Goal: Task Accomplishment & Management: Manage account settings

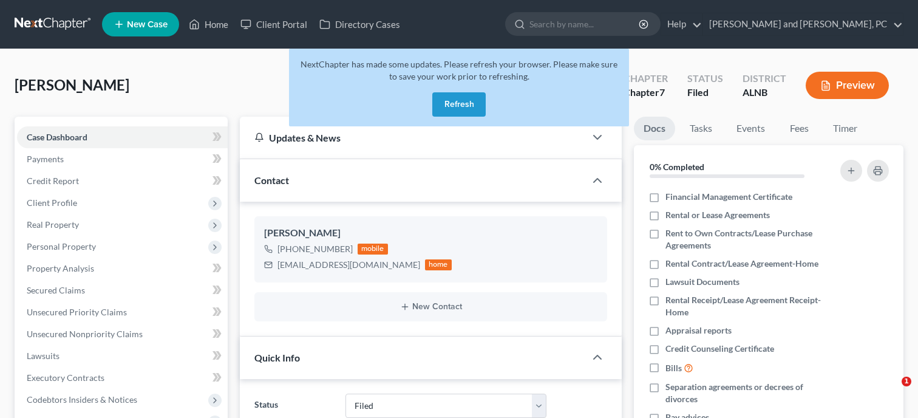
select select "6"
select select "0"
click at [460, 99] on button "Refresh" at bounding box center [458, 104] width 53 height 24
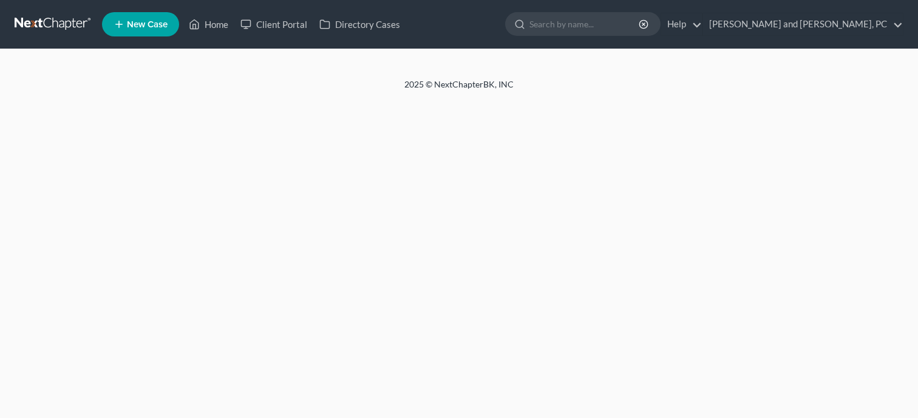
select select "6"
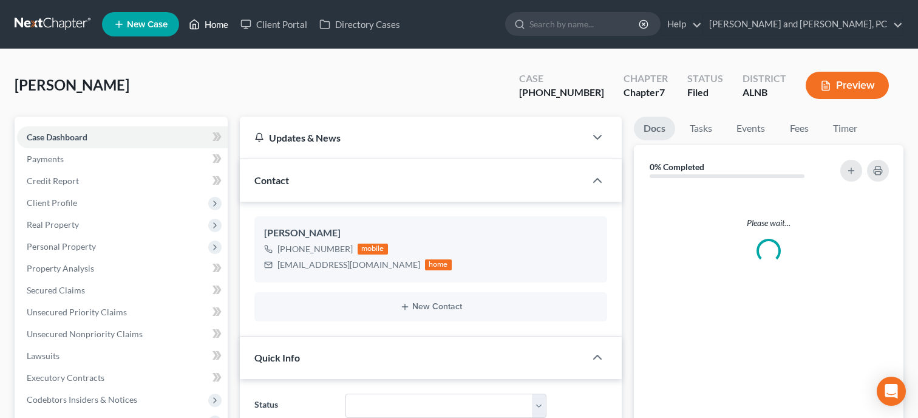
click at [212, 30] on link "Home" at bounding box center [209, 24] width 52 height 22
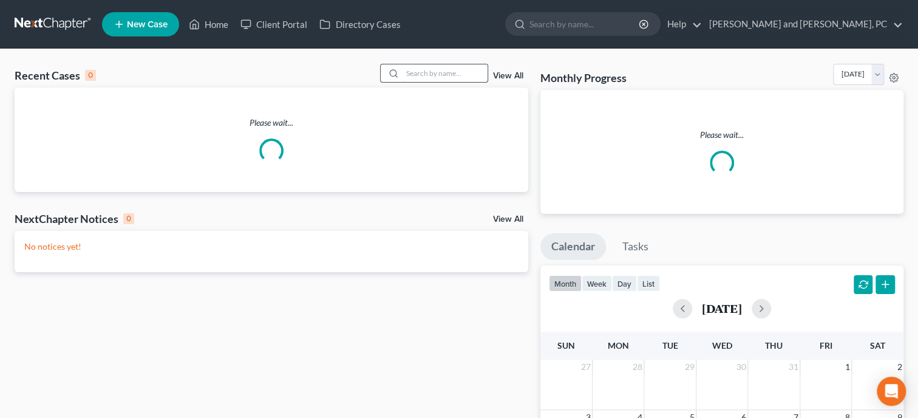
click at [434, 73] on input "search" at bounding box center [444, 73] width 85 height 18
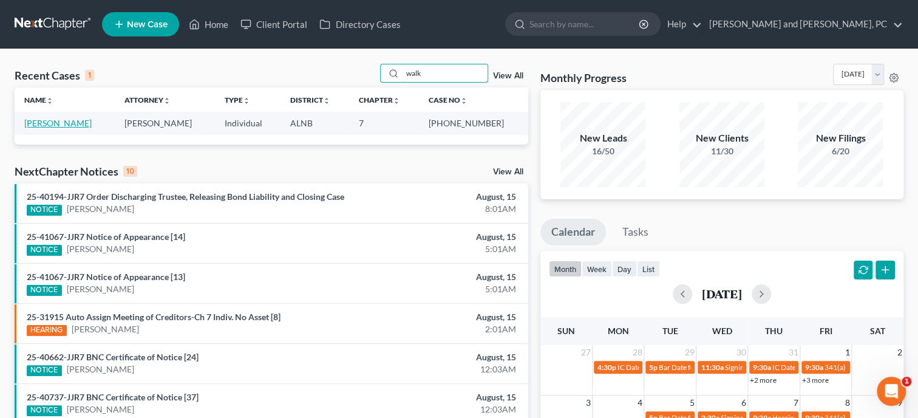
type input "walk"
click at [73, 126] on link "[PERSON_NAME]" at bounding box center [57, 123] width 67 height 10
select select "0"
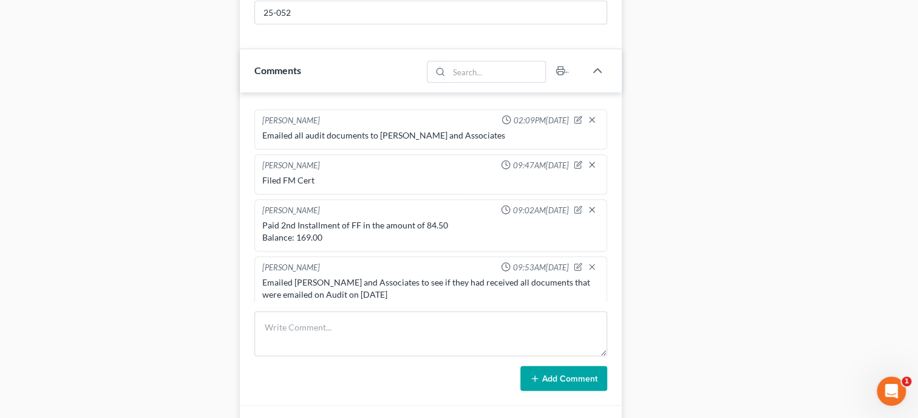
scroll to position [749, 0]
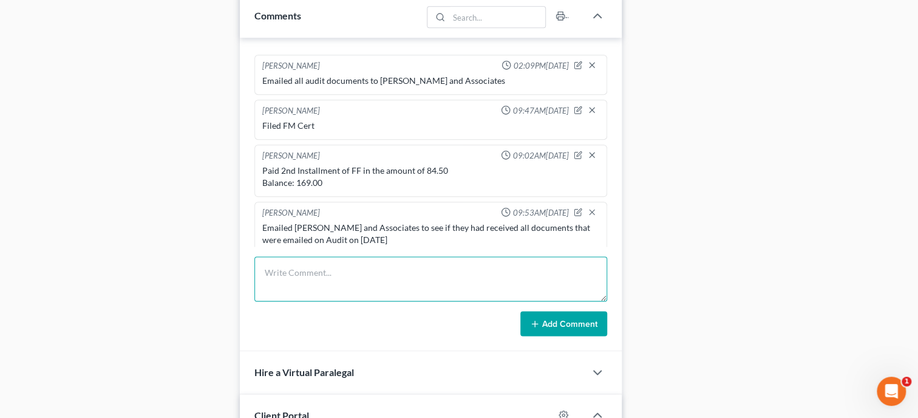
click at [362, 292] on textarea at bounding box center [430, 278] width 353 height 45
type textarea "Received Report of Audit with NO MATERIAL MISSTATEMENTS."
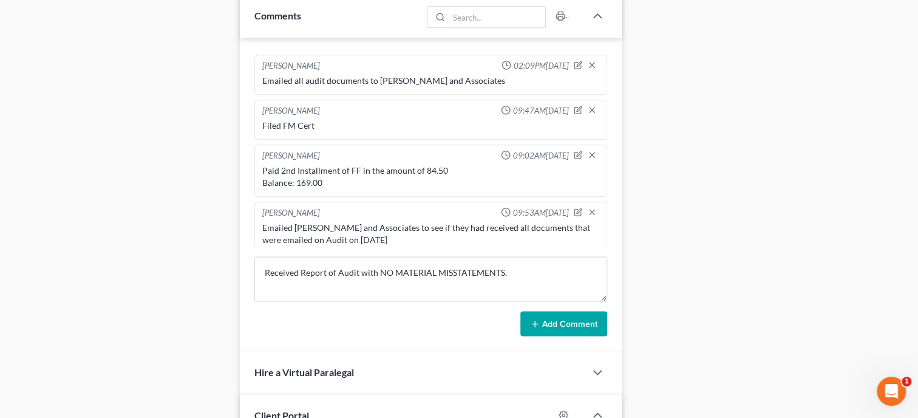
click at [548, 327] on button "Add Comment" at bounding box center [563, 323] width 87 height 25
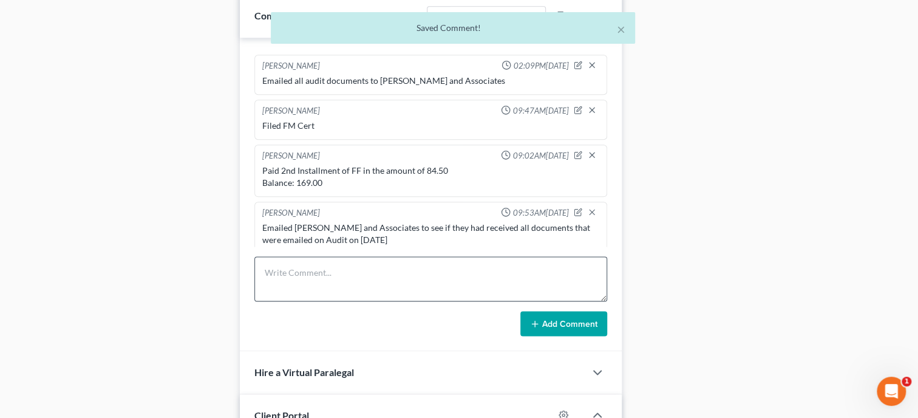
scroll to position [1524, 0]
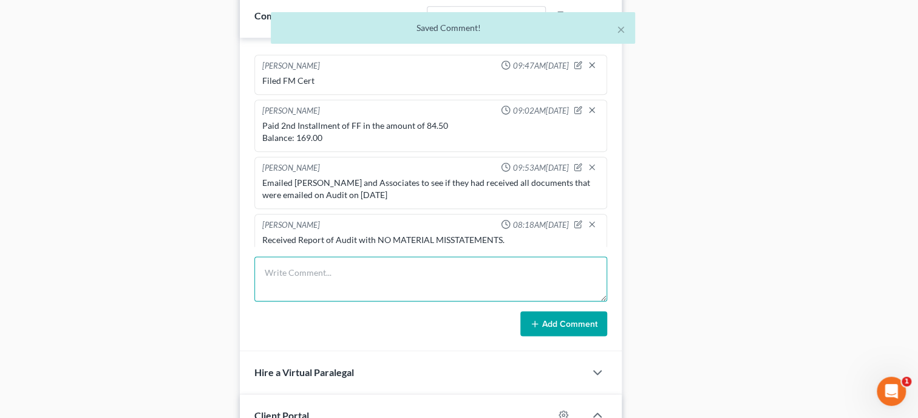
click at [361, 293] on textarea at bounding box center [430, 278] width 353 height 45
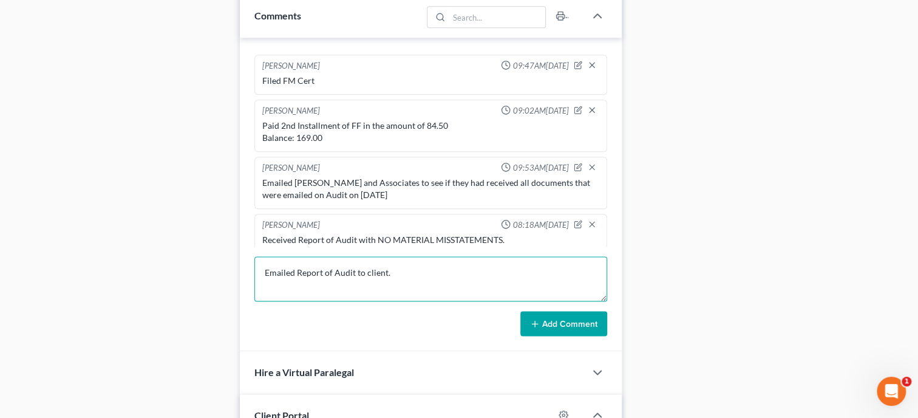
type textarea "Emailed Report of Audit to client."
click at [544, 336] on button "Add Comment" at bounding box center [563, 323] width 87 height 25
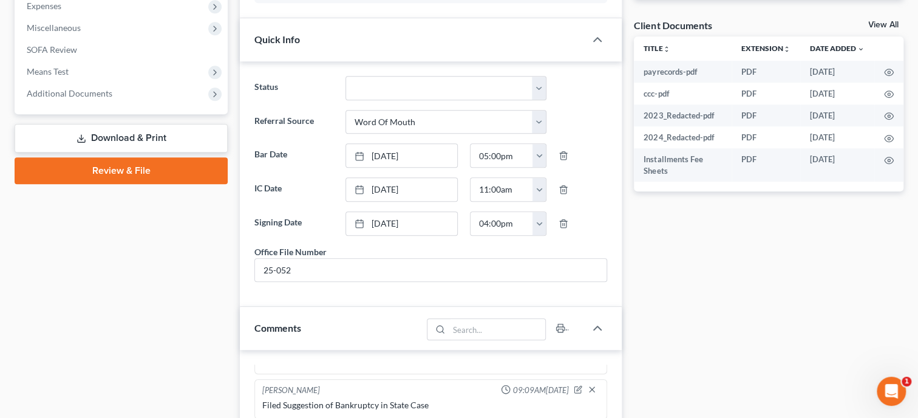
scroll to position [0, 0]
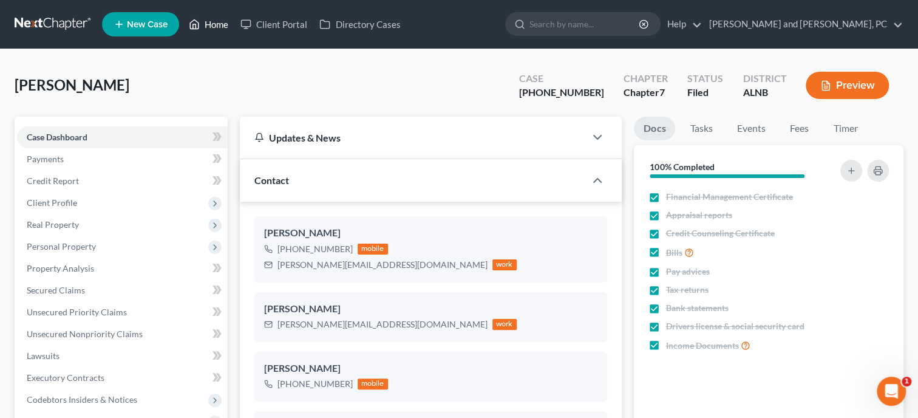
click at [209, 25] on link "Home" at bounding box center [209, 24] width 52 height 22
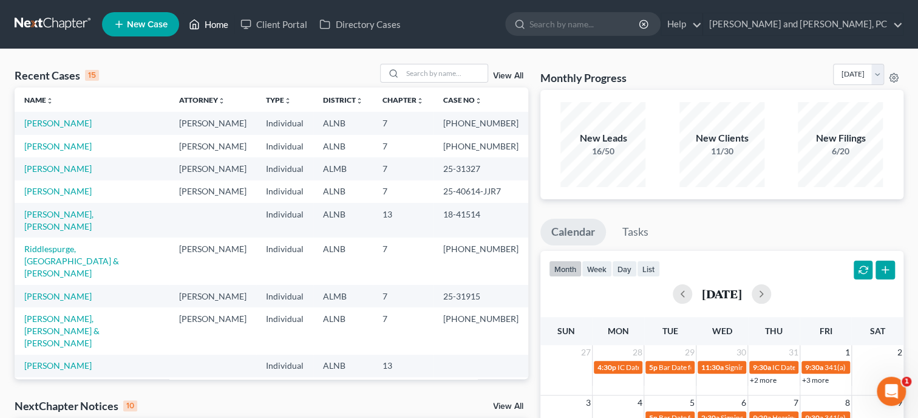
scroll to position [124, 0]
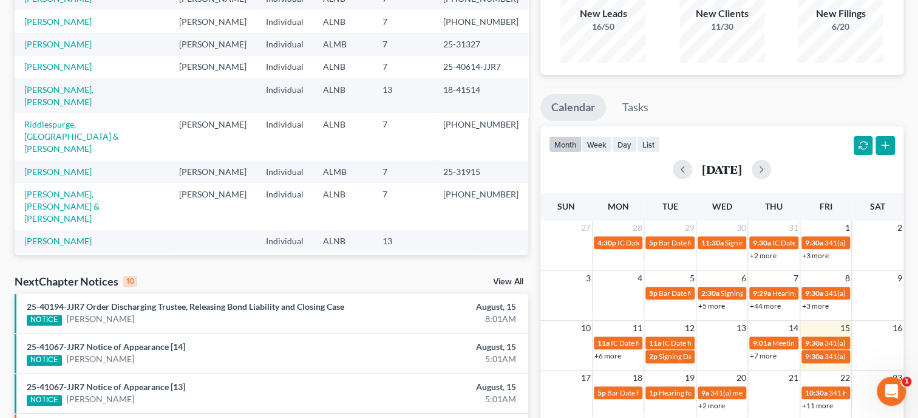
click at [512, 283] on link "View All" at bounding box center [508, 281] width 30 height 8
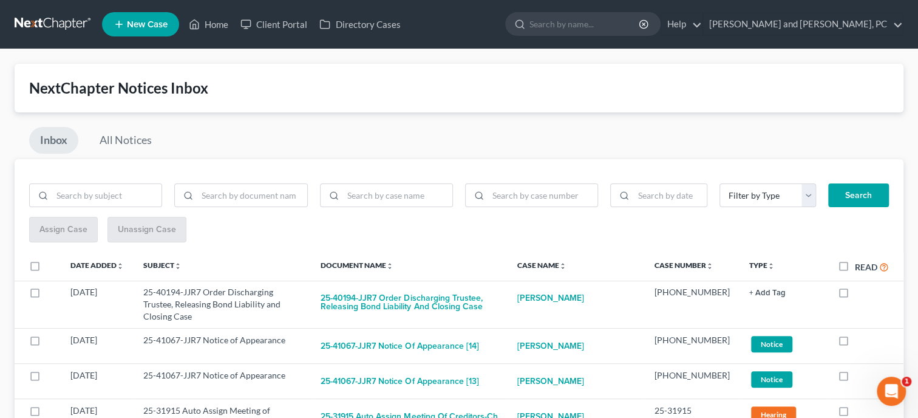
click at [855, 268] on label "Read" at bounding box center [872, 267] width 34 height 14
click at [859, 268] on input "Read" at bounding box center [863, 264] width 8 height 8
checkbox input "true"
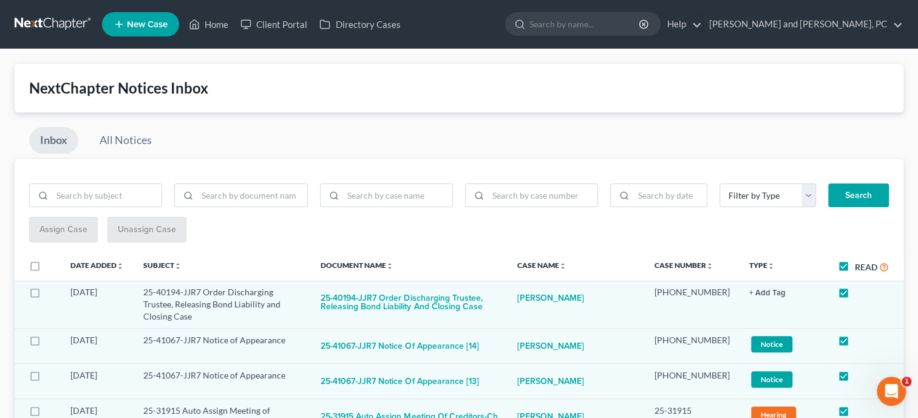
checkbox input "true"
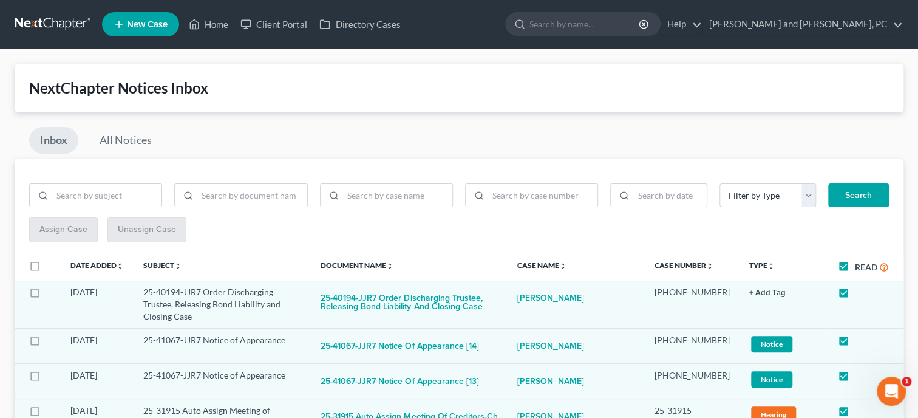
checkbox input "true"
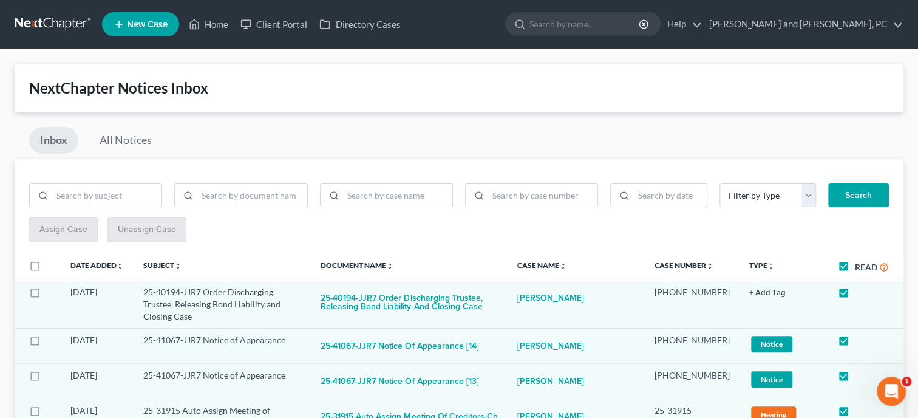
checkbox input "true"
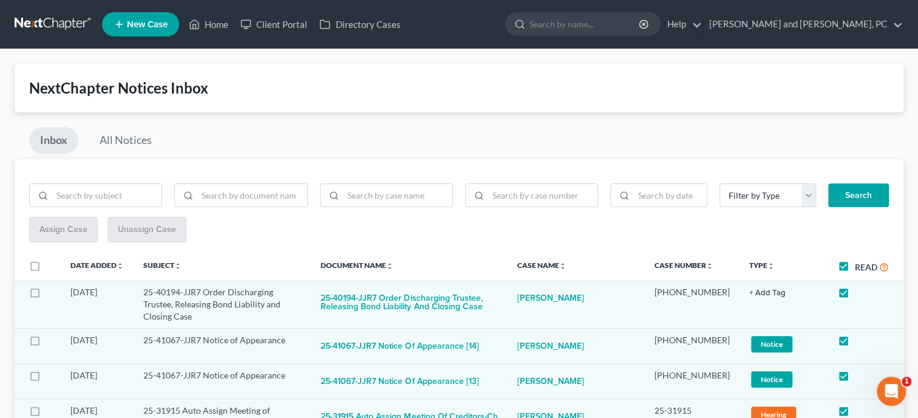
checkbox input "true"
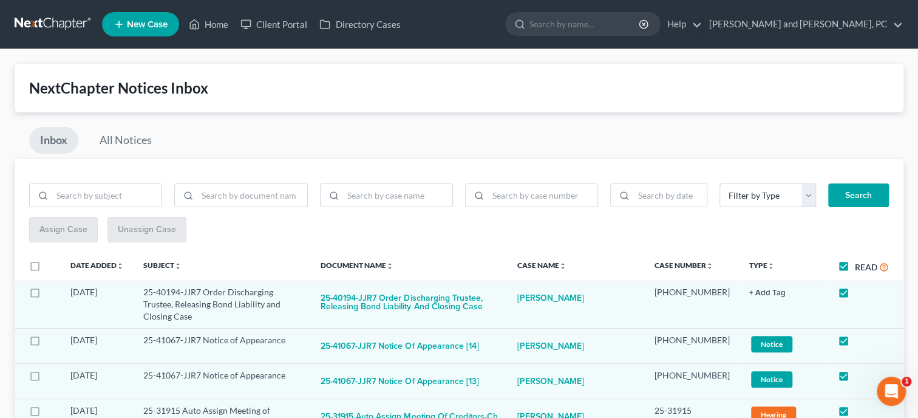
checkbox input "true"
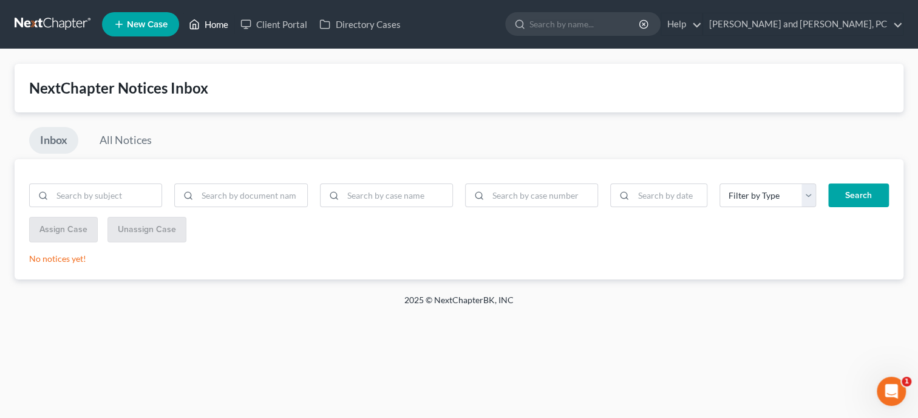
click at [217, 26] on link "Home" at bounding box center [209, 24] width 52 height 22
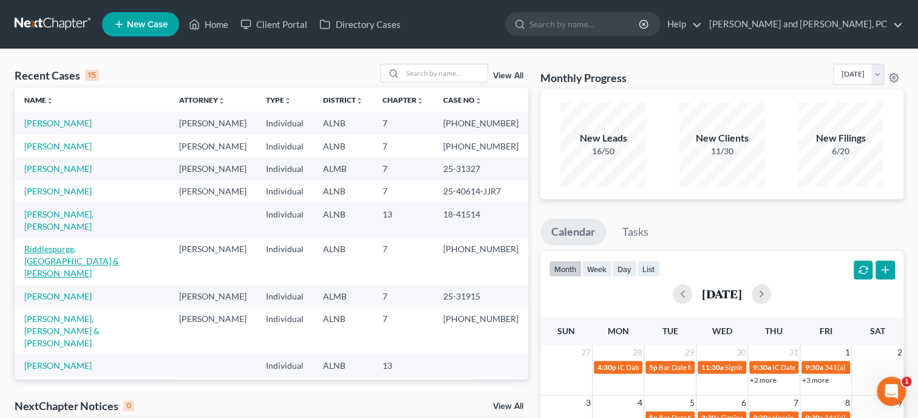
click at [93, 243] on link "Riddlespurge, [GEOGRAPHIC_DATA] & [PERSON_NAME]" at bounding box center [71, 260] width 95 height 35
select select "1"
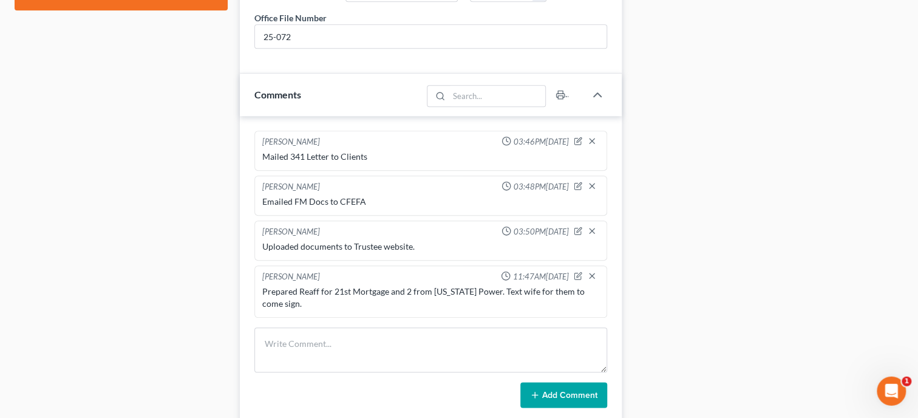
scroll to position [749, 0]
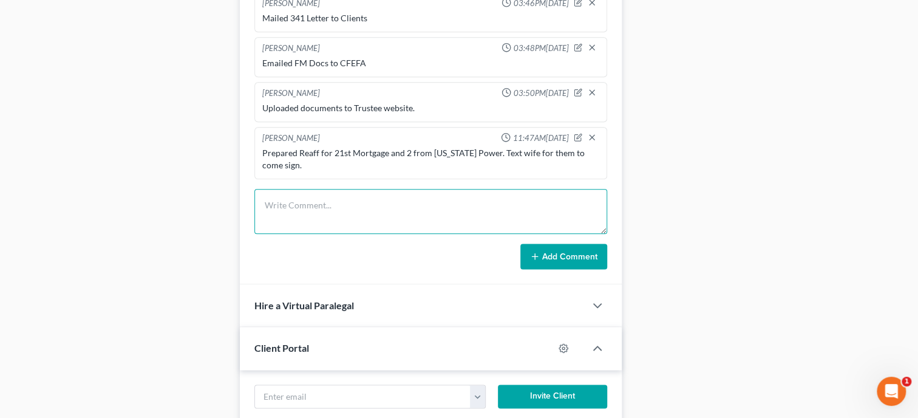
click at [310, 222] on textarea at bounding box center [430, 211] width 353 height 45
type textarea "Debtors came in and signed reaff with 21st Mortgage and [US_STATE] Power."
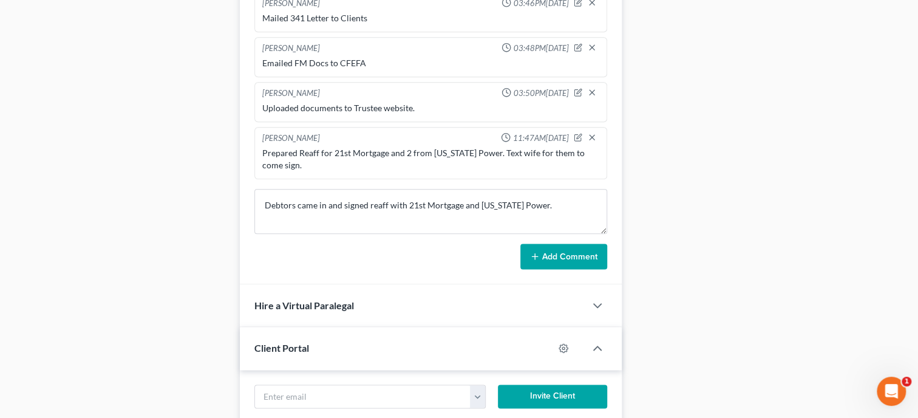
click at [547, 262] on button "Add Comment" at bounding box center [563, 255] width 87 height 25
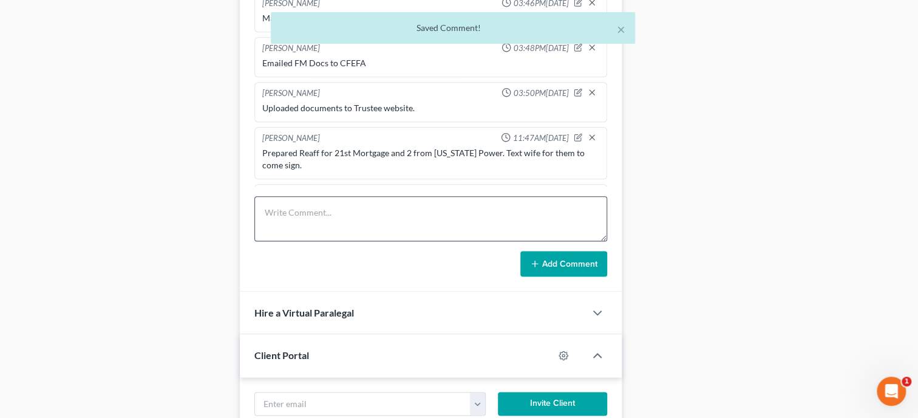
scroll to position [36, 0]
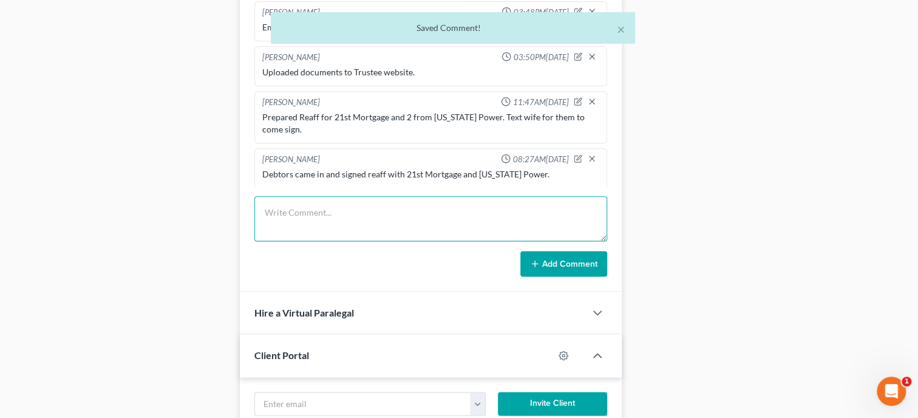
click at [282, 217] on textarea at bounding box center [430, 218] width 353 height 45
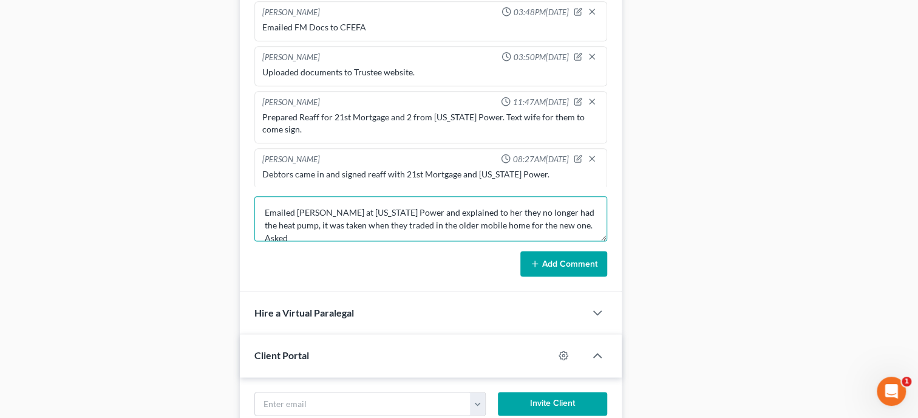
scroll to position [2, 0]
type textarea "Emailed [PERSON_NAME] at [US_STATE] Power and explained to her they no longer h…"
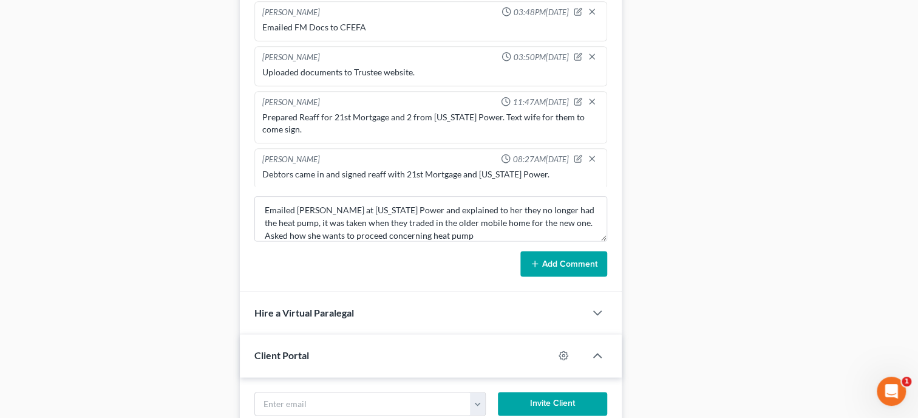
click at [594, 276] on button "Add Comment" at bounding box center [563, 263] width 87 height 25
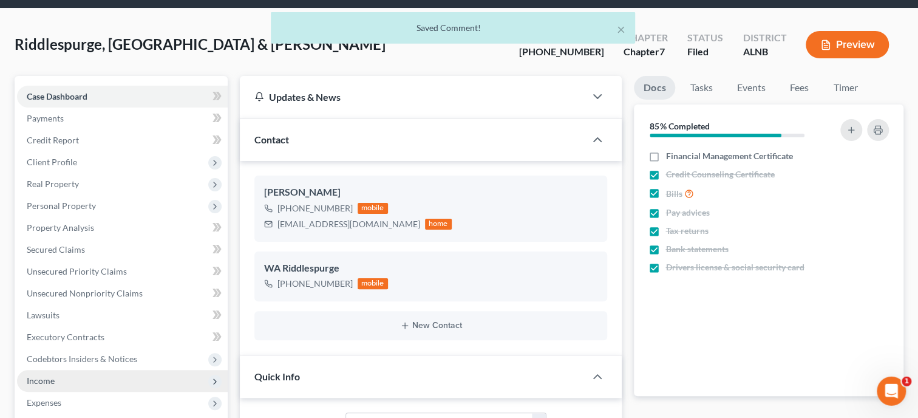
scroll to position [0, 0]
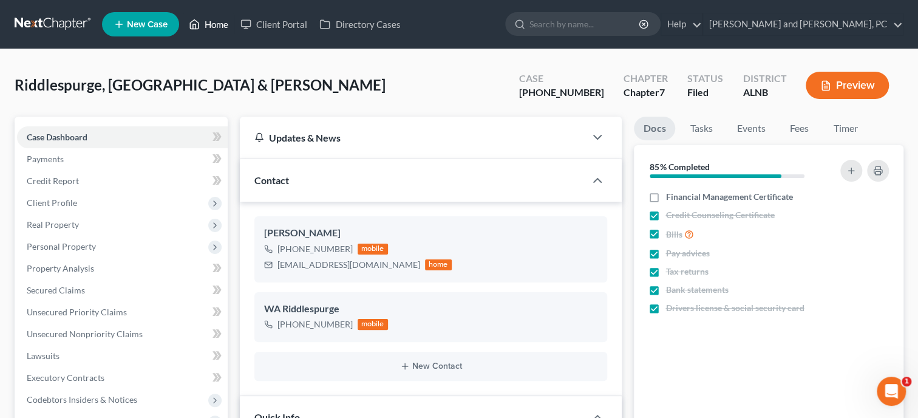
click at [221, 30] on link "Home" at bounding box center [209, 24] width 52 height 22
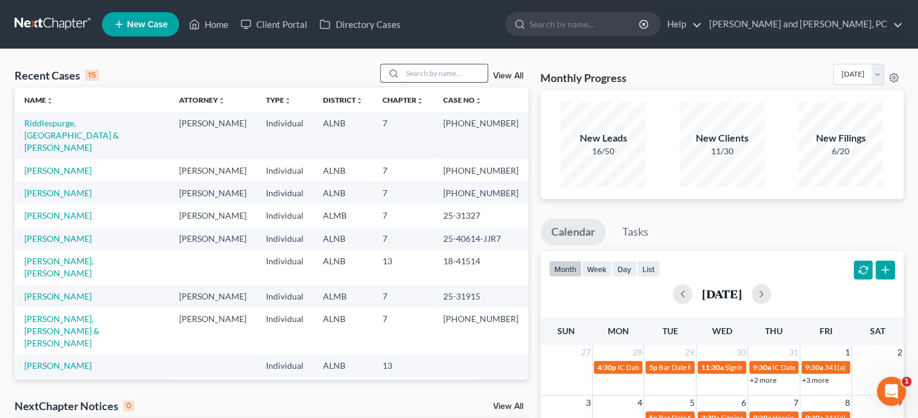
click at [424, 66] on input "search" at bounding box center [444, 73] width 85 height 18
type input "pa"
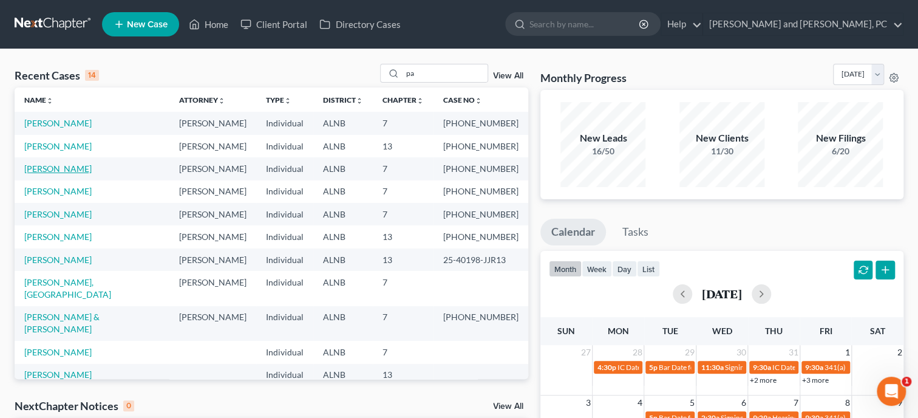
click at [72, 172] on link "[PERSON_NAME]" at bounding box center [57, 168] width 67 height 10
select select "6"
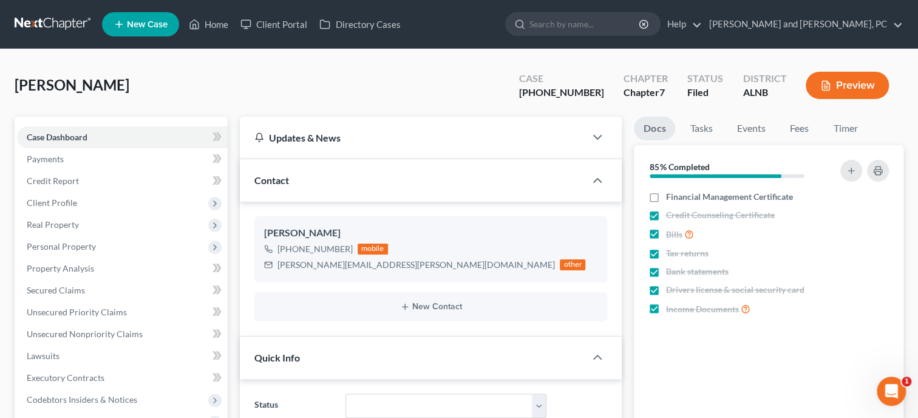
scroll to position [770, 0]
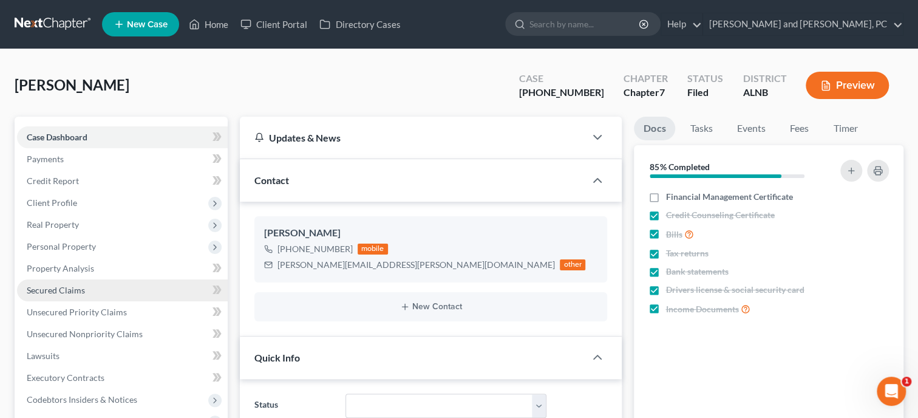
click at [81, 285] on span "Secured Claims" at bounding box center [56, 290] width 58 height 10
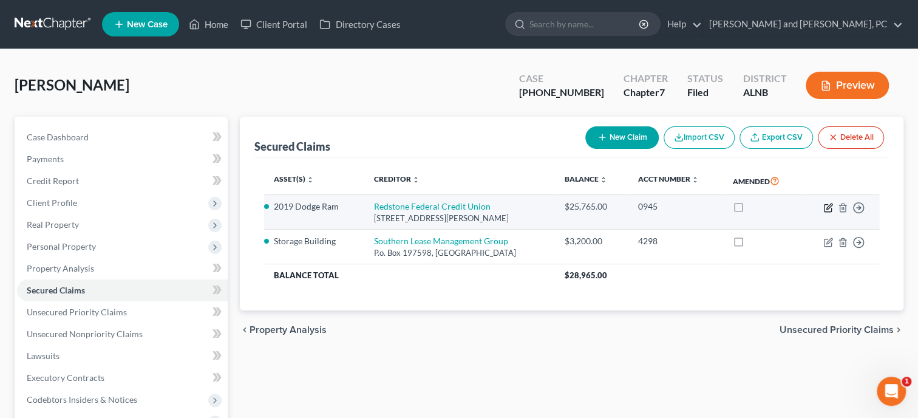
click at [824, 206] on icon "button" at bounding box center [828, 208] width 10 height 10
select select "0"
select select "10"
select select "2"
select select "0"
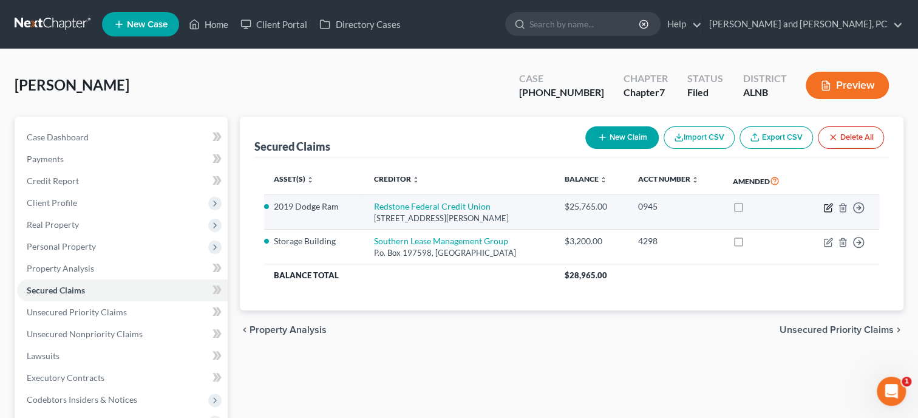
select select "0"
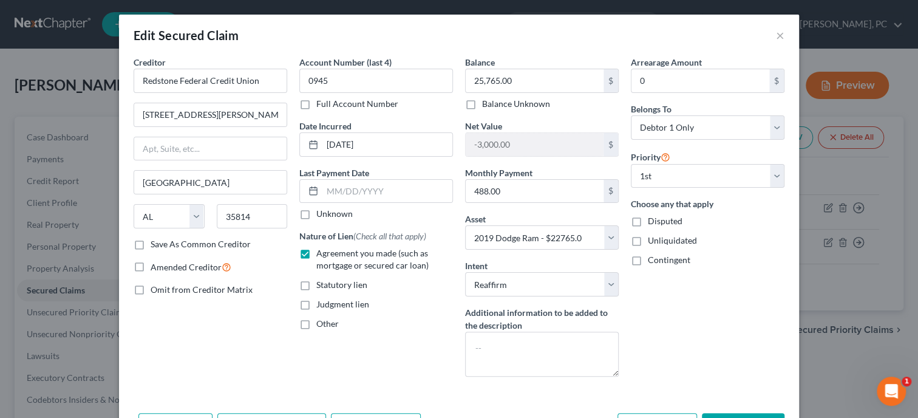
scroll to position [78, 0]
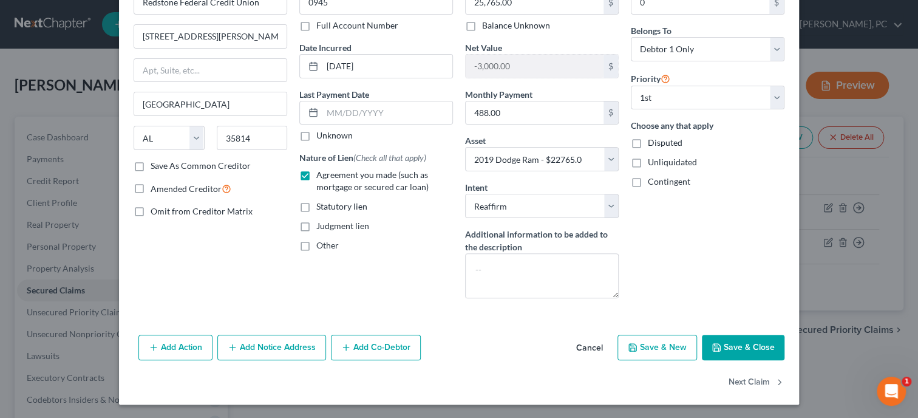
click at [772, 353] on button "Save & Close" at bounding box center [743, 346] width 83 height 25
select select
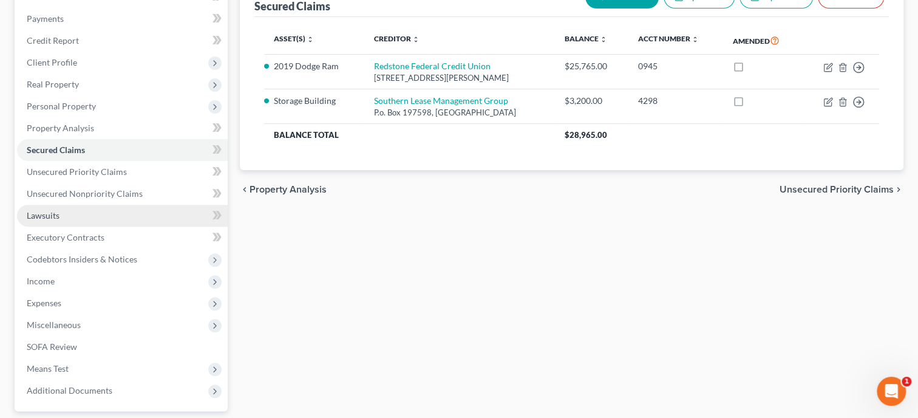
scroll to position [187, 0]
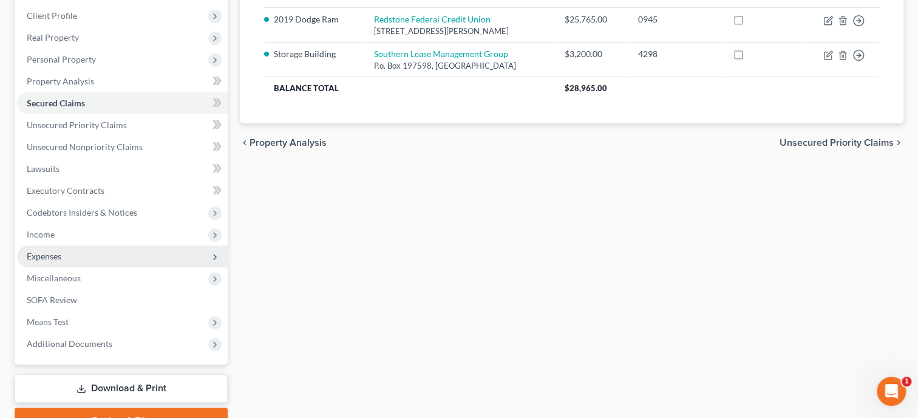
click at [47, 253] on span "Expenses" at bounding box center [44, 256] width 35 height 10
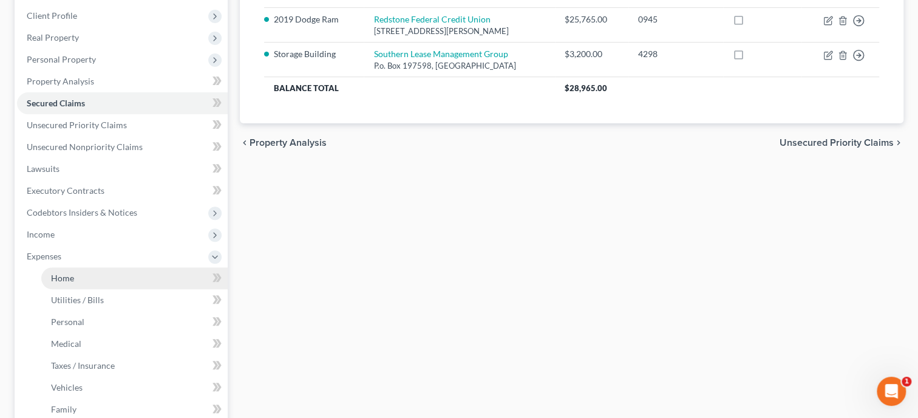
click at [53, 283] on link "Home" at bounding box center [134, 278] width 186 height 22
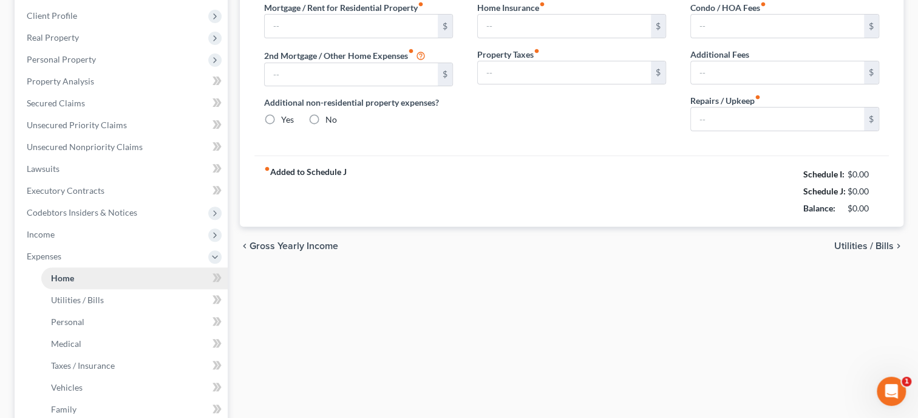
type input "0.00"
radio input "true"
type input "0.00"
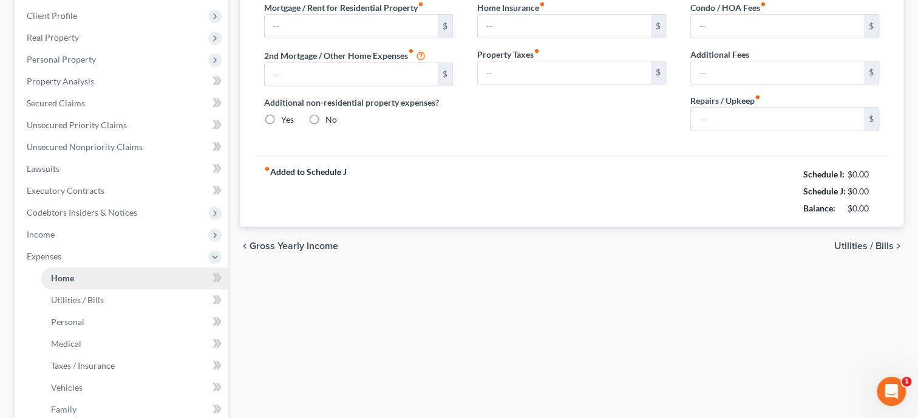
type input "0.00"
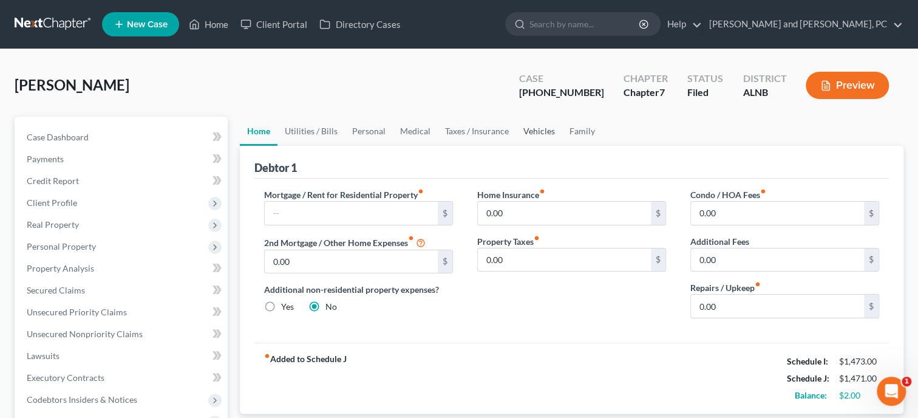
click at [542, 134] on link "Vehicles" at bounding box center [539, 131] width 46 height 29
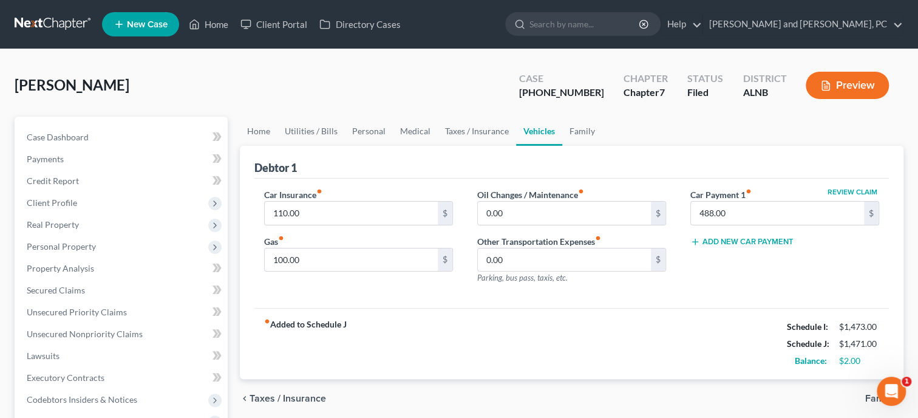
click at [542, 134] on link "Vehicles" at bounding box center [539, 131] width 46 height 29
click at [72, 133] on span "Case Dashboard" at bounding box center [58, 137] width 62 height 10
select select "6"
select select "0"
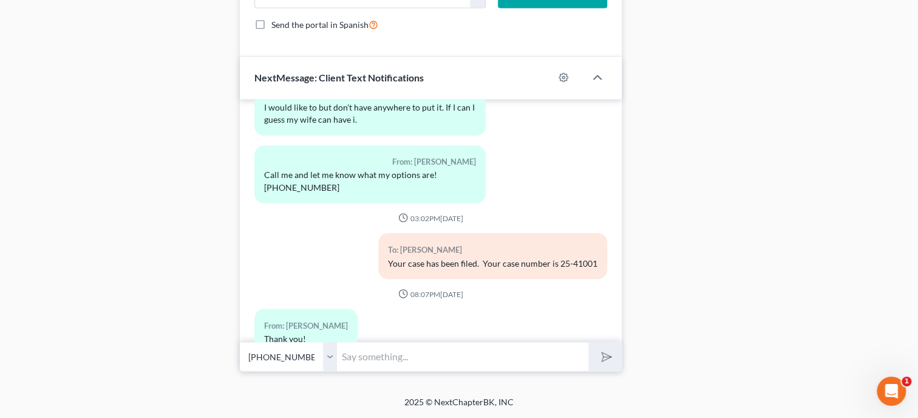
scroll to position [1139, 0]
click at [359, 364] on input "text" at bounding box center [462, 357] width 251 height 30
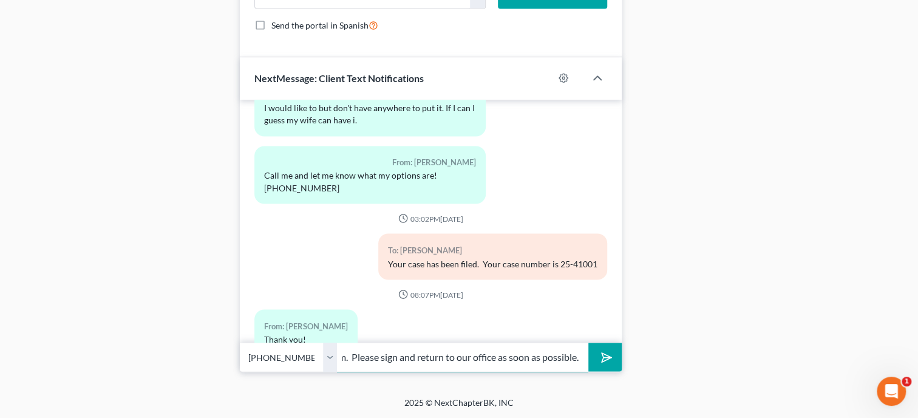
scroll to position [0, 339]
type input "I am mailing you a page to sign of the reaffirmation agreement on your dodge ra…"
click at [588, 342] on button "submit" at bounding box center [604, 356] width 33 height 29
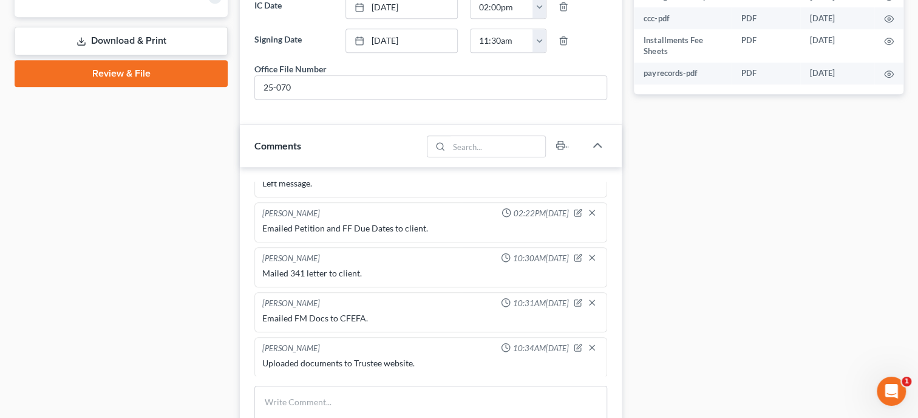
scroll to position [577, 0]
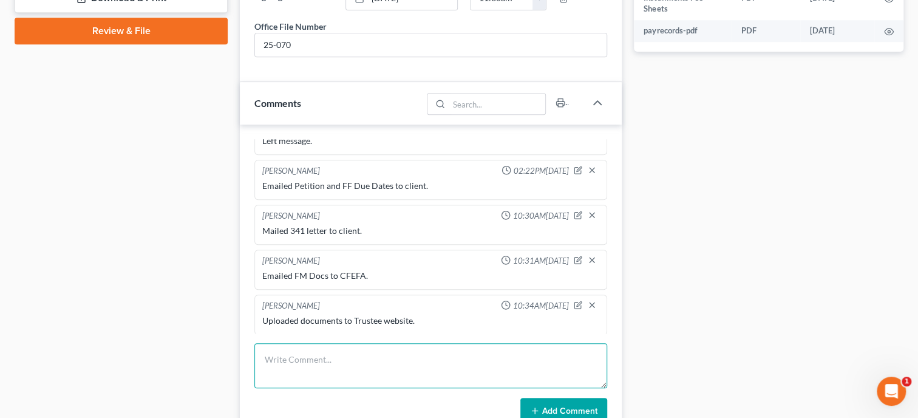
click at [304, 367] on textarea at bounding box center [430, 365] width 353 height 45
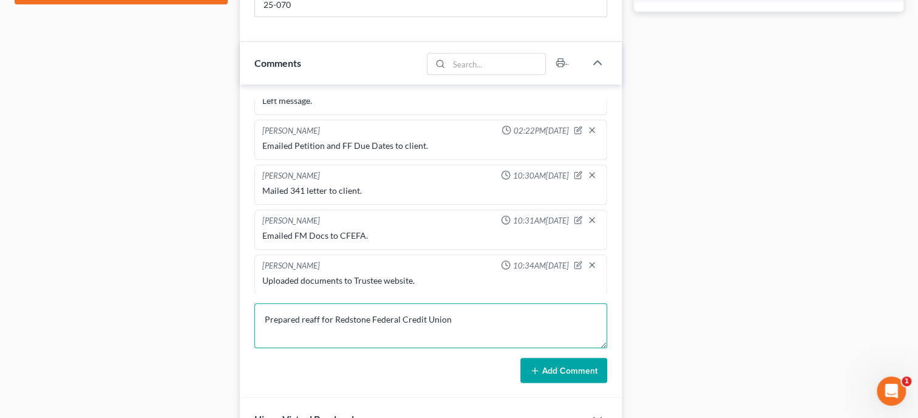
scroll to position [639, 0]
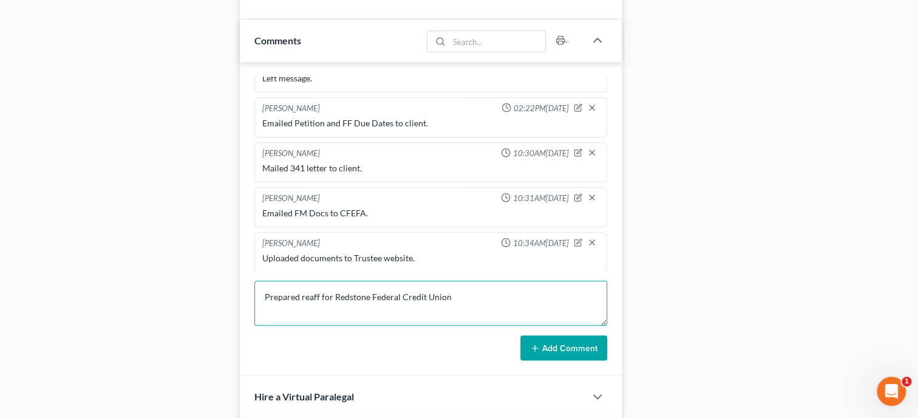
type textarea "Prepared reaff for Redstone Federal Credit Union"
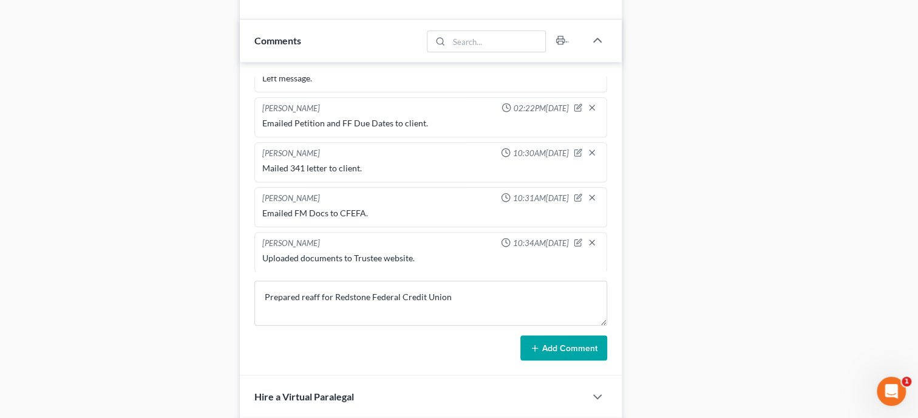
click at [544, 360] on button "Add Comment" at bounding box center [563, 347] width 87 height 25
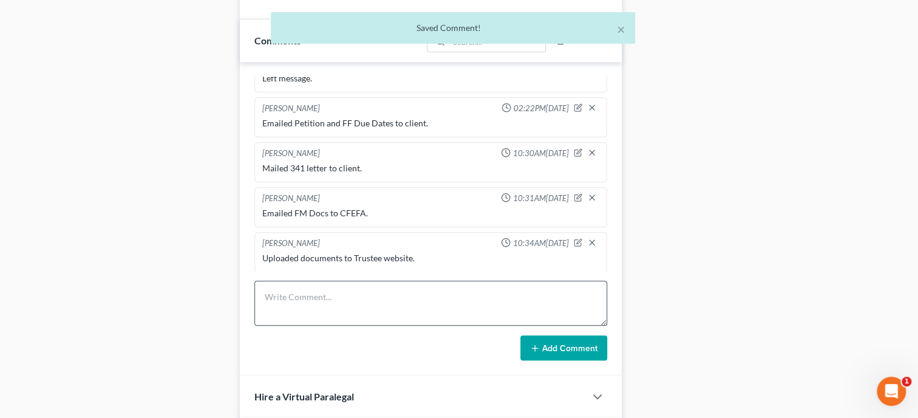
scroll to position [138, 0]
click at [333, 317] on textarea at bounding box center [430, 302] width 353 height 45
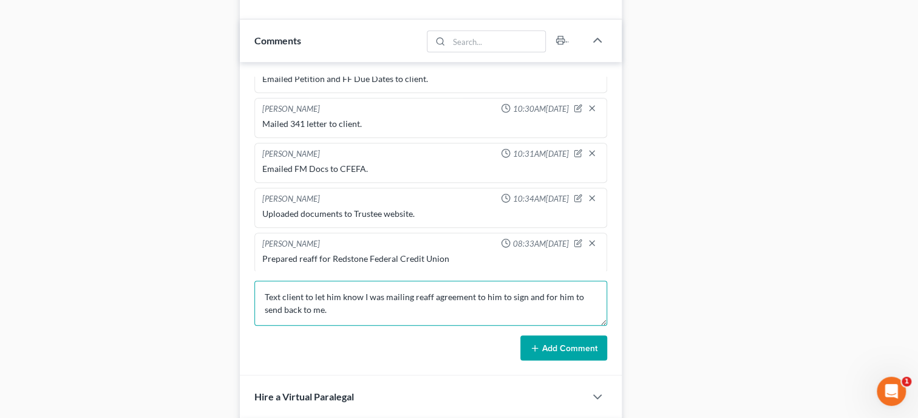
type textarea "Text client to let him know I was mailing reaff agreement to him to sign and fo…"
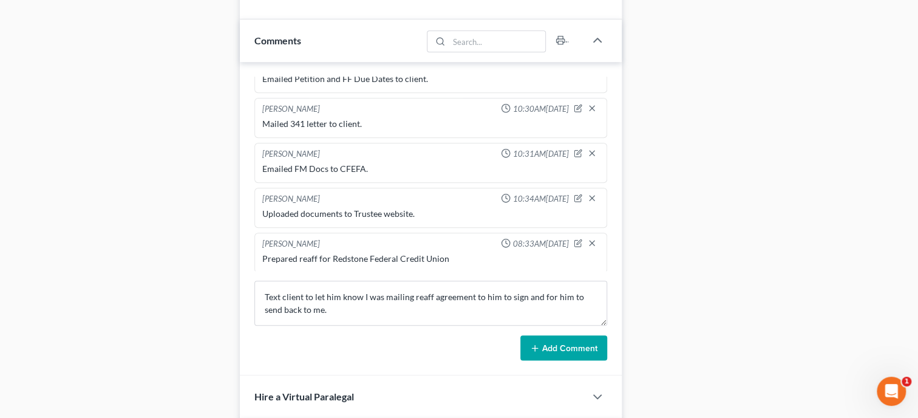
click at [543, 361] on button "Add Comment" at bounding box center [563, 347] width 87 height 25
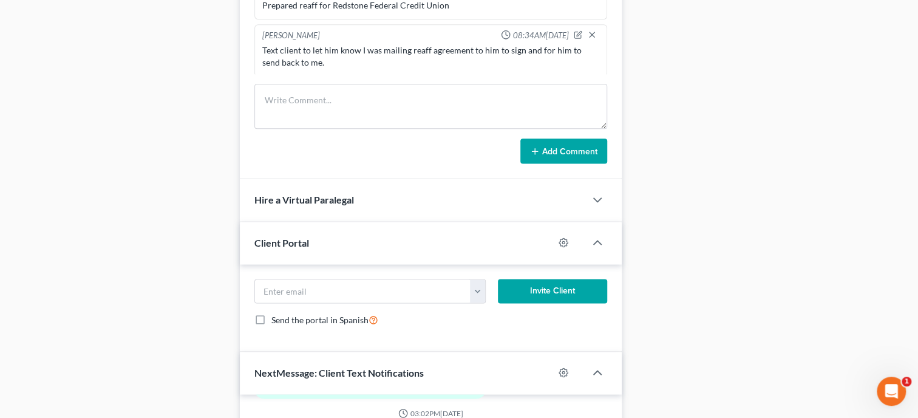
scroll to position [702, 0]
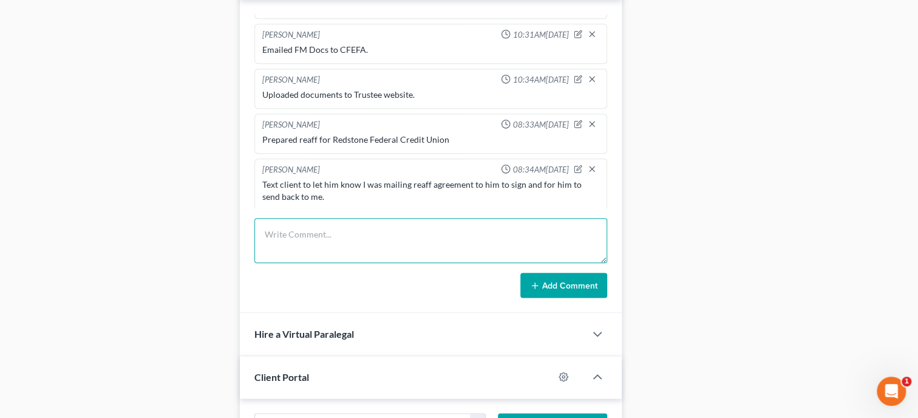
click at [332, 240] on textarea at bounding box center [430, 240] width 353 height 45
type textarea "Mailed signature page to client."
click at [567, 296] on button "Add Comment" at bounding box center [563, 285] width 87 height 25
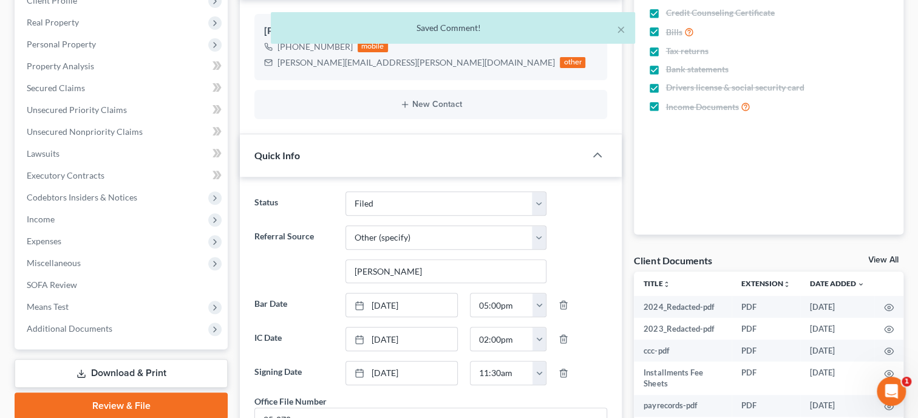
scroll to position [0, 0]
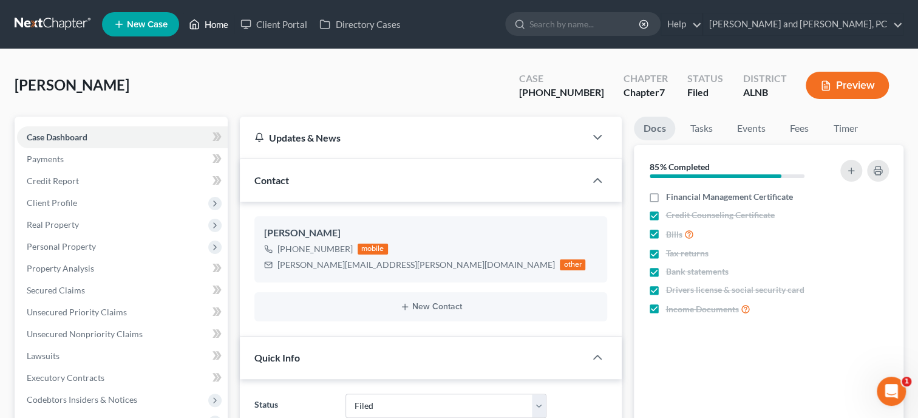
click at [226, 30] on link "Home" at bounding box center [209, 24] width 52 height 22
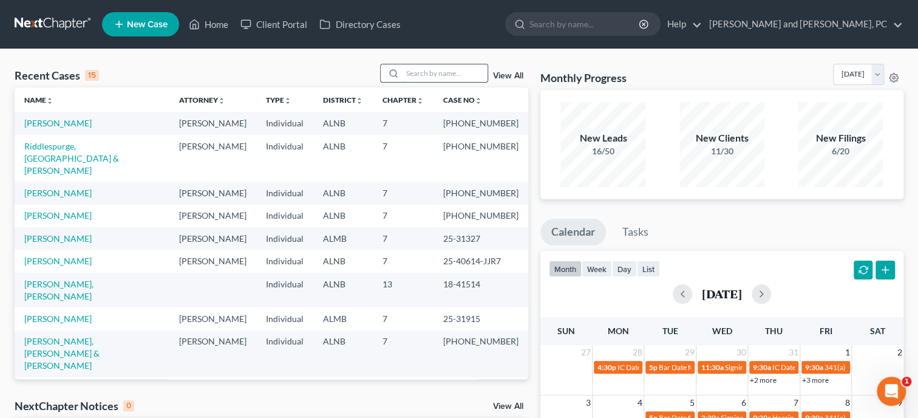
click at [413, 73] on input "search" at bounding box center [444, 73] width 85 height 18
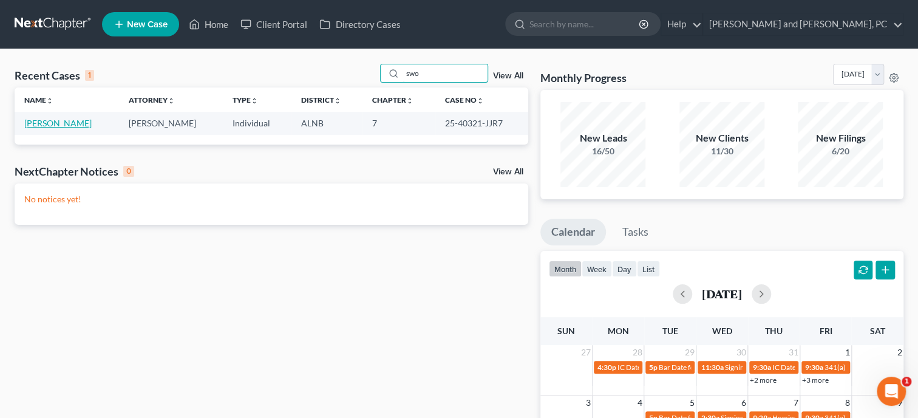
type input "swo"
click at [64, 123] on link "[PERSON_NAME]" at bounding box center [57, 123] width 67 height 10
select select "6"
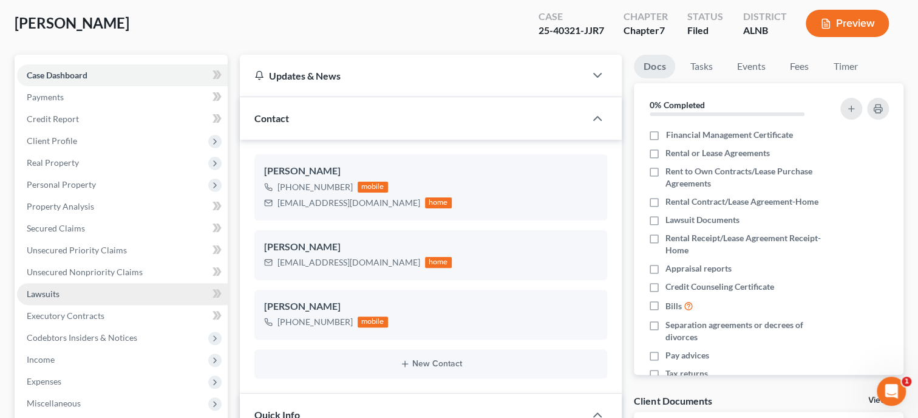
scroll to position [7295, 0]
click at [30, 295] on span "Lawsuits" at bounding box center [43, 293] width 33 height 10
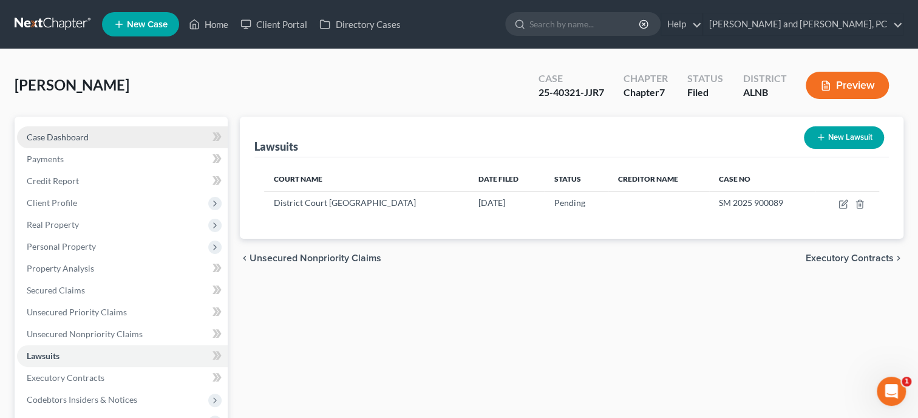
click at [100, 144] on link "Case Dashboard" at bounding box center [122, 137] width 211 height 22
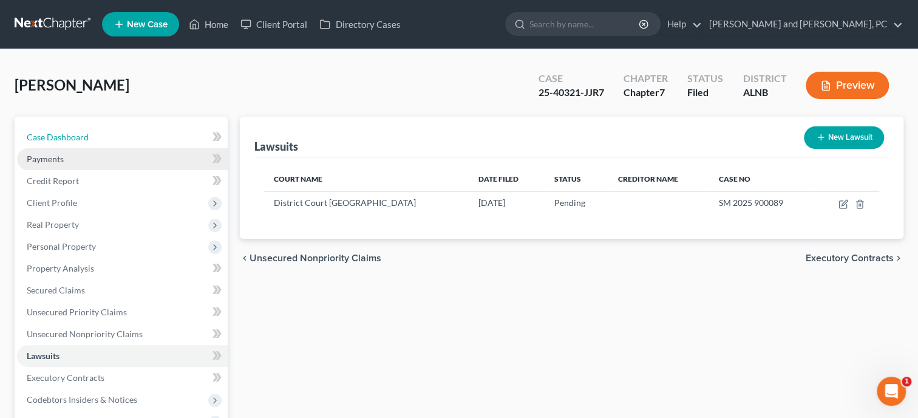
select select "6"
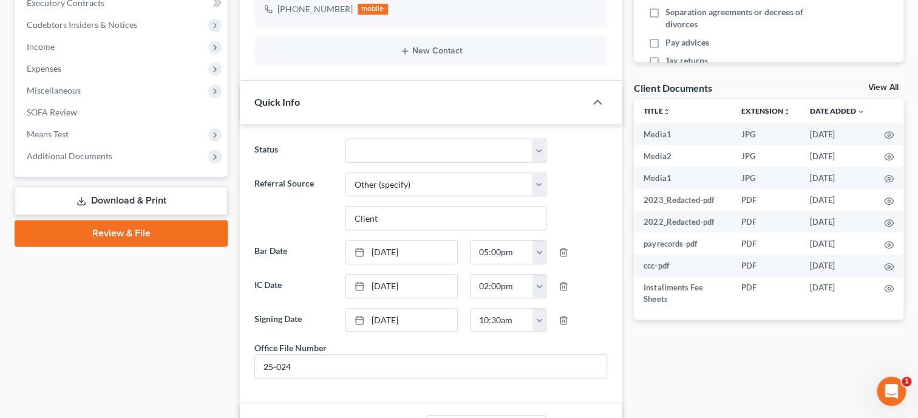
scroll to position [7295, 0]
select select "0"
click option "Discharged" at bounding box center [0, 0] width 0 height 0
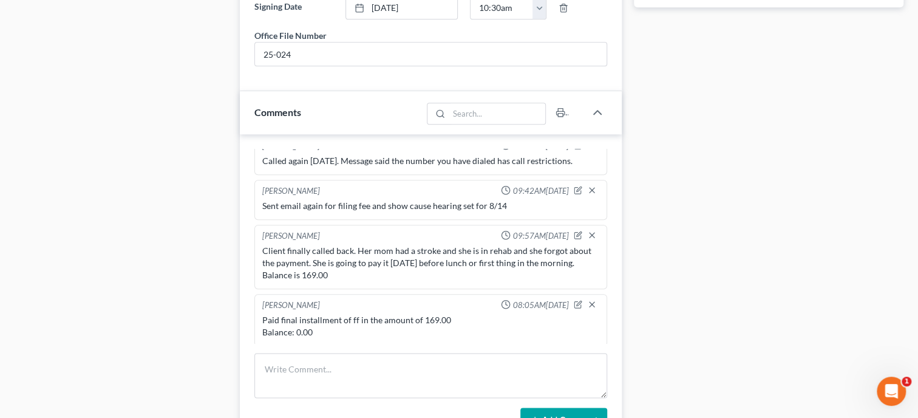
scroll to position [749, 0]
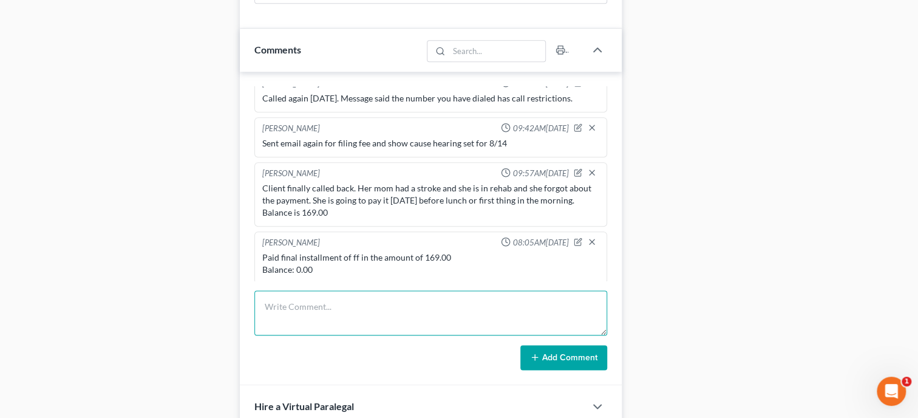
click at [414, 317] on textarea at bounding box center [430, 312] width 353 height 45
type textarea "Filed Discharge Order in State Case"
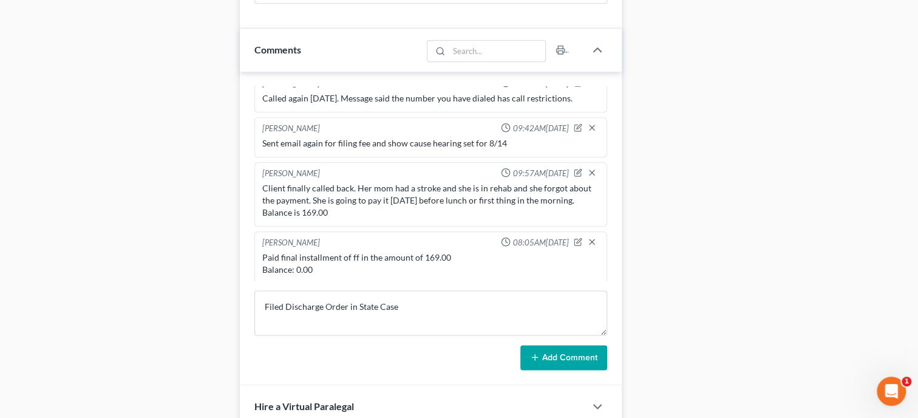
click at [545, 365] on button "Add Comment" at bounding box center [563, 357] width 87 height 25
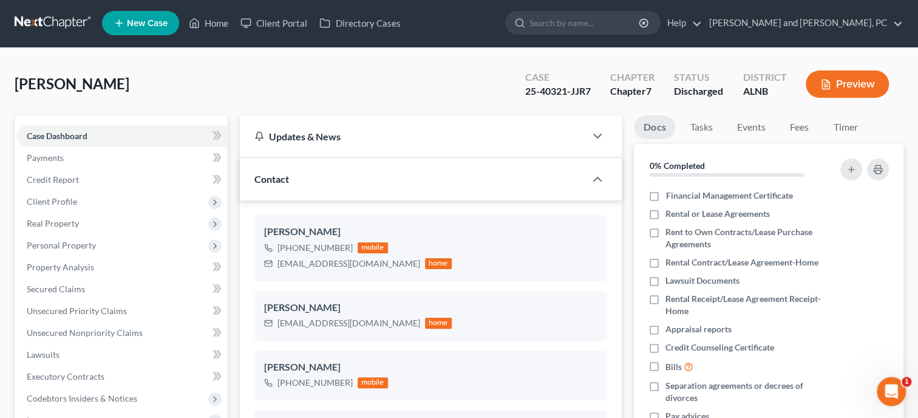
scroll to position [0, 0]
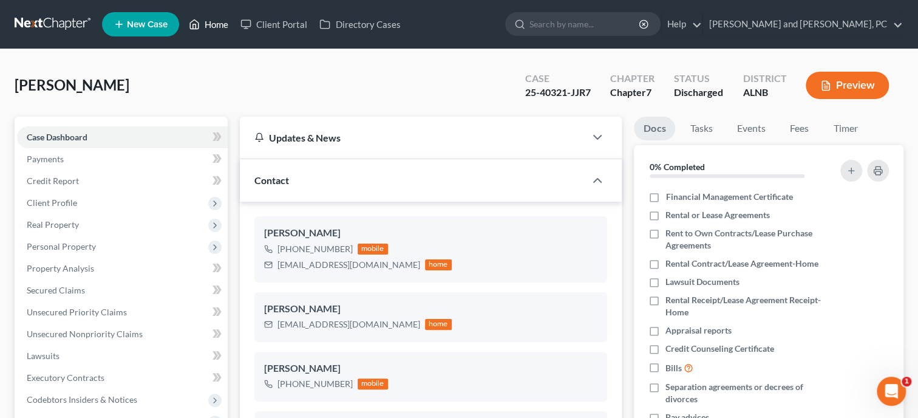
click at [210, 26] on link "Home" at bounding box center [209, 24] width 52 height 22
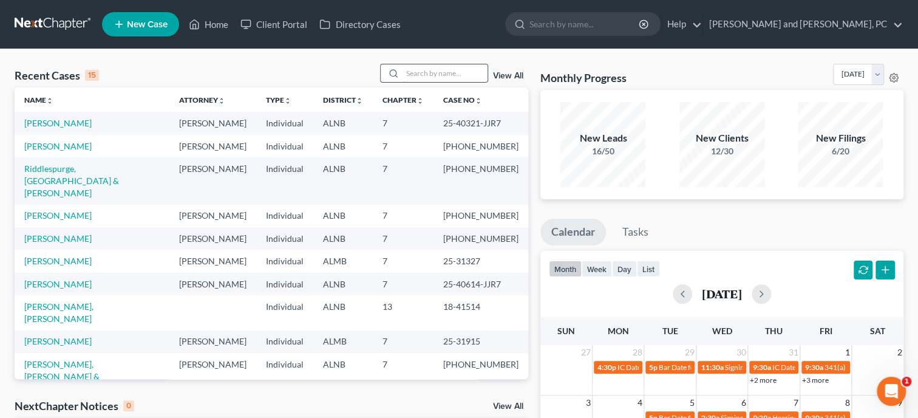
click at [430, 76] on input "search" at bounding box center [444, 73] width 85 height 18
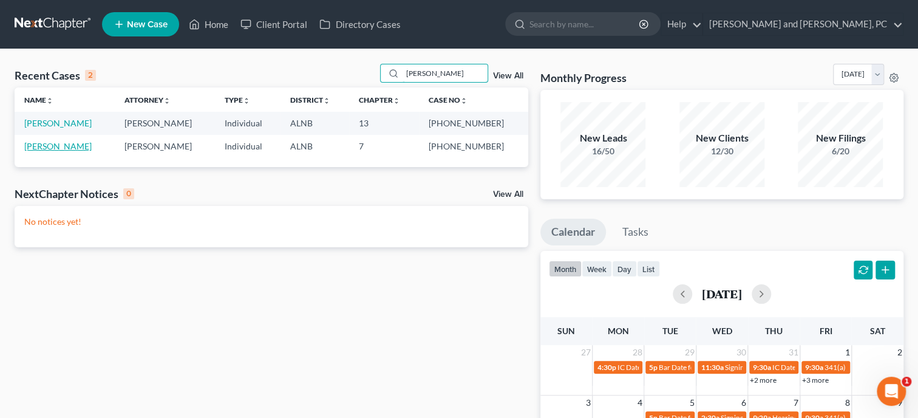
type input "[PERSON_NAME]"
click at [80, 145] on link "[PERSON_NAME]" at bounding box center [57, 146] width 67 height 10
select select "1"
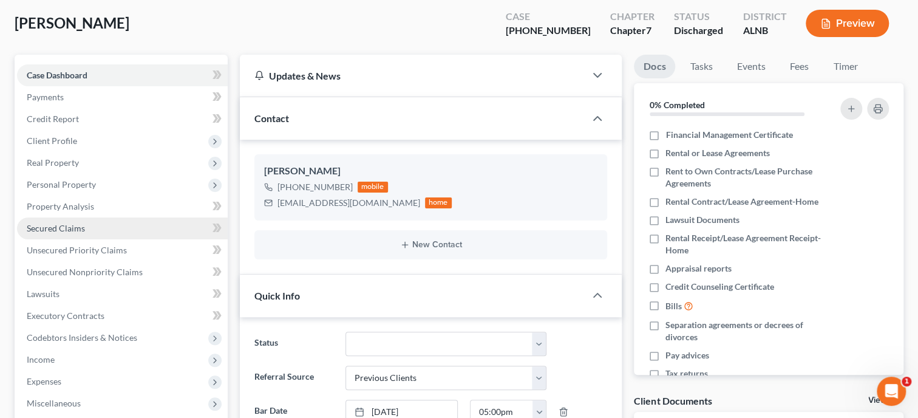
scroll to position [53, 0]
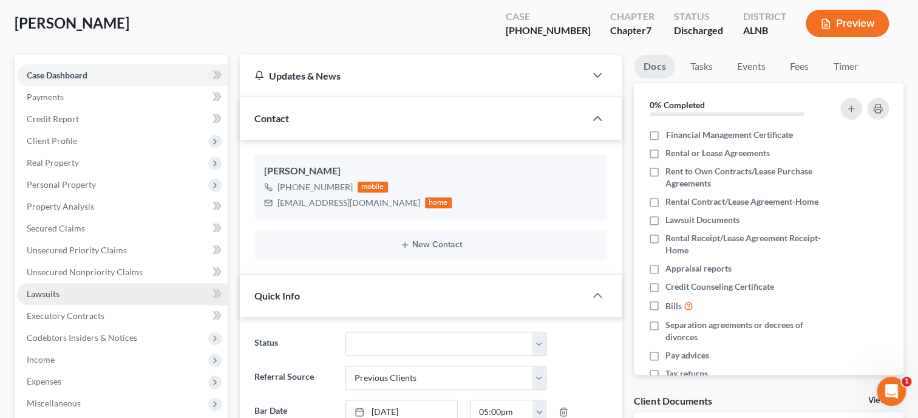
click at [42, 296] on span "Lawsuits" at bounding box center [43, 293] width 33 height 10
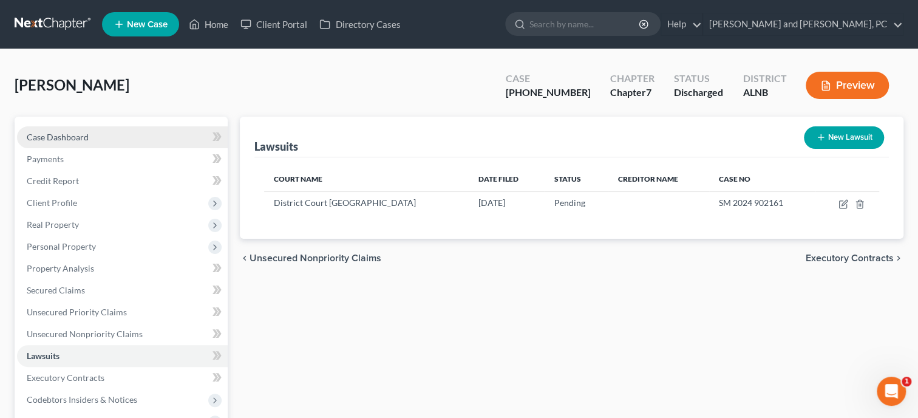
click at [75, 130] on link "Case Dashboard" at bounding box center [122, 137] width 211 height 22
select select "1"
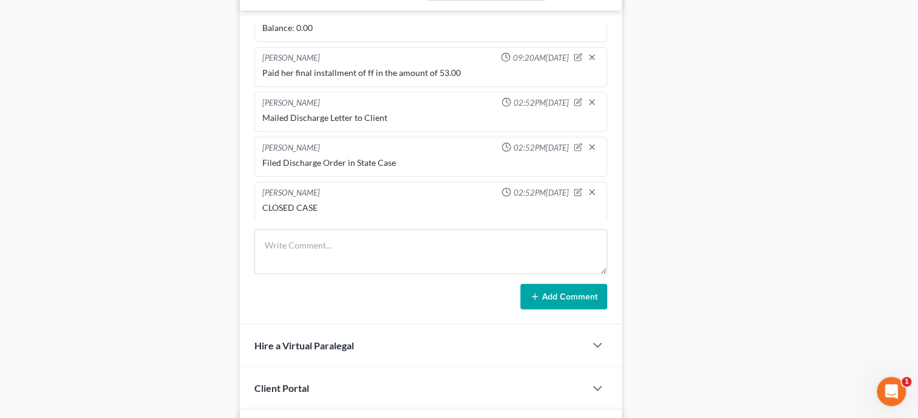
scroll to position [686, 0]
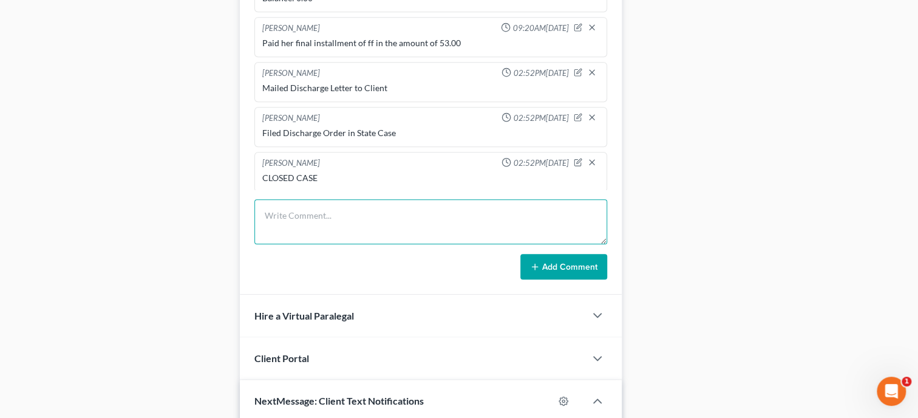
click at [273, 228] on textarea at bounding box center [430, 221] width 353 height 45
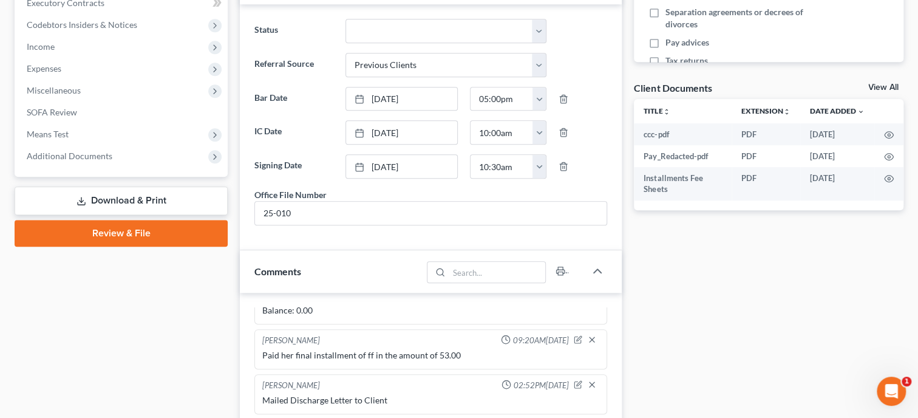
scroll to position [0, 0]
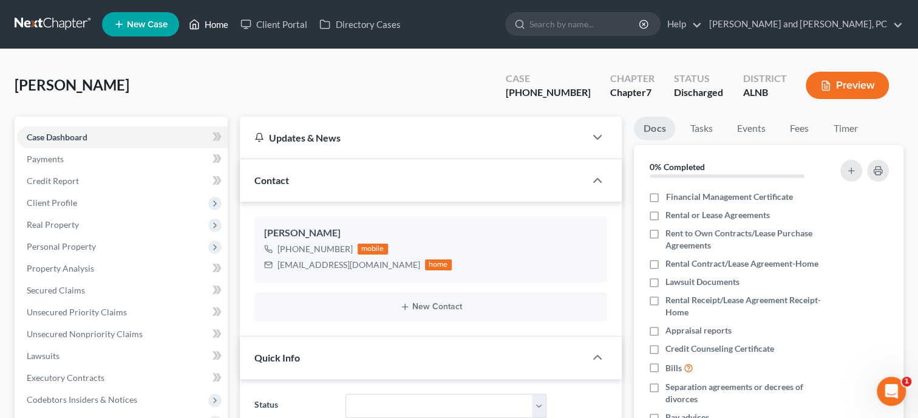
click at [222, 26] on link "Home" at bounding box center [209, 24] width 52 height 22
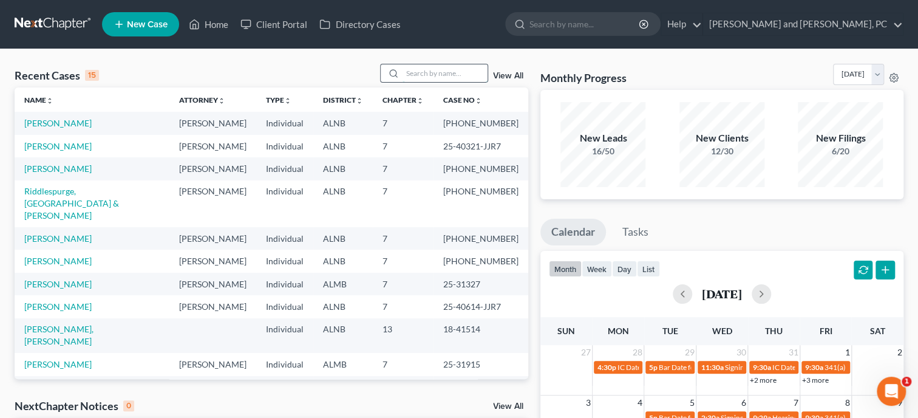
click at [404, 76] on input "search" at bounding box center [444, 73] width 85 height 18
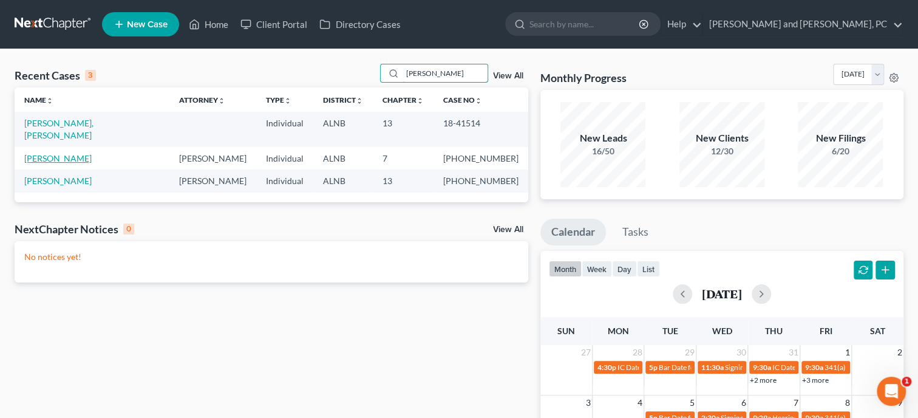
type input "[PERSON_NAME]"
click at [67, 153] on link "[PERSON_NAME]" at bounding box center [57, 158] width 67 height 10
select select "4"
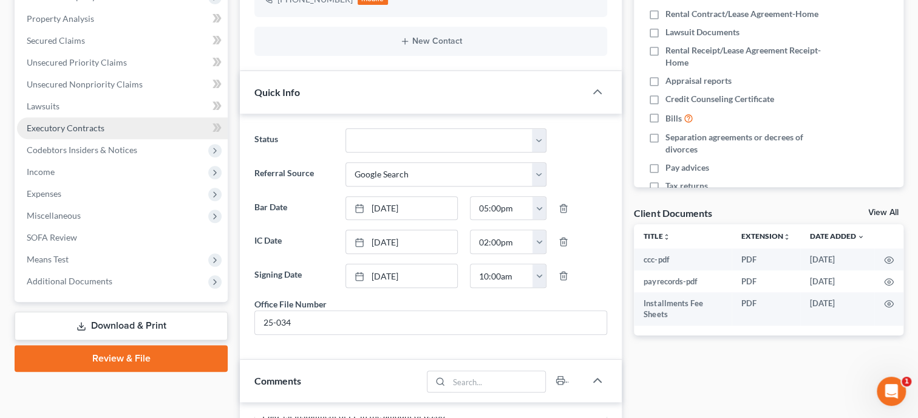
scroll to position [62, 0]
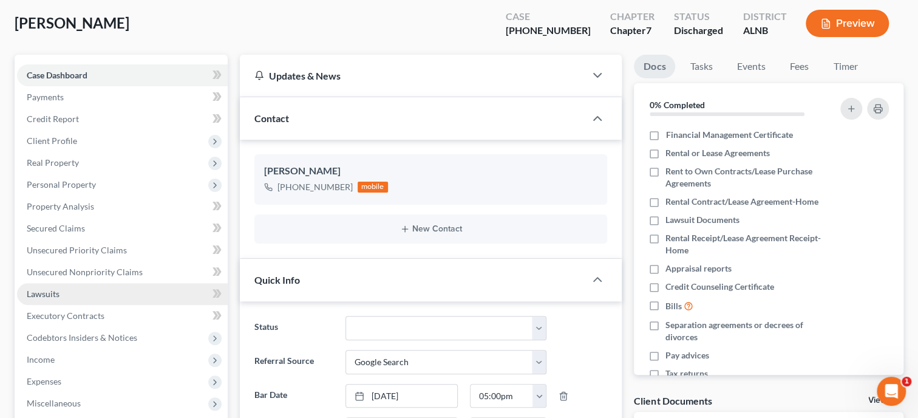
click at [53, 287] on link "Lawsuits" at bounding box center [122, 294] width 211 height 22
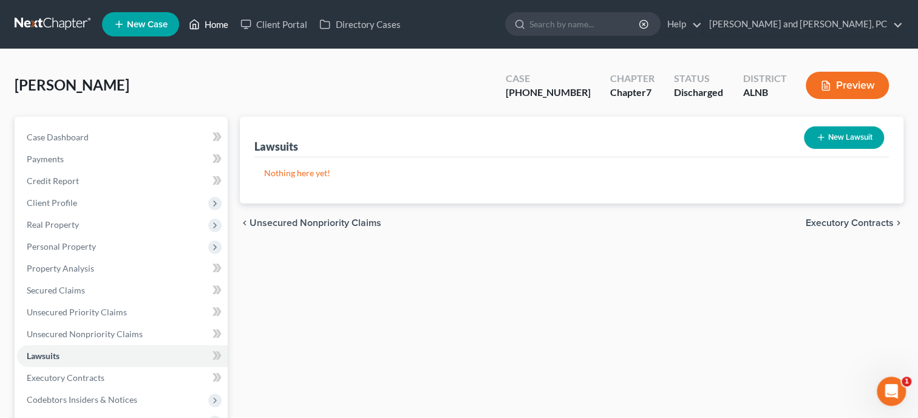
click at [218, 29] on link "Home" at bounding box center [209, 24] width 52 height 22
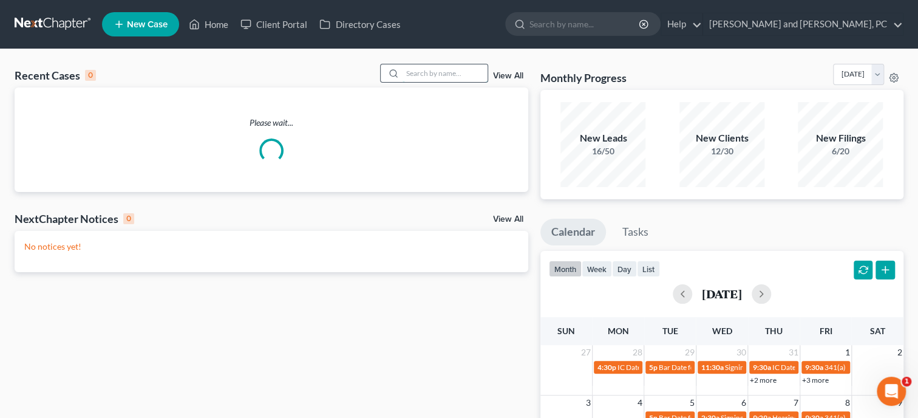
click at [429, 75] on input "search" at bounding box center [444, 73] width 85 height 18
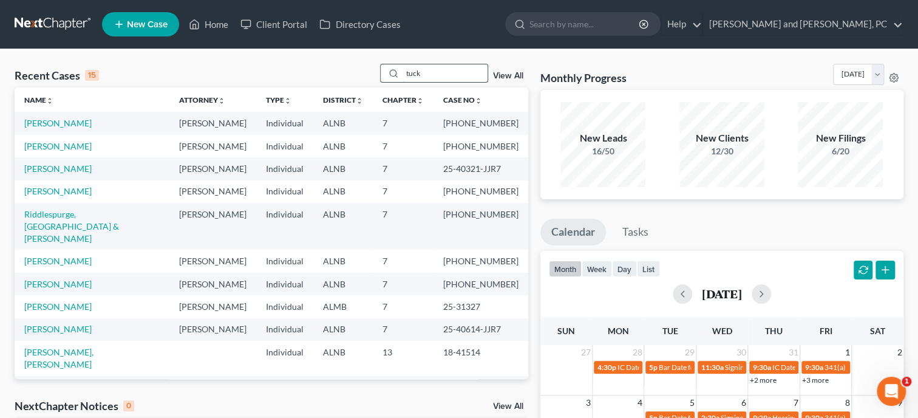
type input "tuck"
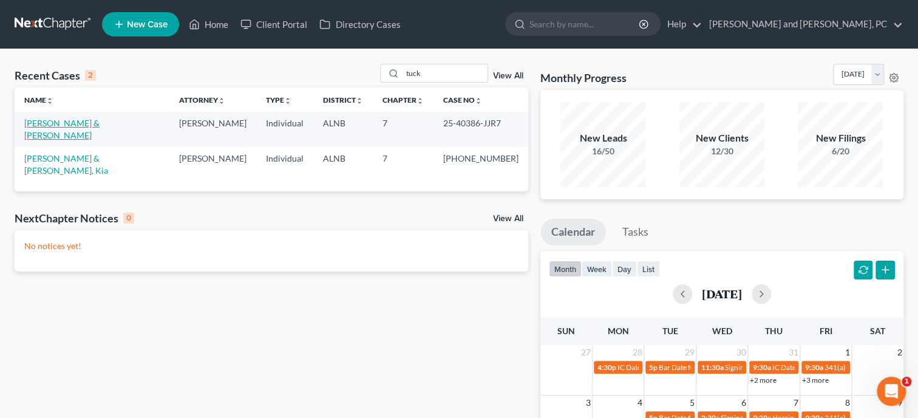
click at [45, 122] on link "[PERSON_NAME] & [PERSON_NAME]" at bounding box center [61, 129] width 75 height 22
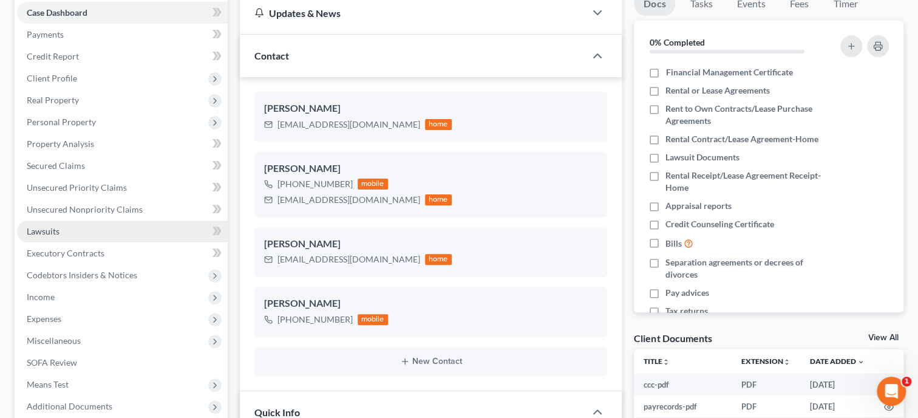
click at [64, 225] on link "Lawsuits" at bounding box center [122, 231] width 211 height 22
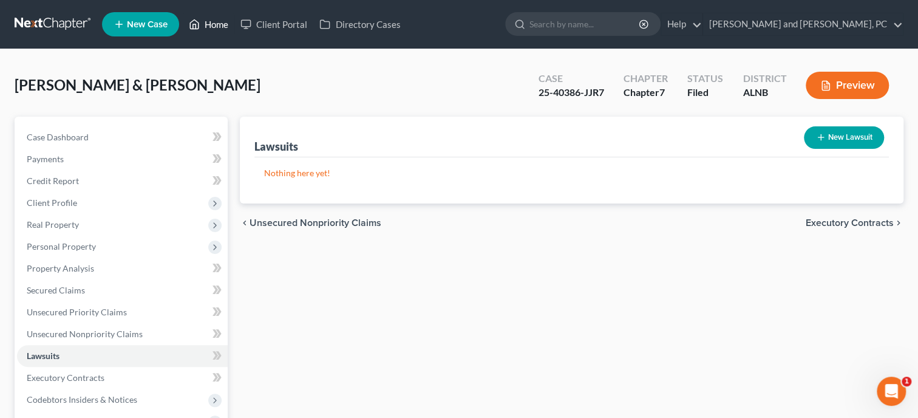
click at [231, 24] on link "Home" at bounding box center [209, 24] width 52 height 22
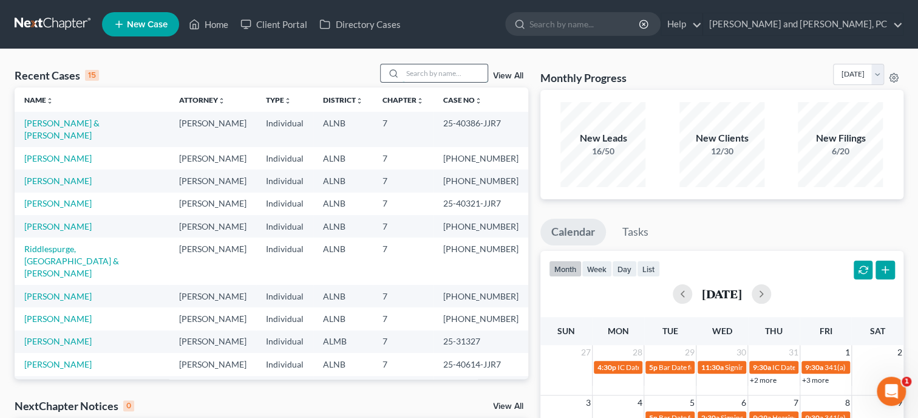
click at [441, 76] on input "search" at bounding box center [444, 73] width 85 height 18
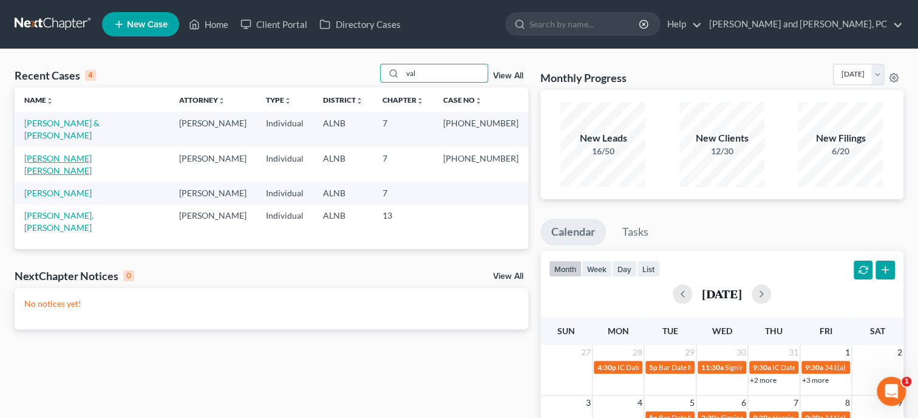
type input "val"
click at [31, 153] on link "[PERSON_NAME] [PERSON_NAME]" at bounding box center [57, 164] width 67 height 22
select select "6"
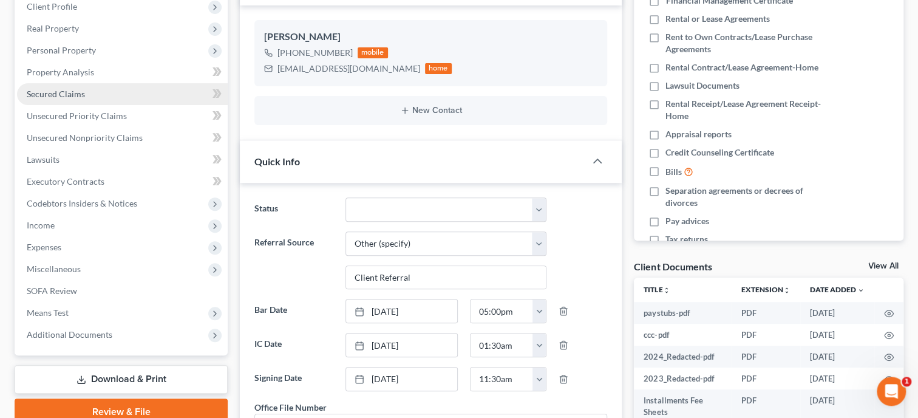
scroll to position [187, 0]
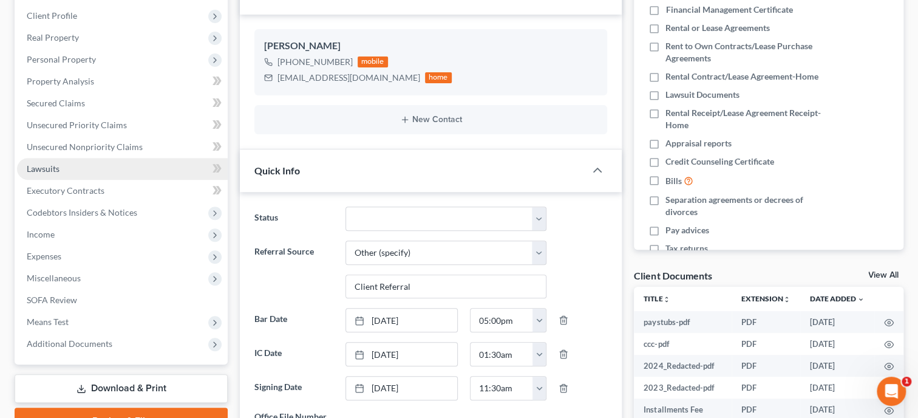
click at [59, 166] on span "Lawsuits" at bounding box center [43, 168] width 33 height 10
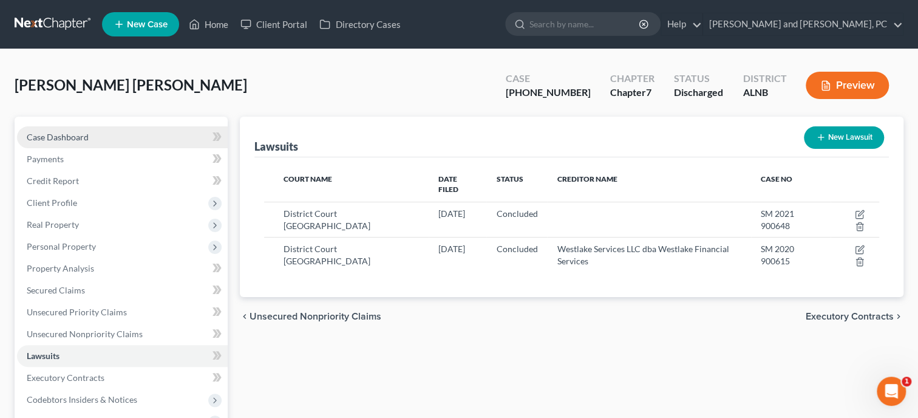
click at [66, 137] on span "Case Dashboard" at bounding box center [58, 137] width 62 height 10
select select "6"
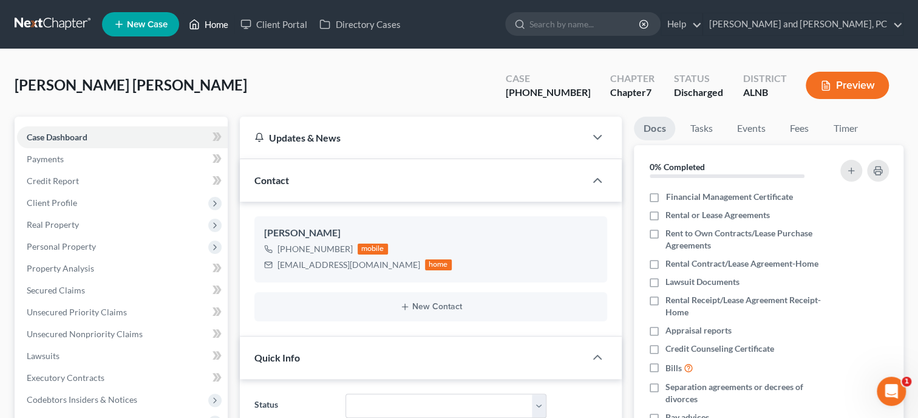
click at [214, 26] on link "Home" at bounding box center [209, 24] width 52 height 22
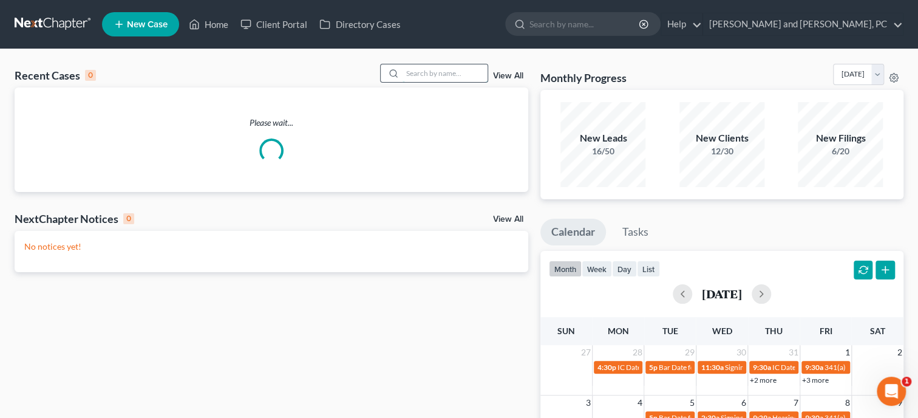
click at [447, 77] on input "search" at bounding box center [444, 73] width 85 height 18
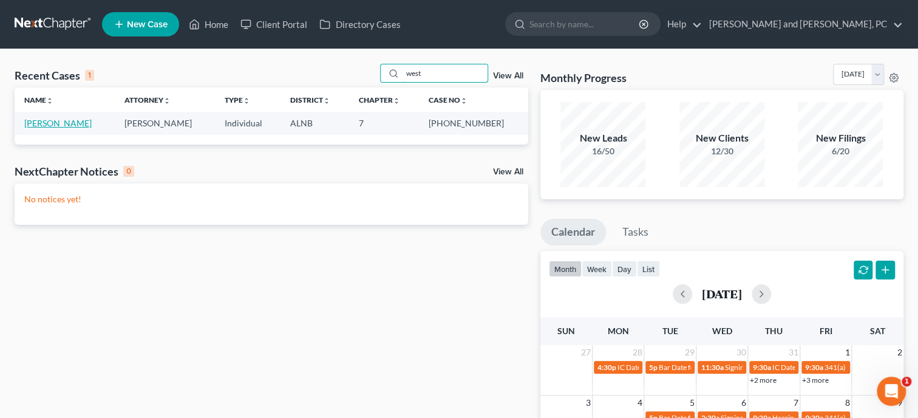
type input "west"
click at [67, 126] on link "[PERSON_NAME]" at bounding box center [57, 123] width 67 height 10
select select "6"
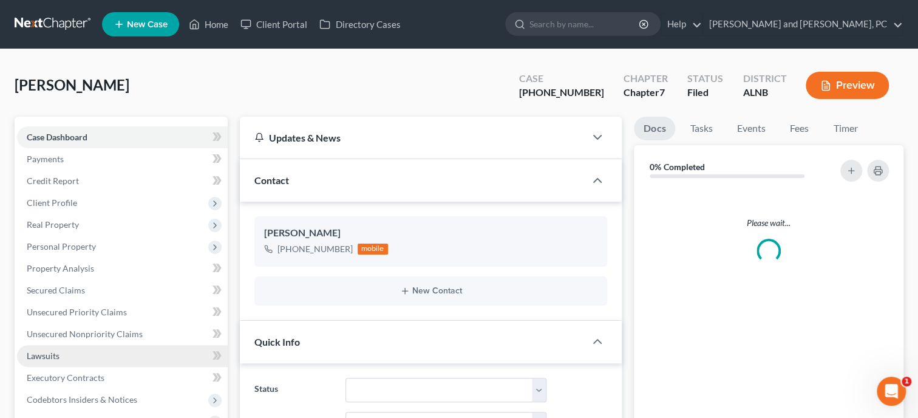
click at [59, 349] on link "Lawsuits" at bounding box center [122, 356] width 211 height 22
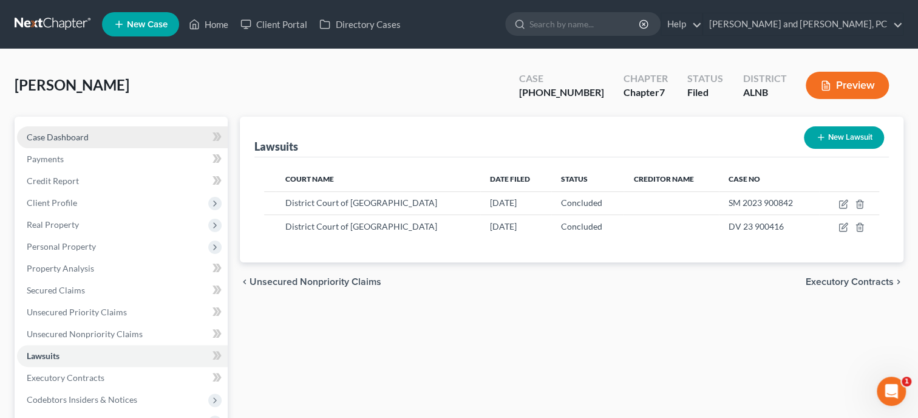
click at [95, 137] on link "Case Dashboard" at bounding box center [122, 137] width 211 height 22
select select "6"
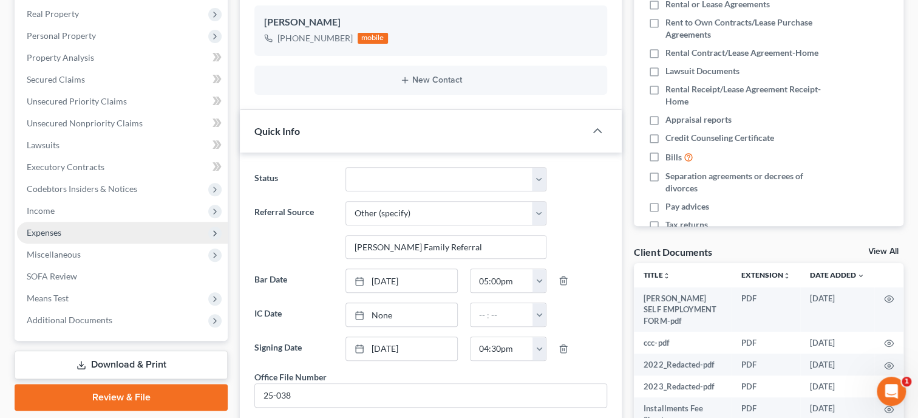
scroll to position [124, 0]
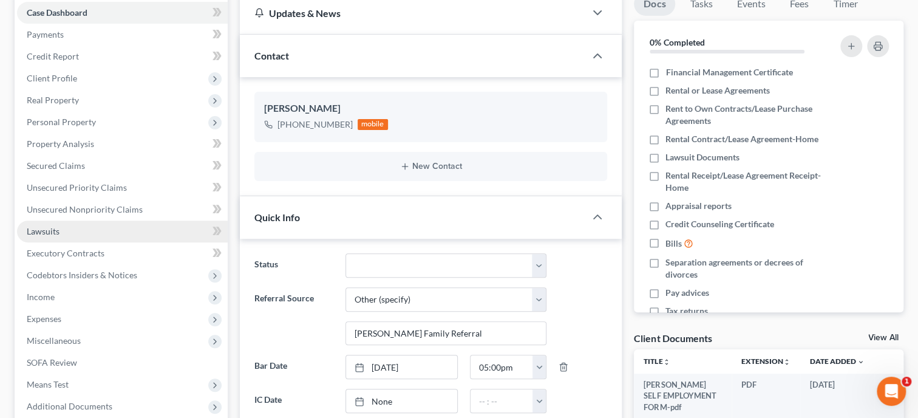
click at [57, 225] on link "Lawsuits" at bounding box center [122, 231] width 211 height 22
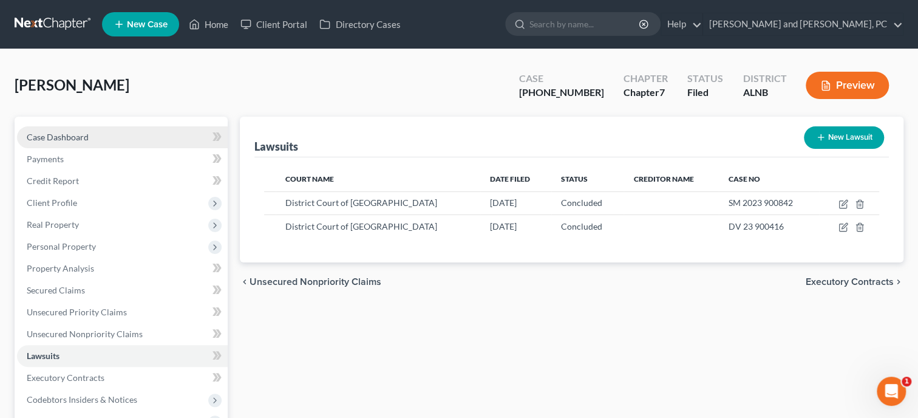
click at [82, 138] on span "Case Dashboard" at bounding box center [58, 137] width 62 height 10
select select "6"
select select "0"
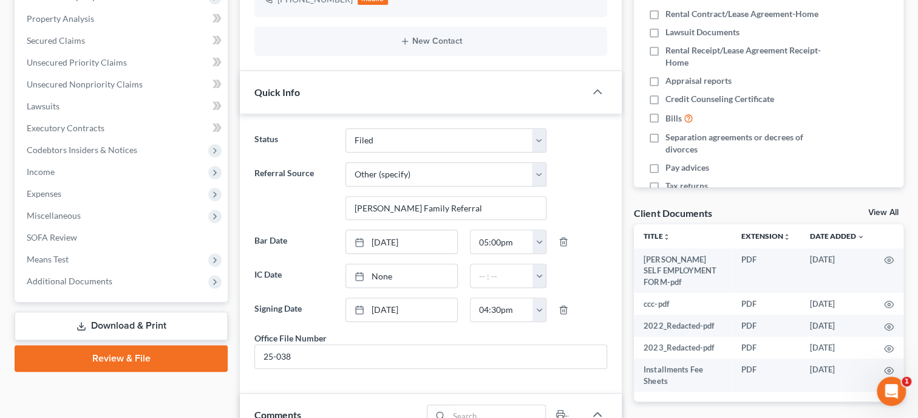
scroll to position [217, 0]
select select "0"
click option "Discharged" at bounding box center [0, 0] width 0 height 0
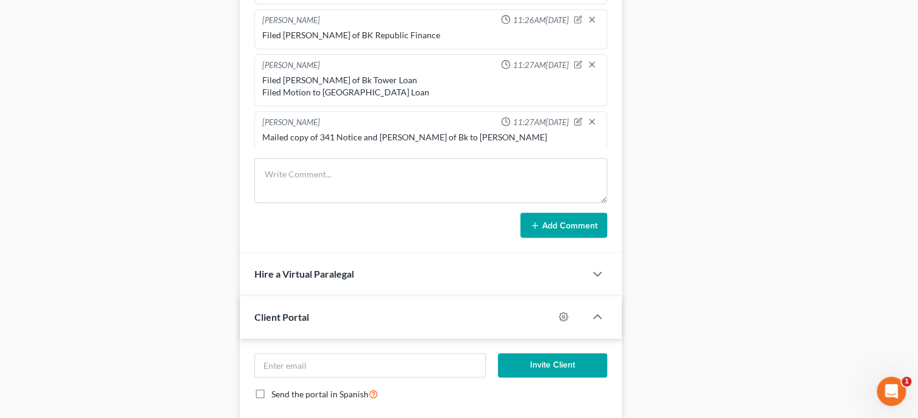
scroll to position [749, 0]
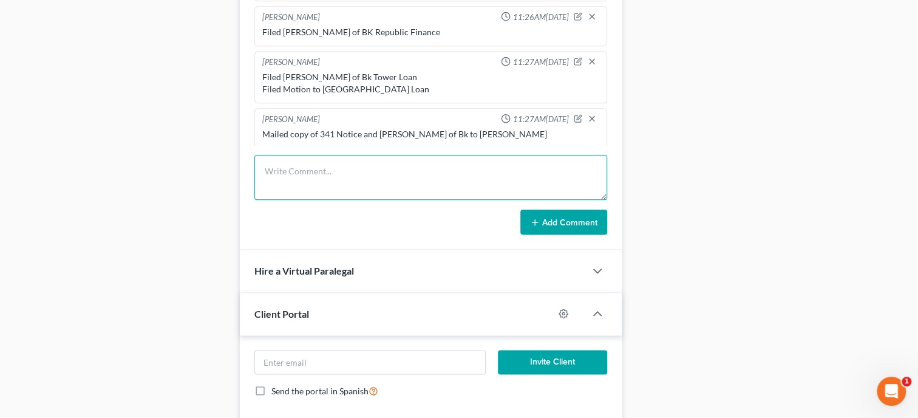
click at [336, 183] on textarea at bounding box center [430, 177] width 353 height 45
type textarea "Filed Discharge Order in 2 State Cases"
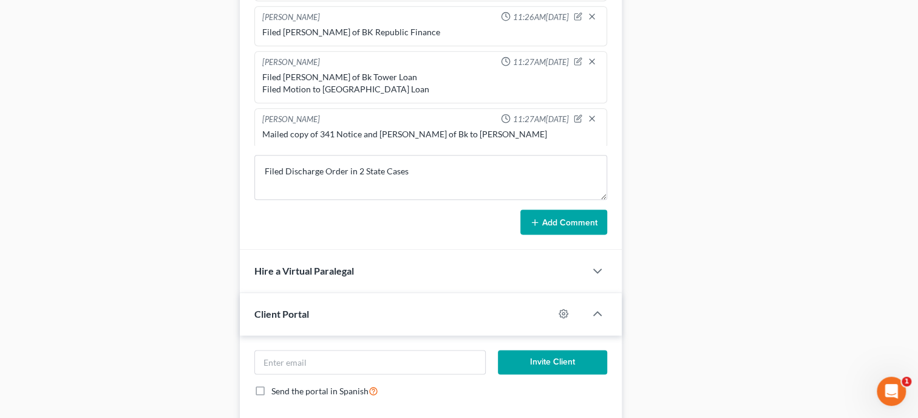
click at [555, 234] on button "Add Comment" at bounding box center [563, 221] width 87 height 25
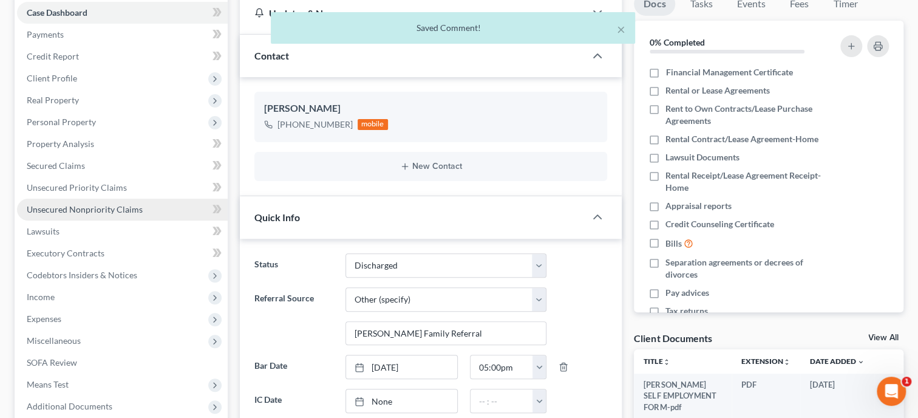
scroll to position [0, 0]
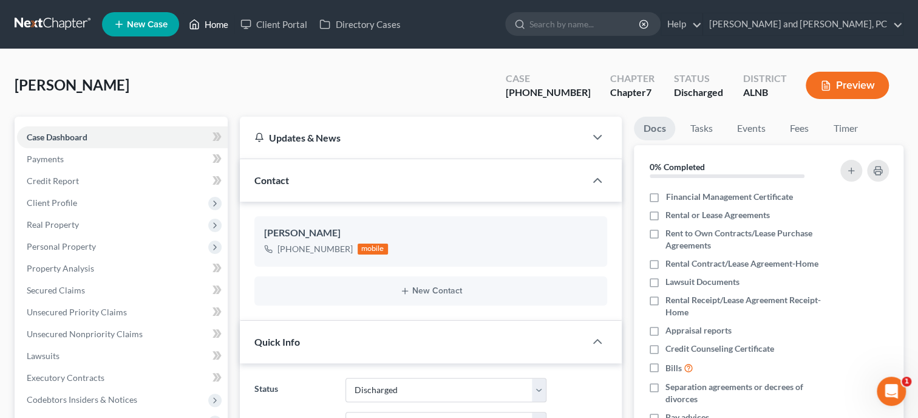
click at [203, 21] on link "Home" at bounding box center [209, 24] width 52 height 22
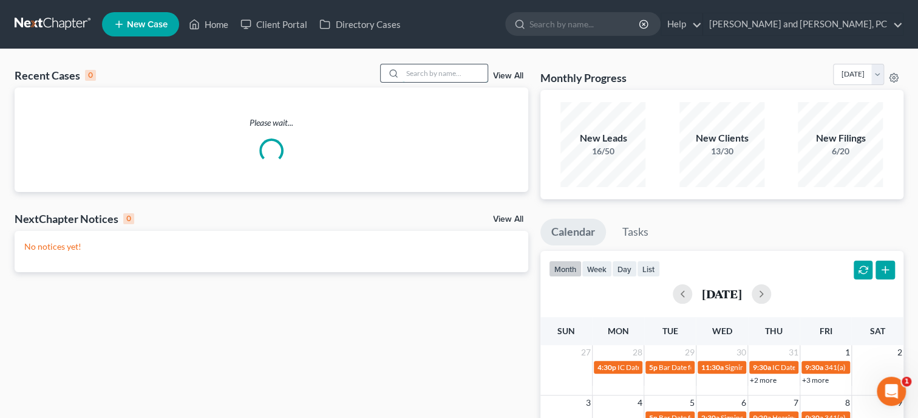
click at [410, 75] on input "search" at bounding box center [444, 73] width 85 height 18
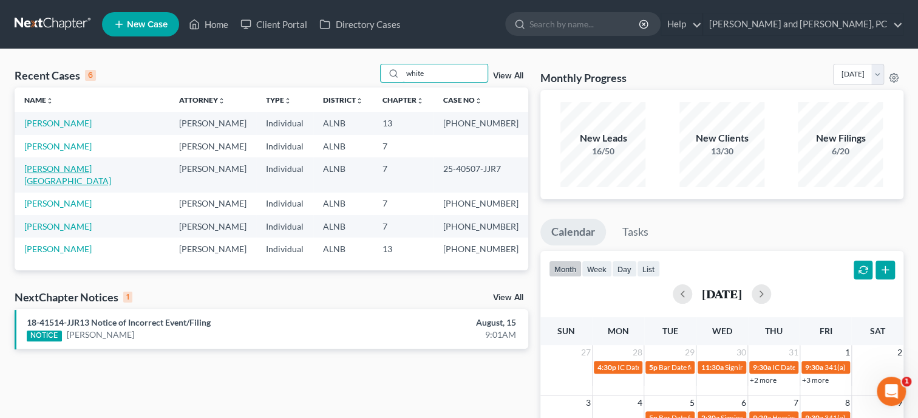
type input "white"
click at [53, 171] on link "[PERSON_NAME][GEOGRAPHIC_DATA]" at bounding box center [67, 174] width 87 height 22
select select "6"
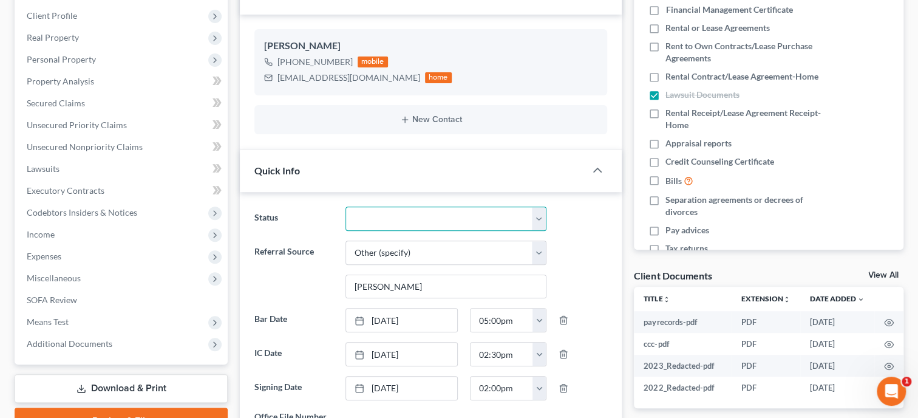
scroll to position [2006, 0]
select select "0"
click option "Discharged" at bounding box center [0, 0] width 0 height 0
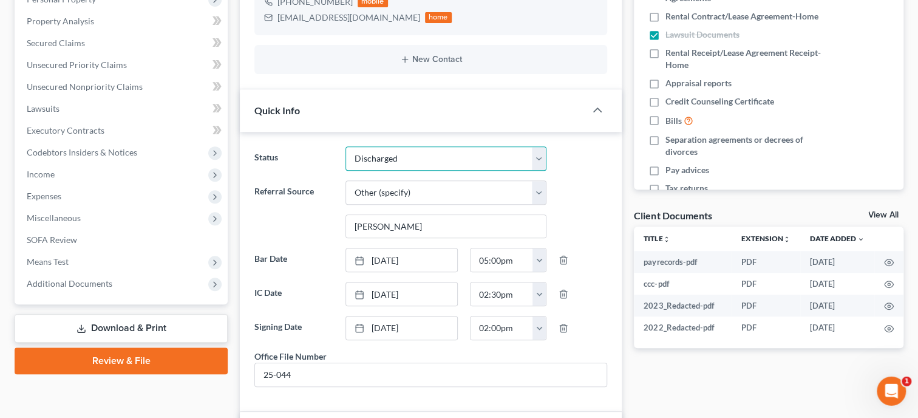
scroll to position [312, 0]
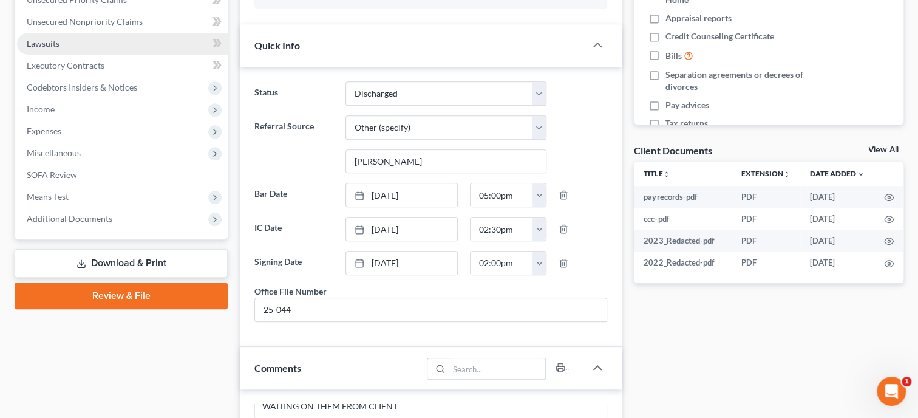
click at [42, 39] on span "Lawsuits" at bounding box center [43, 43] width 33 height 10
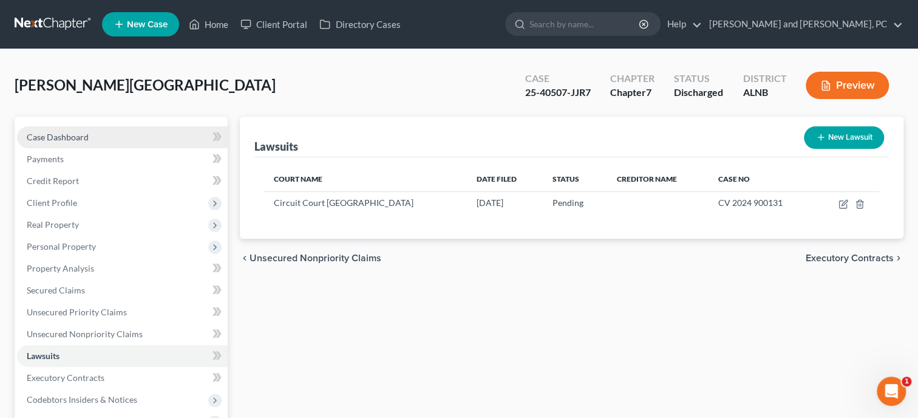
click at [64, 139] on span "Case Dashboard" at bounding box center [58, 137] width 62 height 10
select select "0"
select select "6"
select select "0"
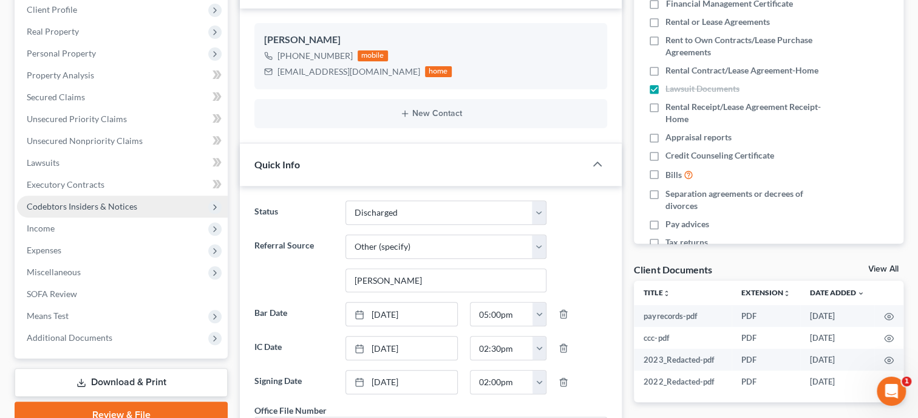
scroll to position [187, 0]
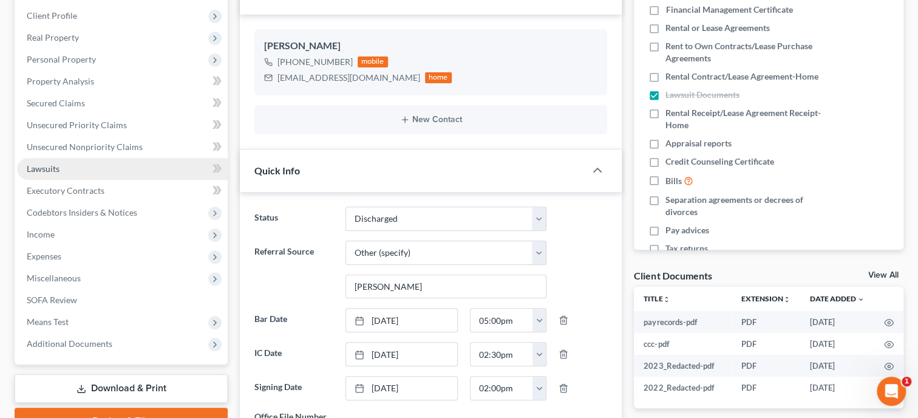
click at [41, 177] on link "Lawsuits" at bounding box center [122, 169] width 211 height 22
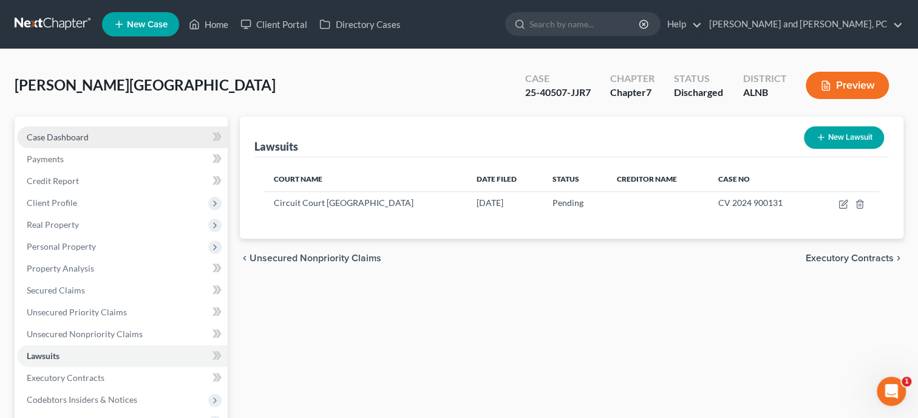
click at [115, 141] on link "Case Dashboard" at bounding box center [122, 137] width 211 height 22
select select "0"
select select "6"
select select "0"
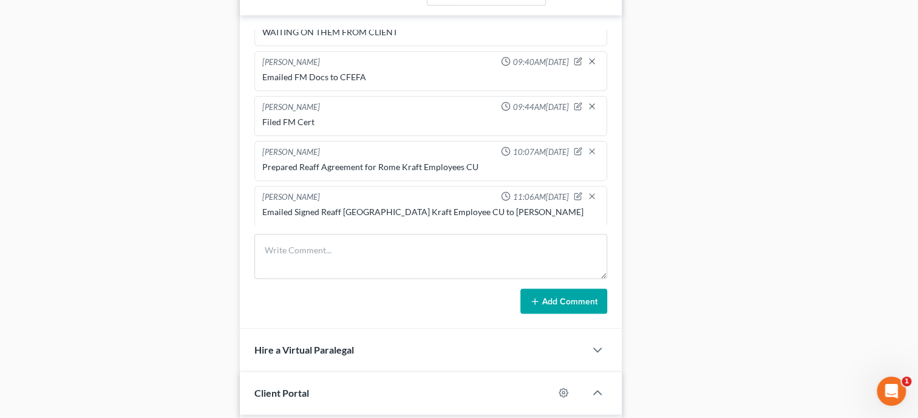
scroll to position [686, 0]
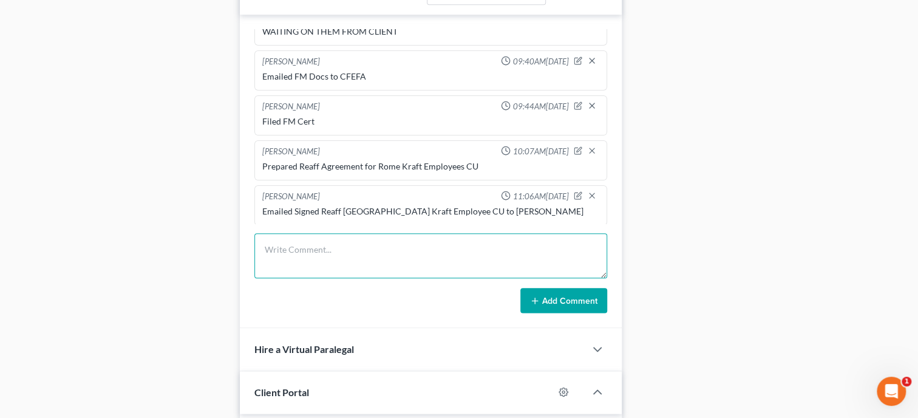
click at [325, 261] on textarea at bounding box center [430, 255] width 353 height 45
type textarea "Filed Discharge Order in State Case."
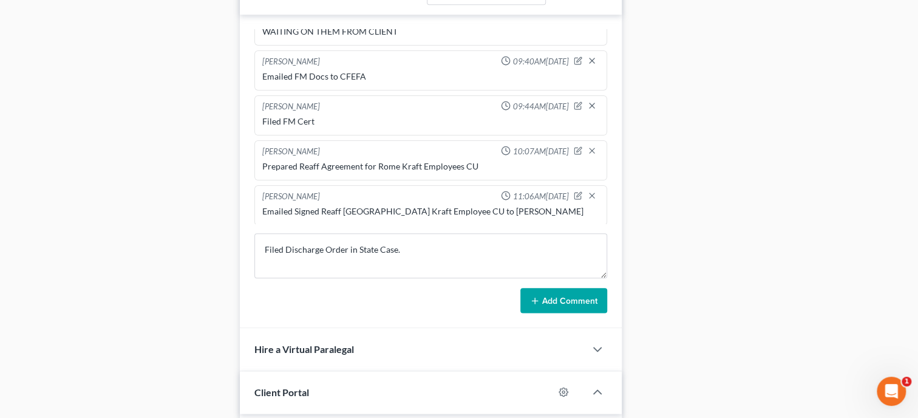
click at [545, 301] on button "Add Comment" at bounding box center [563, 300] width 87 height 25
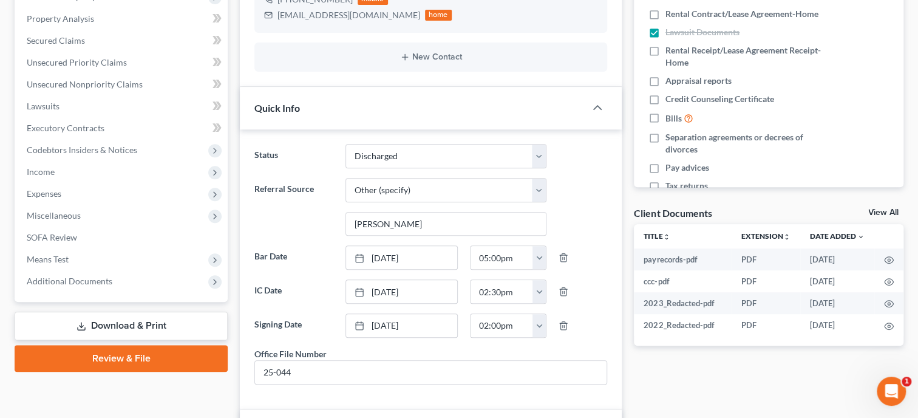
scroll to position [0, 0]
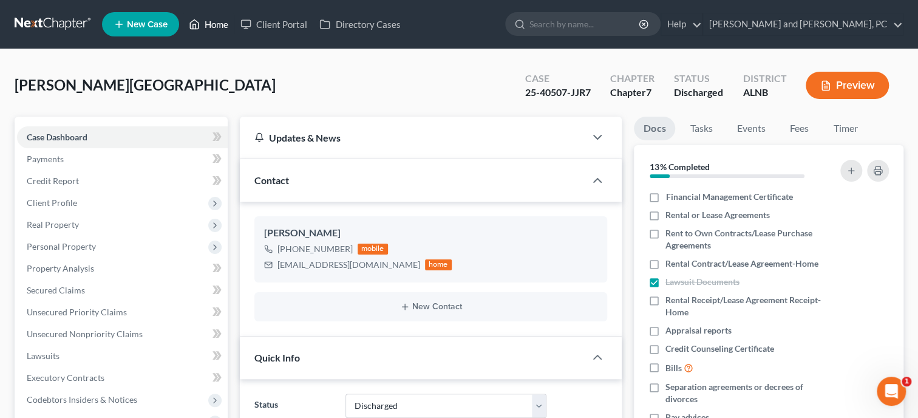
click at [223, 31] on link "Home" at bounding box center [209, 24] width 52 height 22
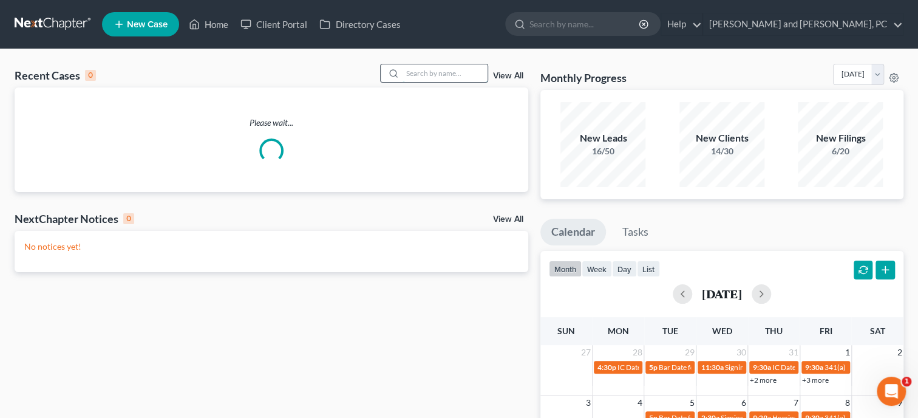
click at [436, 77] on input "search" at bounding box center [444, 73] width 85 height 18
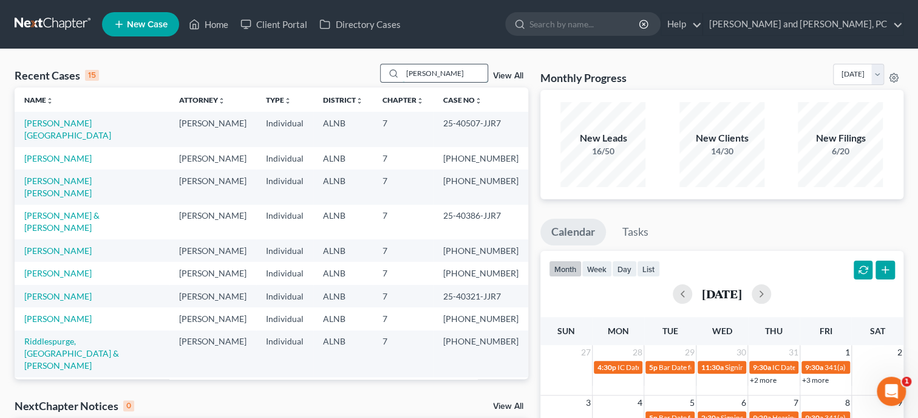
type input "[PERSON_NAME]"
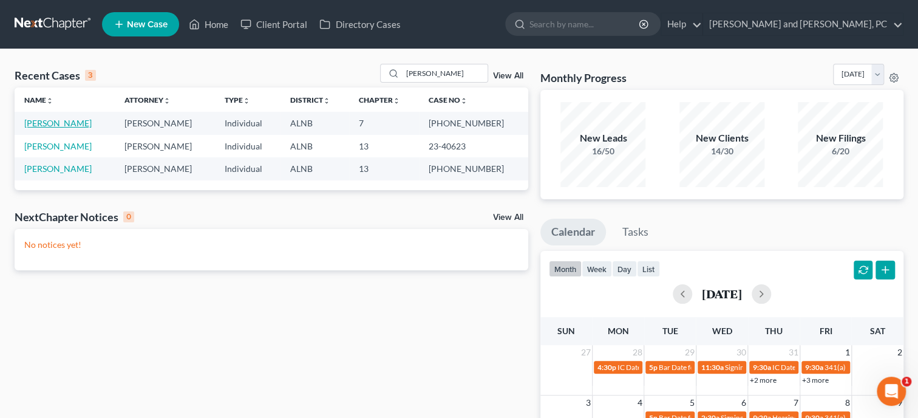
click at [55, 128] on link "[PERSON_NAME]" at bounding box center [57, 123] width 67 height 10
select select "6"
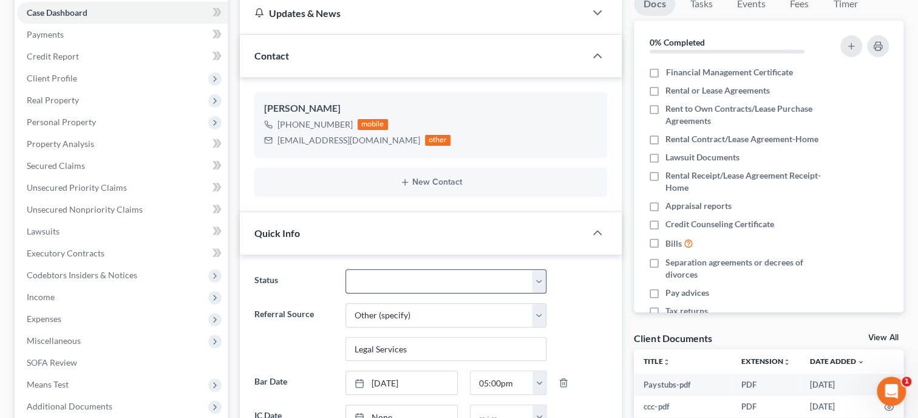
scroll to position [2141, 0]
select select "0"
click option "Discharged" at bounding box center [0, 0] width 0 height 0
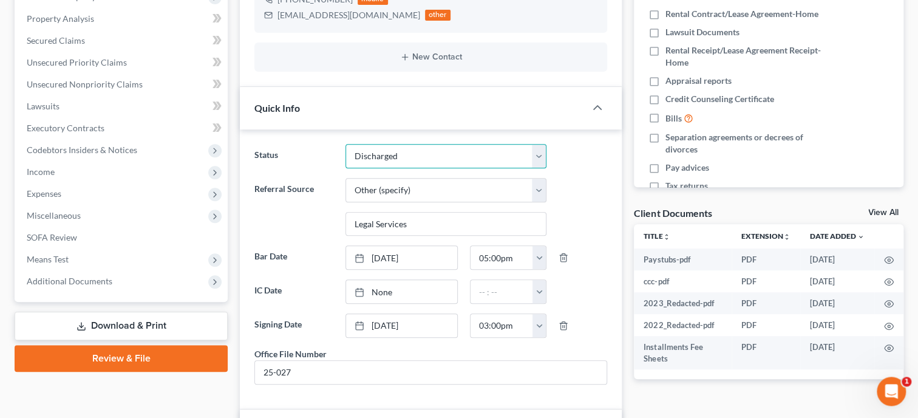
scroll to position [187, 0]
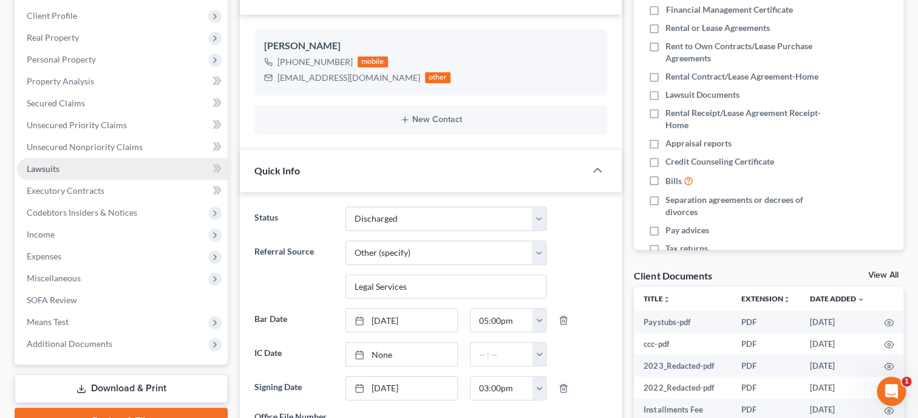
click at [53, 170] on span "Lawsuits" at bounding box center [43, 168] width 33 height 10
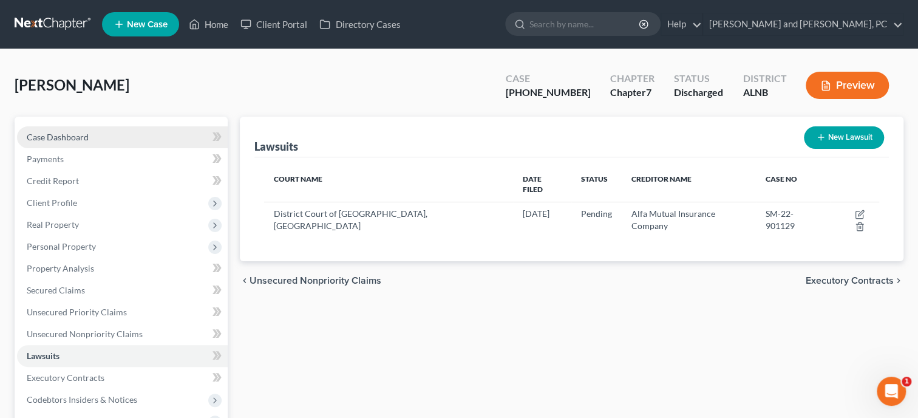
click at [55, 139] on span "Case Dashboard" at bounding box center [58, 137] width 62 height 10
select select "0"
select select "6"
select select "0"
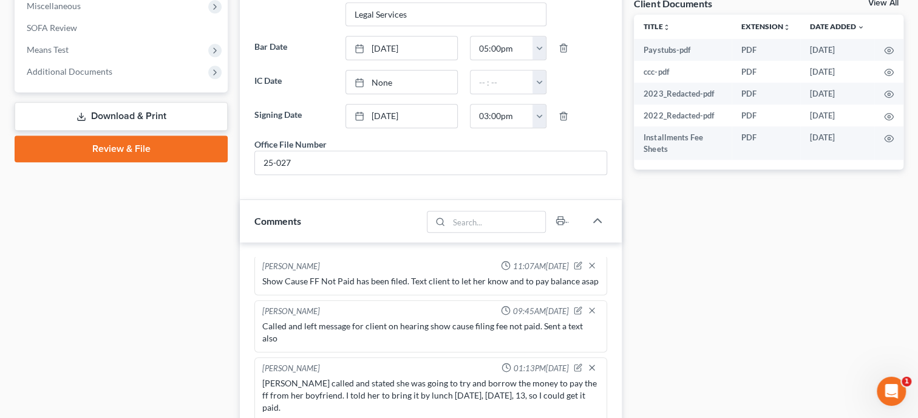
scroll to position [686, 0]
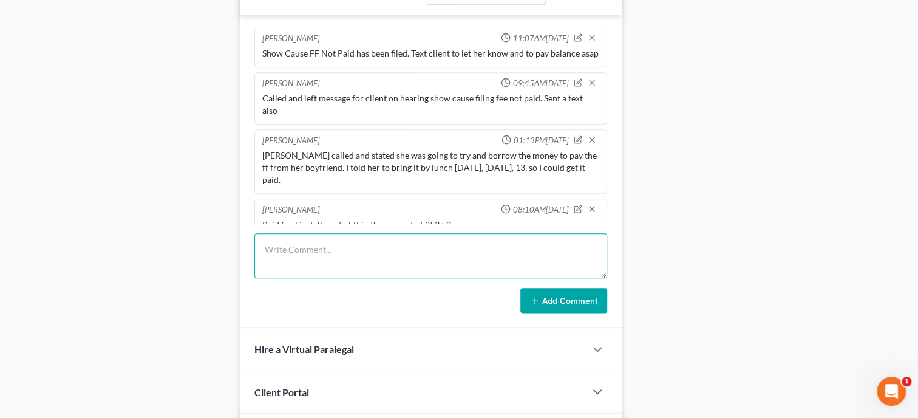
click at [301, 266] on textarea at bounding box center [430, 255] width 353 height 45
type textarea "Filed Discharge in State Case."
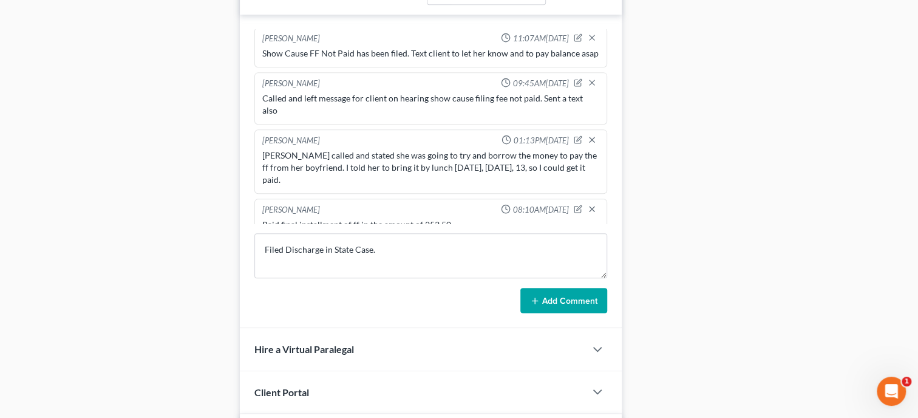
click at [570, 313] on button "Add Comment" at bounding box center [563, 300] width 87 height 25
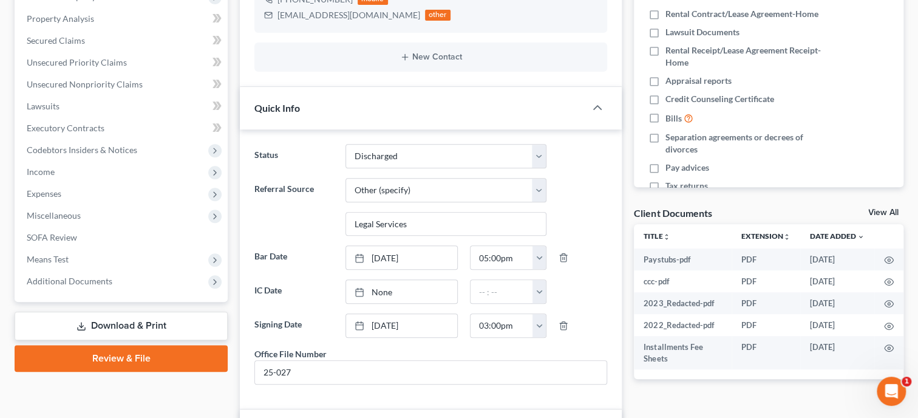
scroll to position [0, 0]
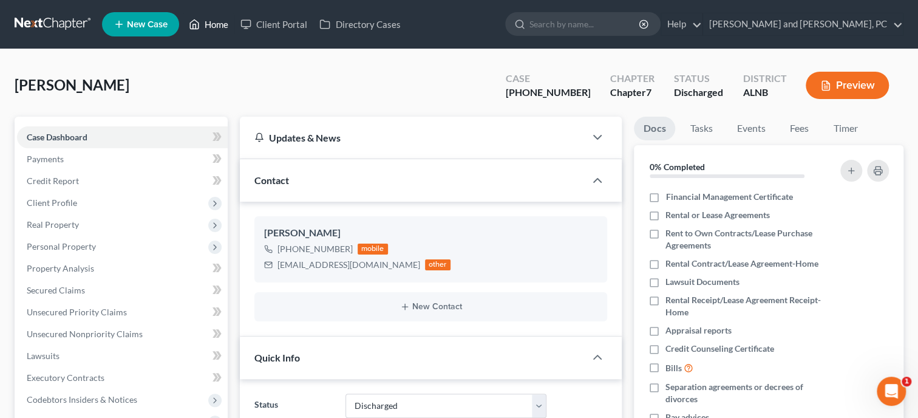
click at [222, 34] on link "Home" at bounding box center [209, 24] width 52 height 22
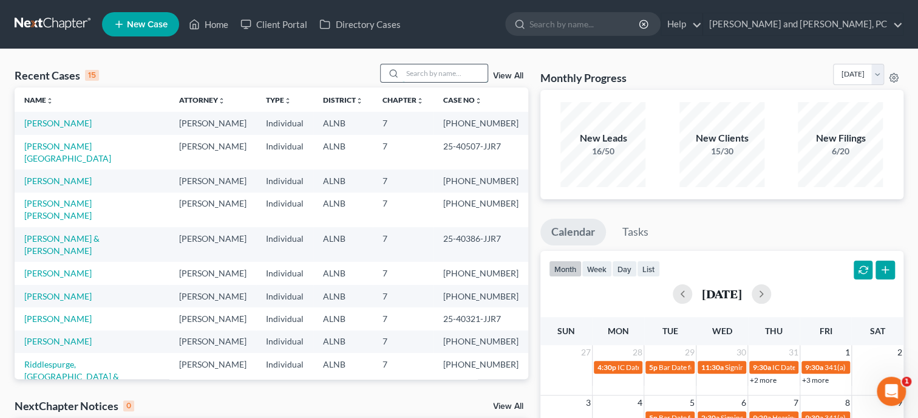
click at [412, 75] on input "search" at bounding box center [444, 73] width 85 height 18
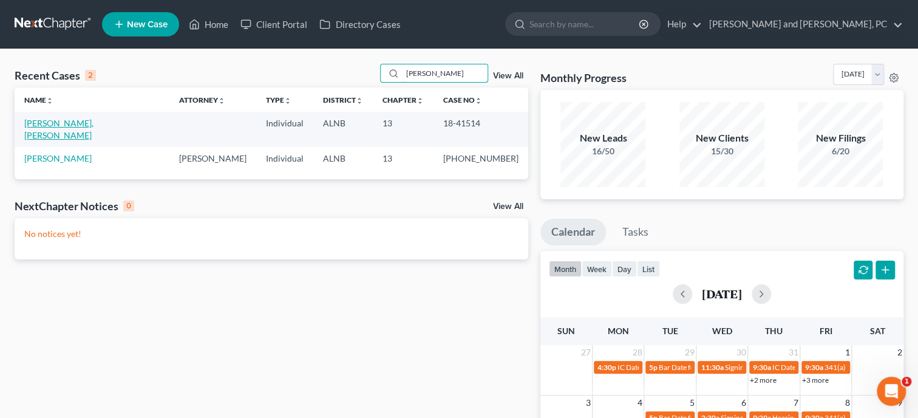
type input "[PERSON_NAME]"
click at [71, 128] on link "[PERSON_NAME], [PERSON_NAME]" at bounding box center [58, 129] width 69 height 22
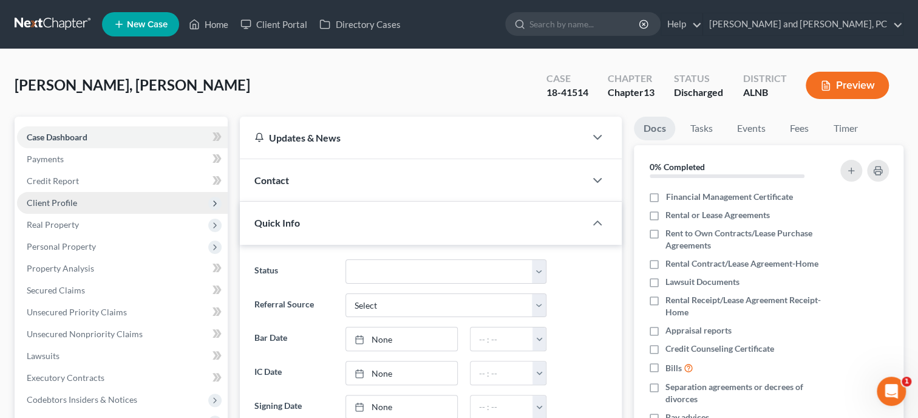
click at [63, 206] on span "Client Profile" at bounding box center [52, 202] width 50 height 10
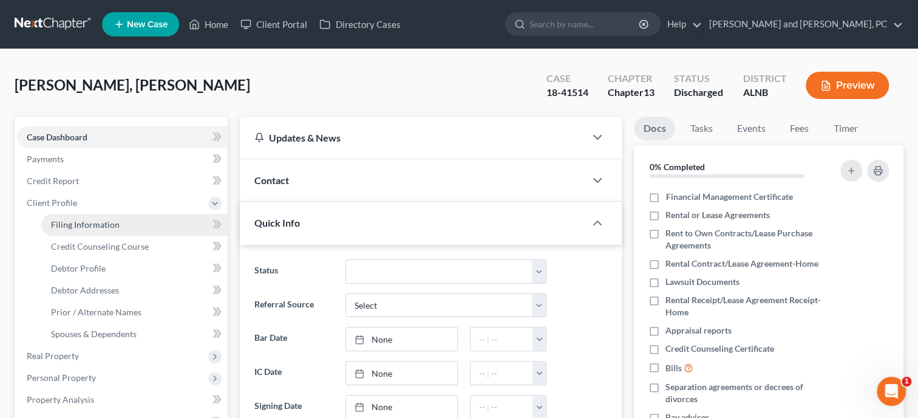
click at [66, 223] on span "Filing Information" at bounding box center [85, 224] width 69 height 10
select select "1"
select select "0"
select select "3"
select select "1"
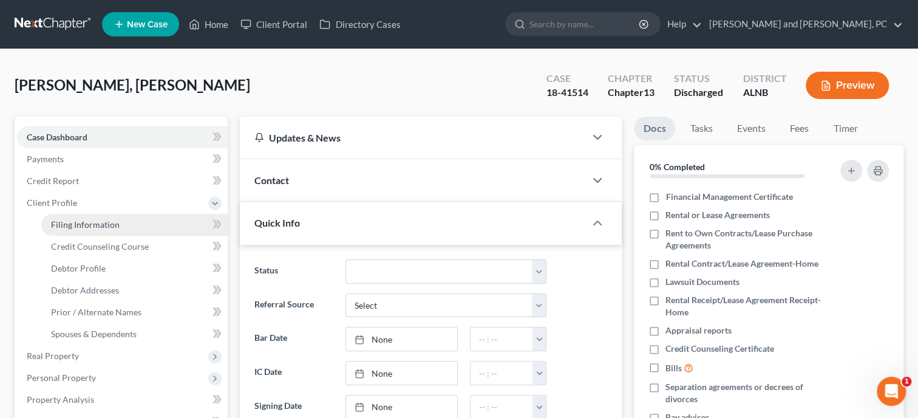
select select "0"
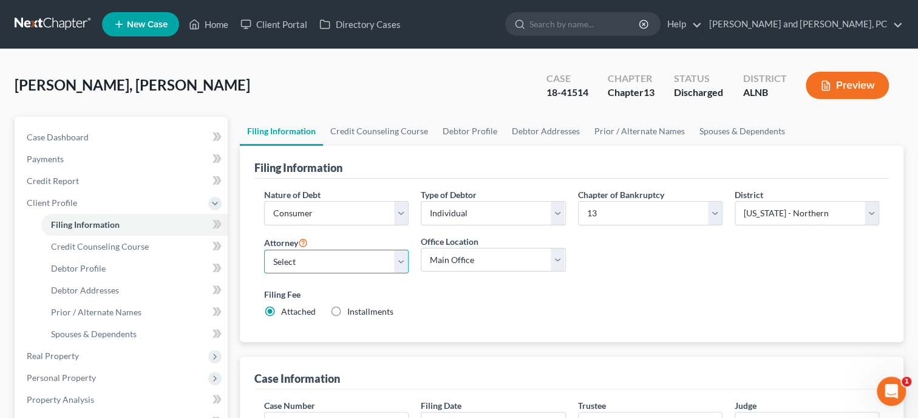
select select "0"
click option "[PERSON_NAME] - [GEOGRAPHIC_DATA]" at bounding box center [0, 0] width 0 height 0
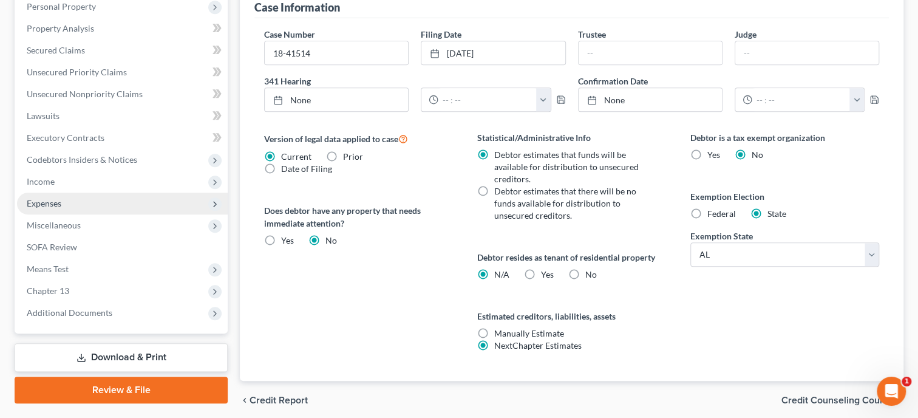
scroll to position [374, 0]
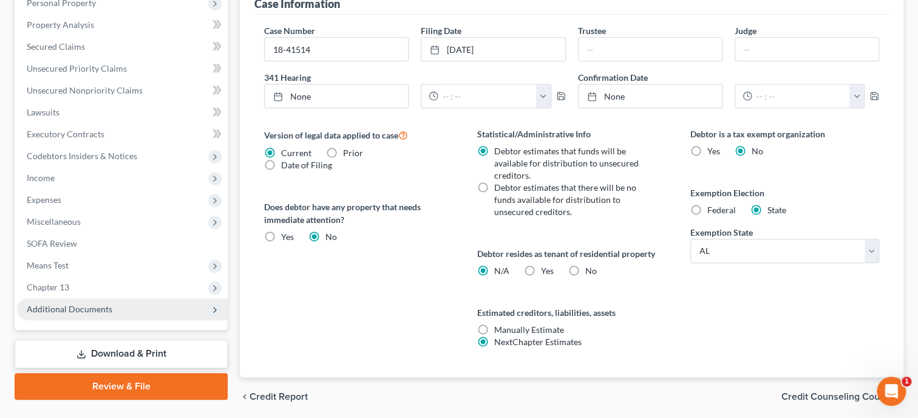
click at [86, 307] on span "Additional Documents" at bounding box center [70, 308] width 86 height 10
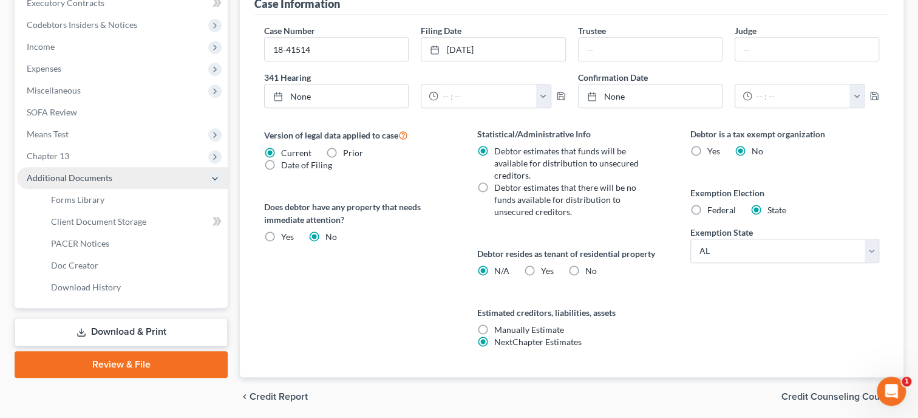
scroll to position [243, 0]
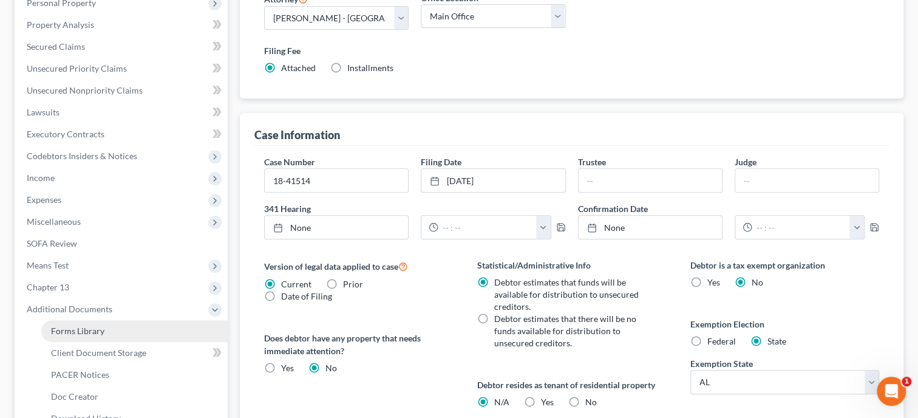
click at [86, 325] on span "Forms Library" at bounding box center [77, 330] width 53 height 10
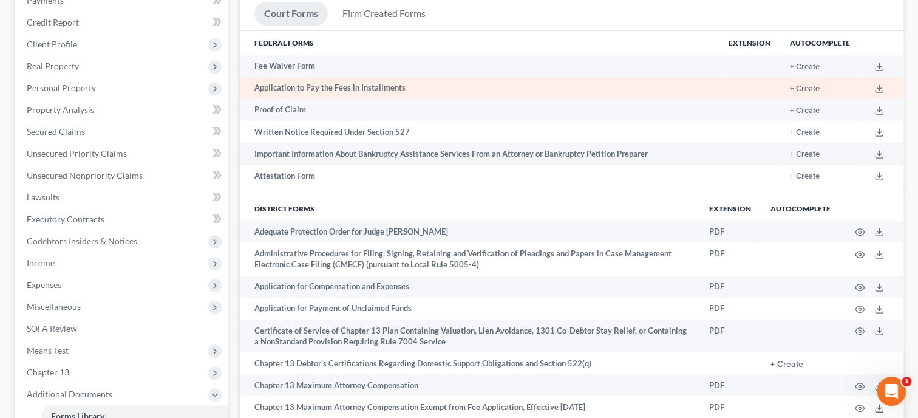
scroll to position [187, 0]
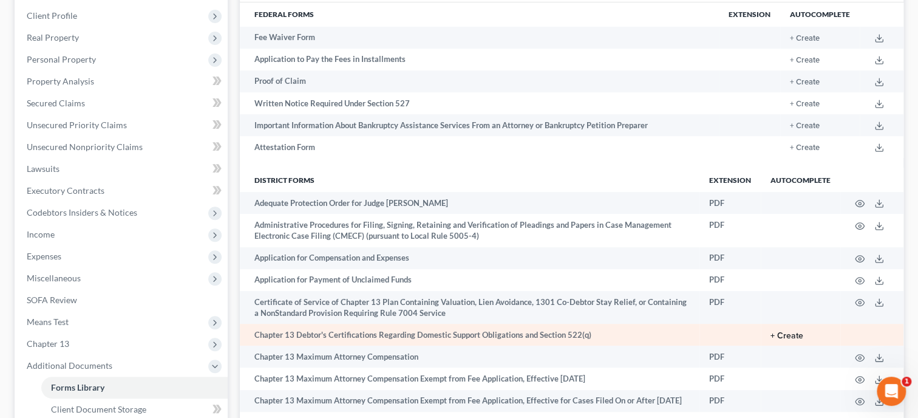
click at [776, 340] on button "+ Create" at bounding box center [786, 335] width 33 height 8
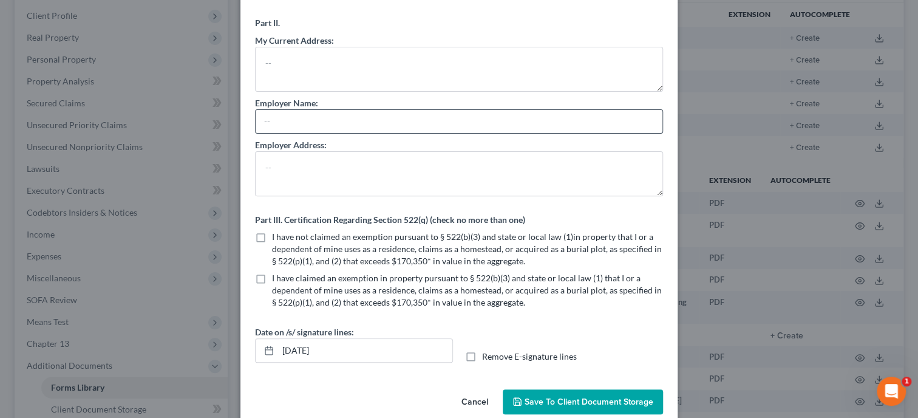
scroll to position [176, 0]
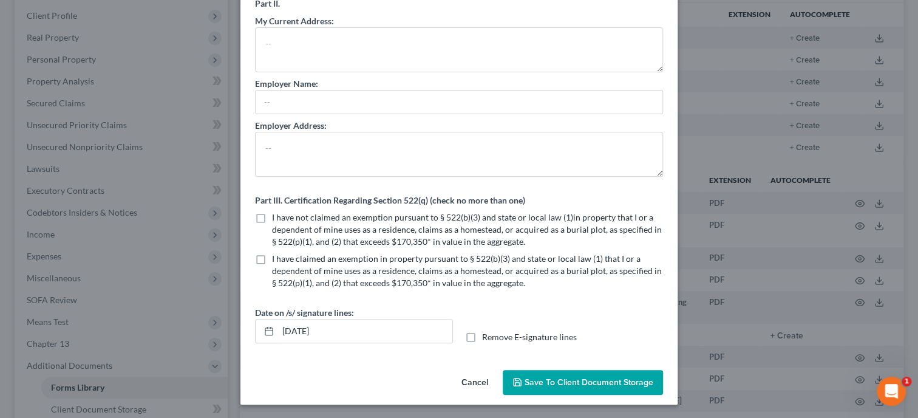
click at [477, 382] on button "Cancel" at bounding box center [475, 383] width 46 height 24
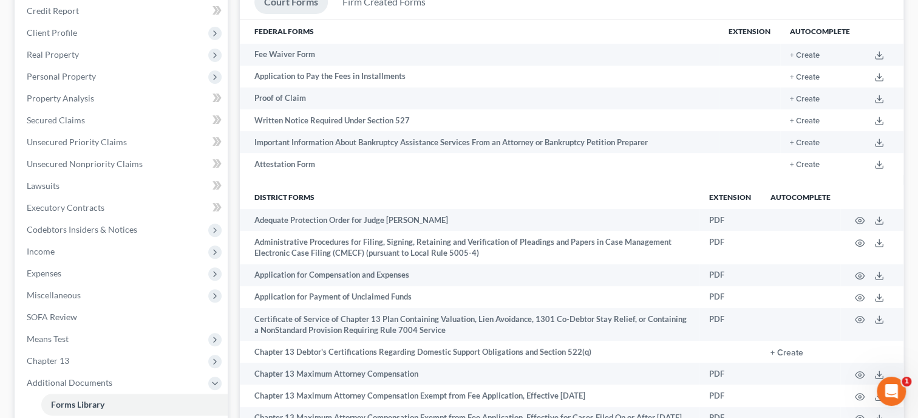
scroll to position [0, 0]
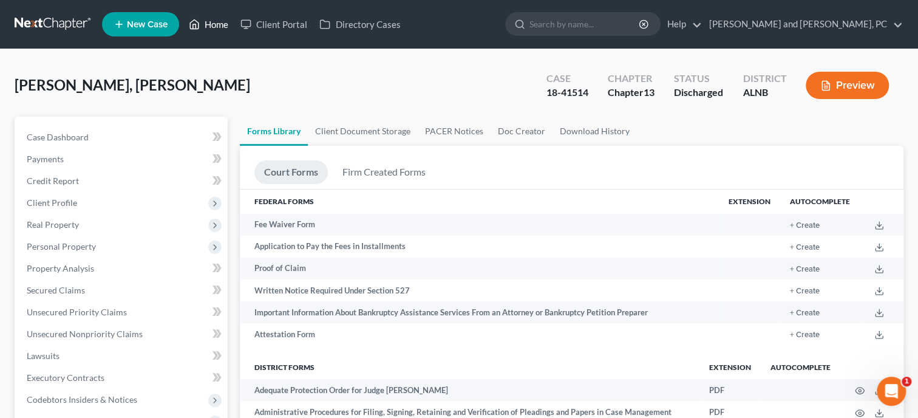
click at [214, 24] on link "Home" at bounding box center [209, 24] width 52 height 22
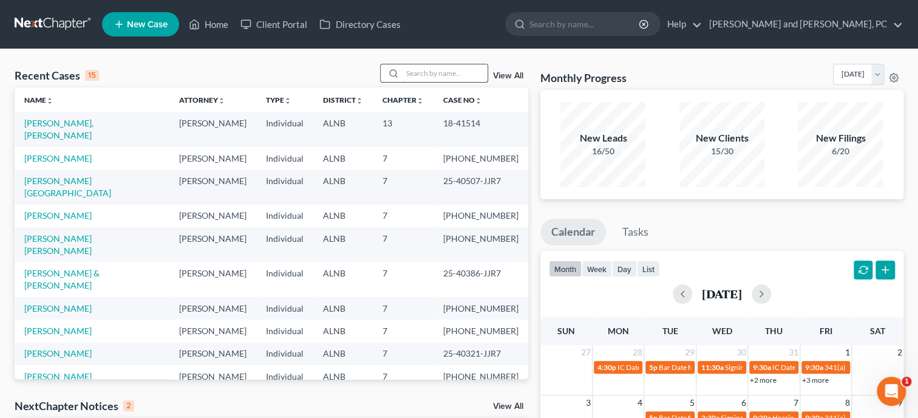
click at [437, 66] on input "search" at bounding box center [444, 73] width 85 height 18
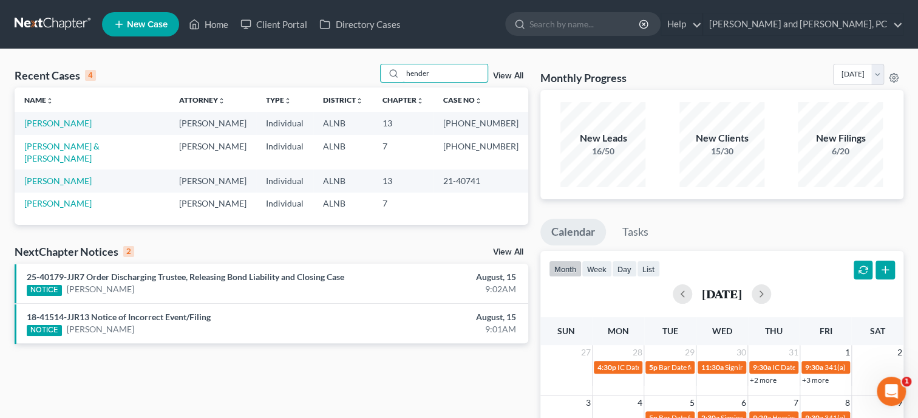
type input "hender"
click at [51, 122] on link "[PERSON_NAME]" at bounding box center [57, 123] width 67 height 10
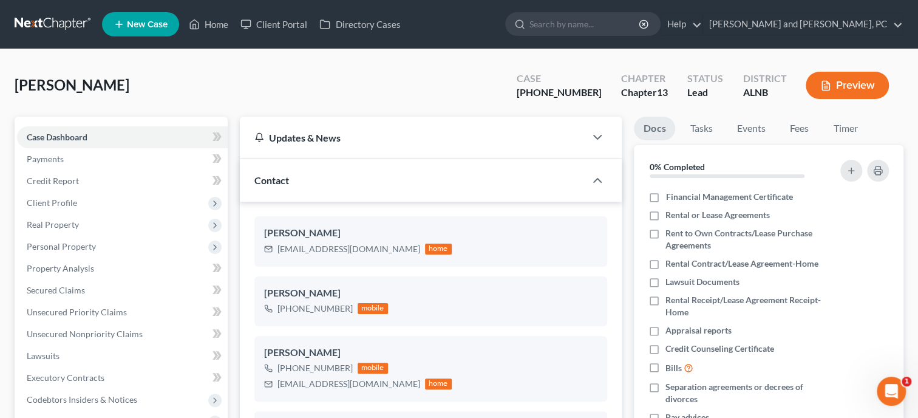
scroll to position [61, 0]
click at [39, 245] on span "Personal Property" at bounding box center [61, 246] width 69 height 10
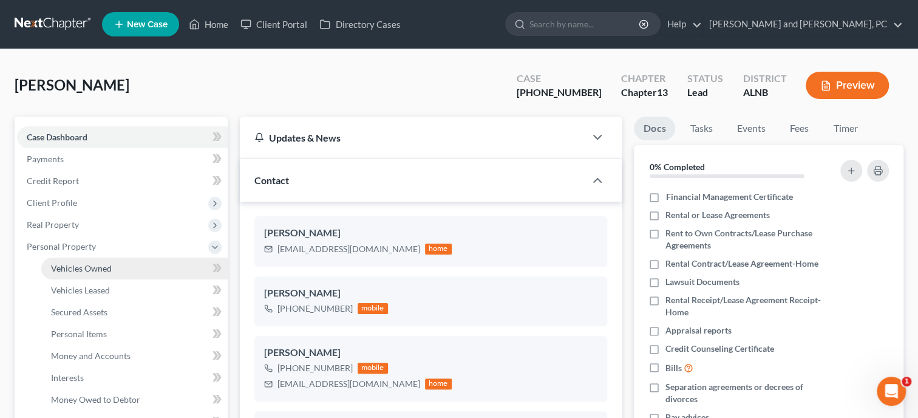
click at [52, 265] on span "Vehicles Owned" at bounding box center [81, 268] width 61 height 10
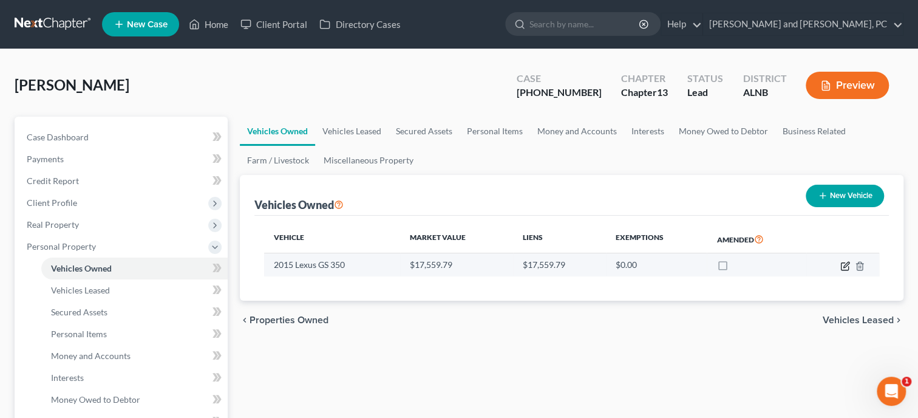
click at [842, 264] on icon "button" at bounding box center [845, 266] width 10 height 10
select select "0"
select select "11"
select select "0"
select select "3"
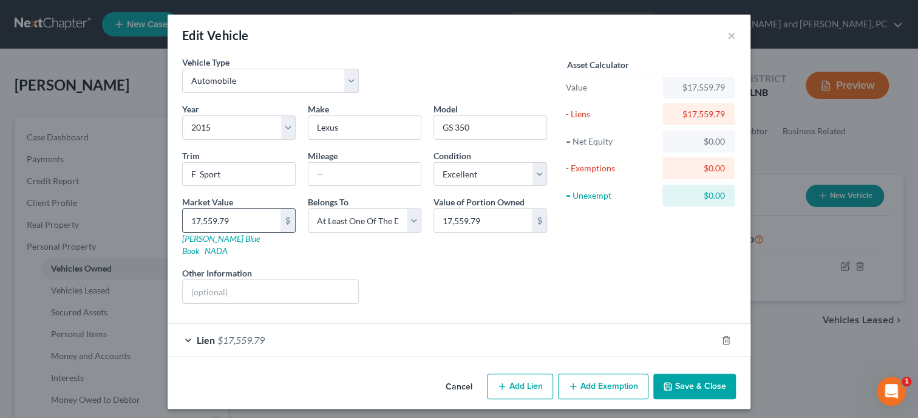
click at [251, 220] on input "17,559.79" at bounding box center [232, 220] width 98 height 23
type input "1"
type input "1.00"
type input "17"
type input "17.00"
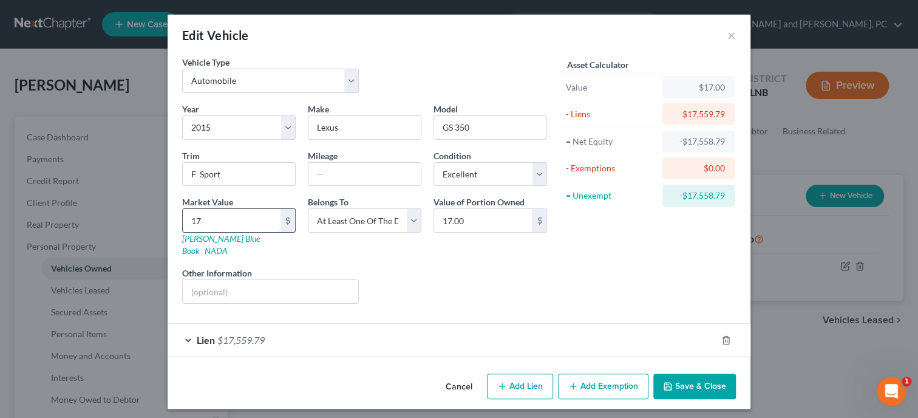
type input "175"
type input "175.00"
type input "1758"
type input "1,758.00"
type input "1,7581"
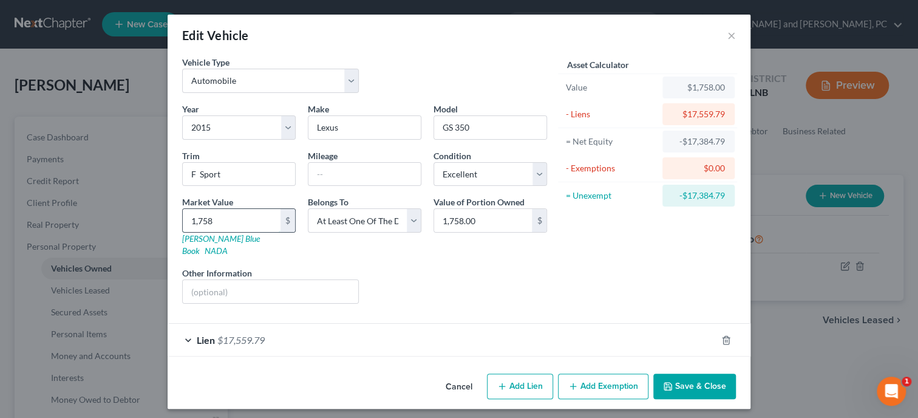
type input "17,581.00"
type input "17,581.8"
type input "17,581.80"
type input "17,581.84"
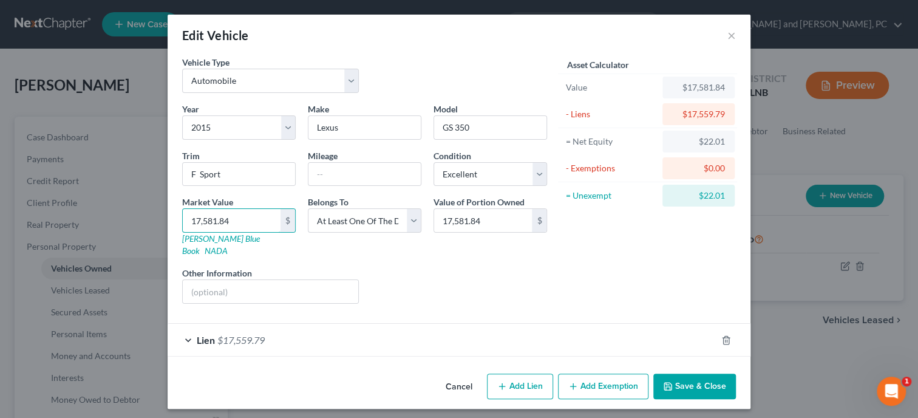
type input "17,581.84"
click at [412, 286] on div "Liens Select" at bounding box center [459, 284] width 189 height 37
click at [265, 334] on span "$17,559.79" at bounding box center [240, 340] width 47 height 12
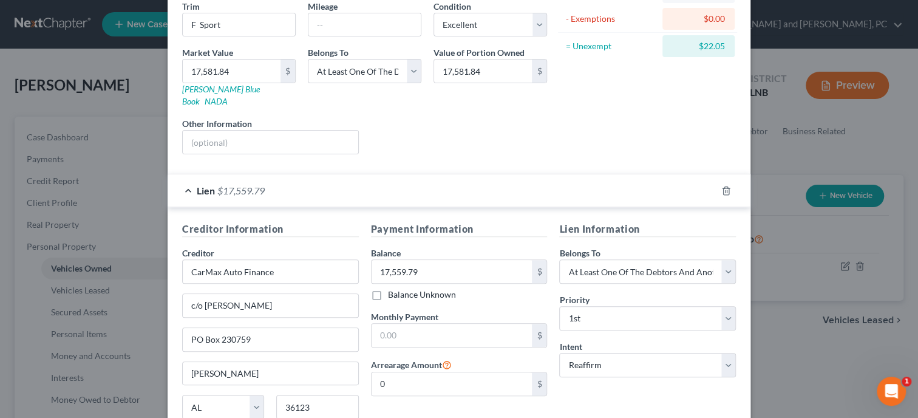
scroll to position [187, 0]
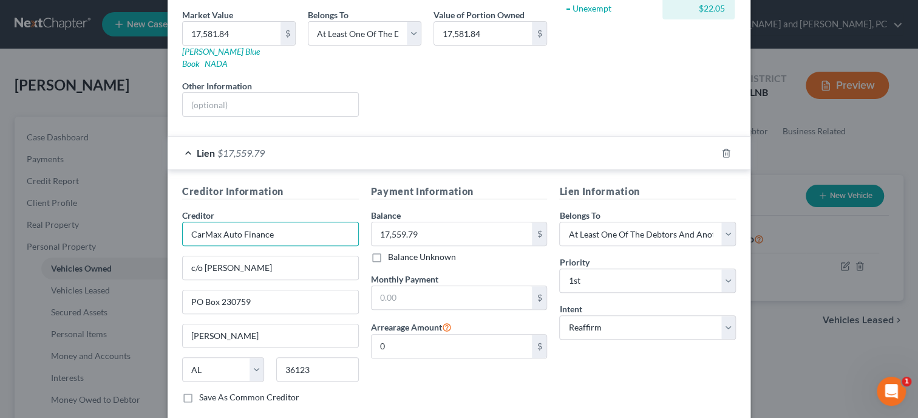
click at [317, 222] on input "CarMax Auto Finance" at bounding box center [270, 234] width 177 height 24
type input "CarMax Auto Finance***"
click at [429, 226] on input "17,559.79" at bounding box center [451, 233] width 161 height 23
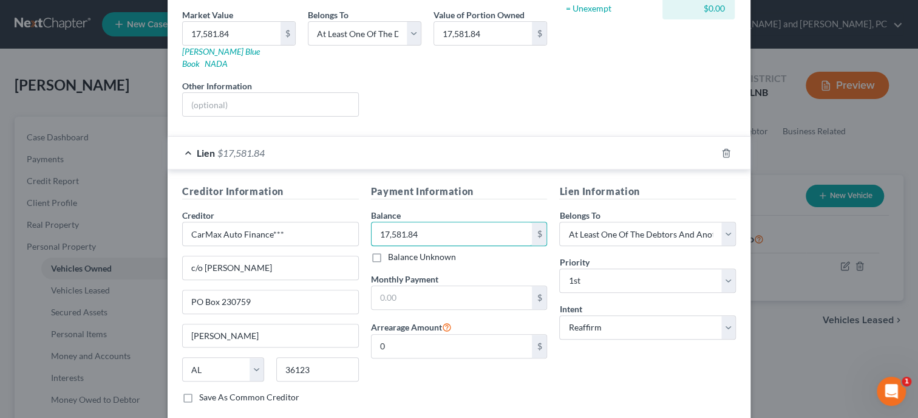
type input "17,581.84"
click at [570, 364] on div "Lien Information Belongs To * Select Debtor 1 Only Debtor 2 Only Debtor 1 And D…" at bounding box center [647, 298] width 189 height 229
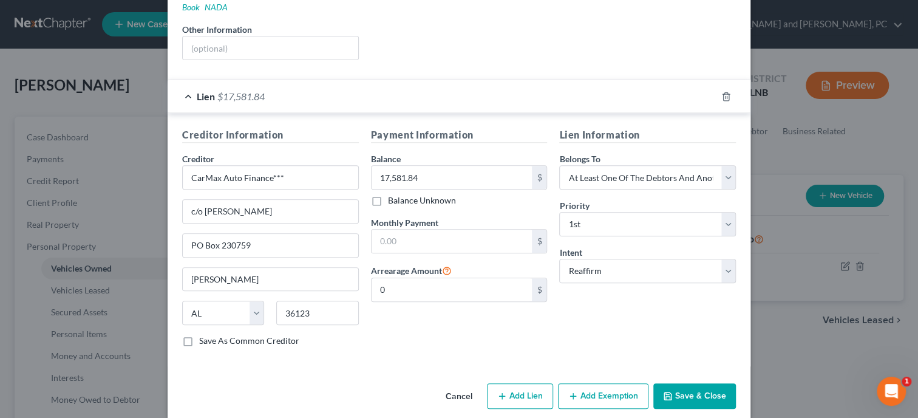
click at [685, 383] on button "Save & Close" at bounding box center [694, 395] width 83 height 25
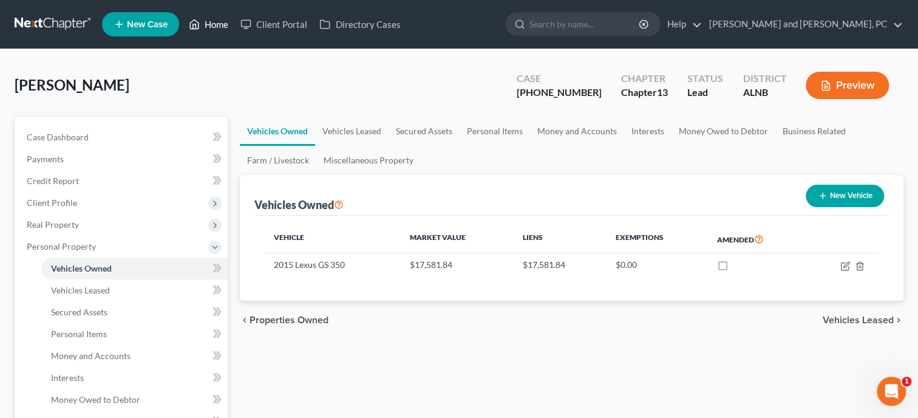
click at [222, 29] on link "Home" at bounding box center [209, 24] width 52 height 22
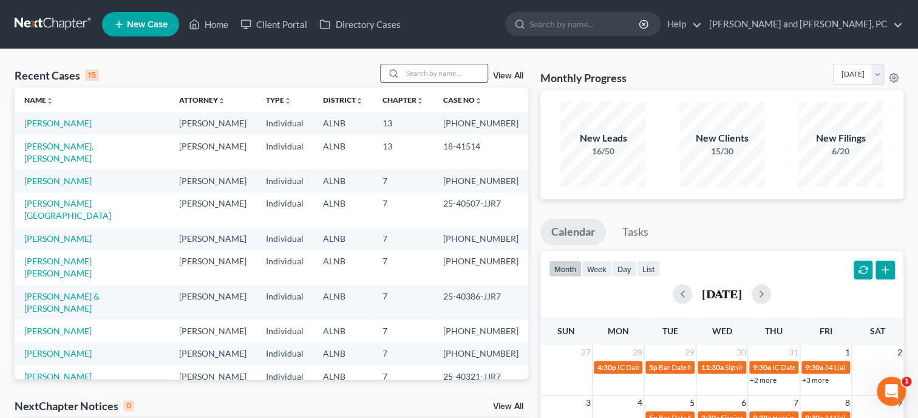
click at [440, 71] on input "search" at bounding box center [444, 73] width 85 height 18
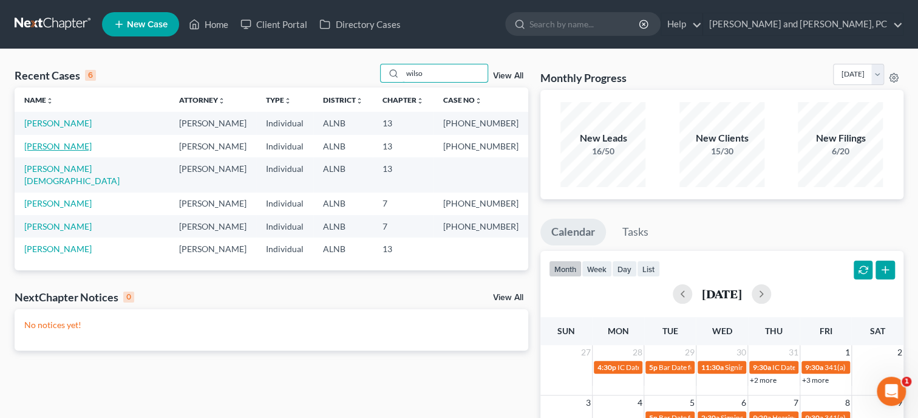
type input "wilso"
click at [39, 150] on link "[PERSON_NAME]" at bounding box center [57, 146] width 67 height 10
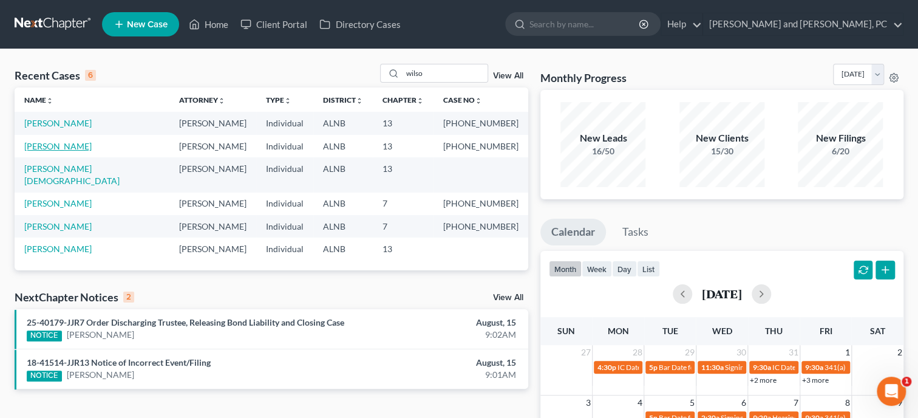
select select "6"
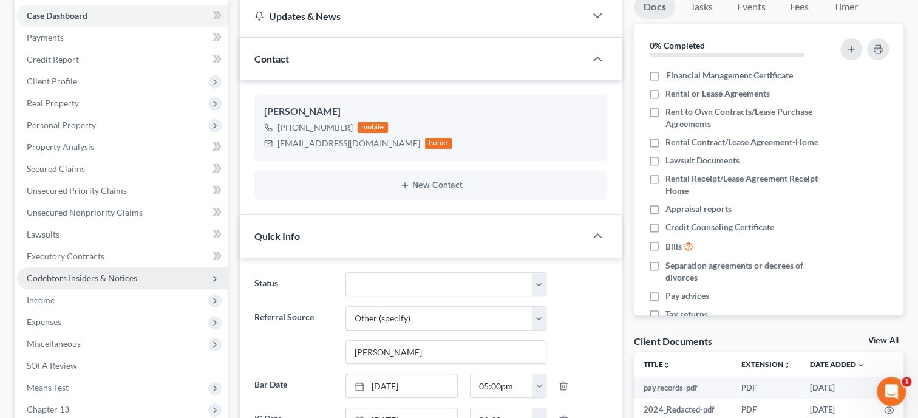
scroll to position [124, 0]
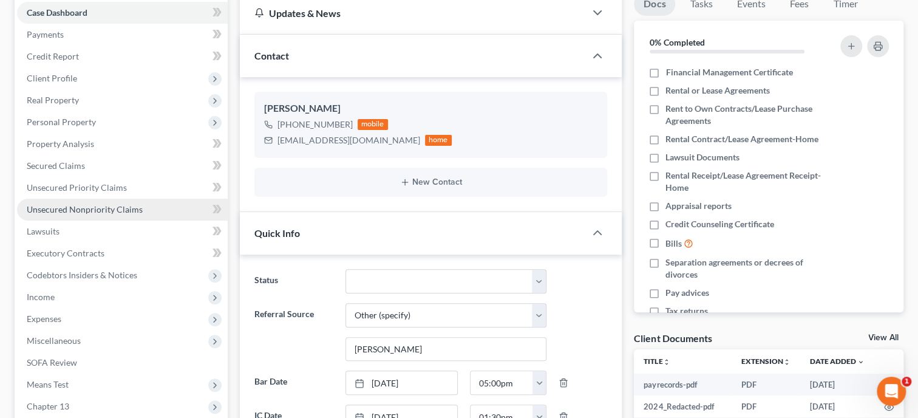
click at [107, 213] on span "Unsecured Nonpriority Claims" at bounding box center [85, 209] width 116 height 10
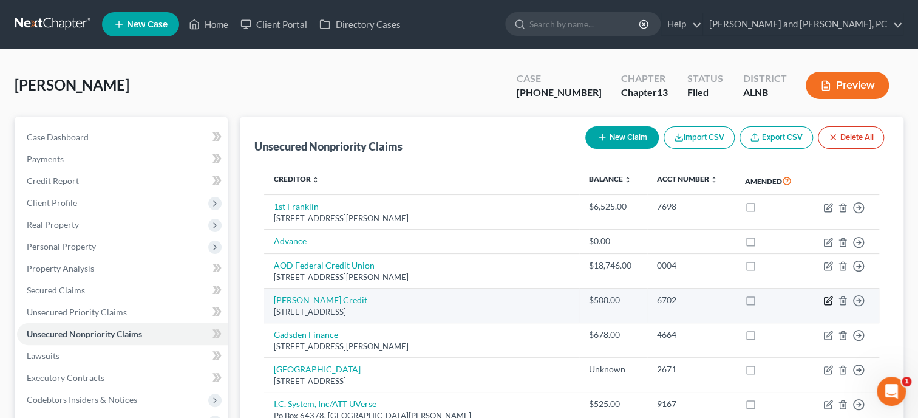
click at [826, 299] on icon "button" at bounding box center [828, 301] width 10 height 10
select select "42"
select select "10"
select select "0"
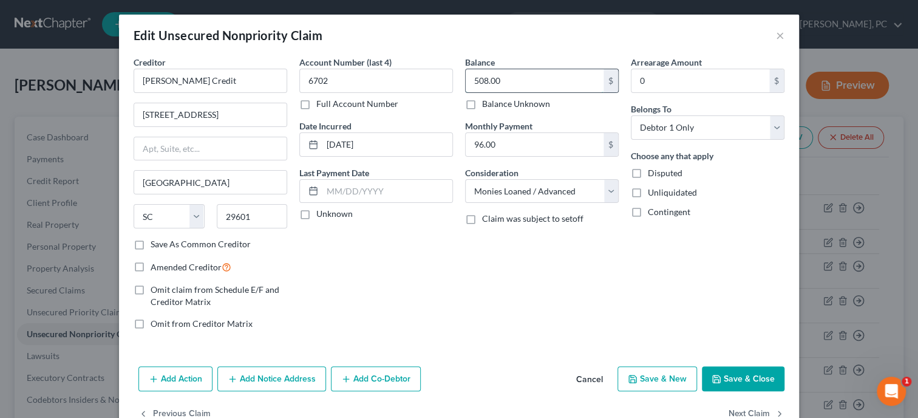
click at [510, 79] on input "508.00" at bounding box center [535, 80] width 138 height 23
type input "408.48"
click at [250, 82] on input "[PERSON_NAME] Credit" at bounding box center [211, 81] width 154 height 24
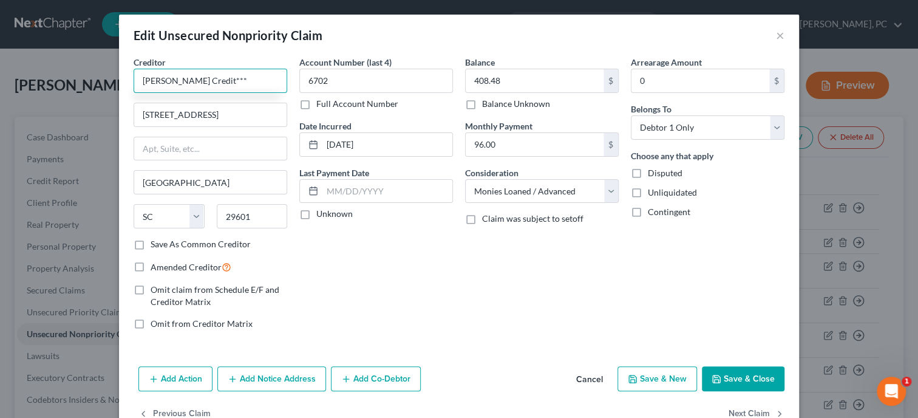
type input "[PERSON_NAME] Credit***"
click at [730, 373] on button "Save & Close" at bounding box center [743, 378] width 83 height 25
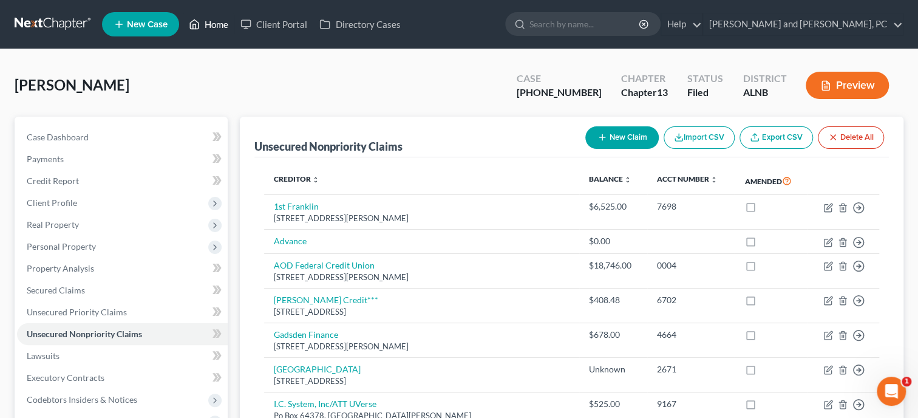
click at [217, 22] on link "Home" at bounding box center [209, 24] width 52 height 22
